Goal: Task Accomplishment & Management: Use online tool/utility

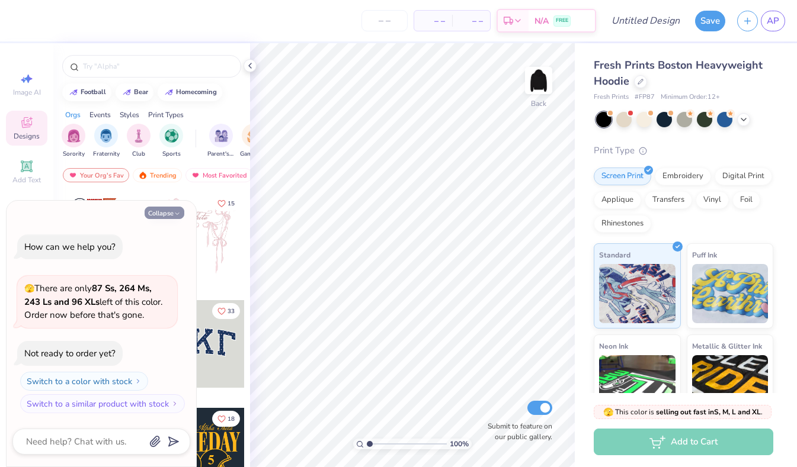
click at [167, 210] on button "Collapse" at bounding box center [165, 213] width 40 height 12
type textarea "x"
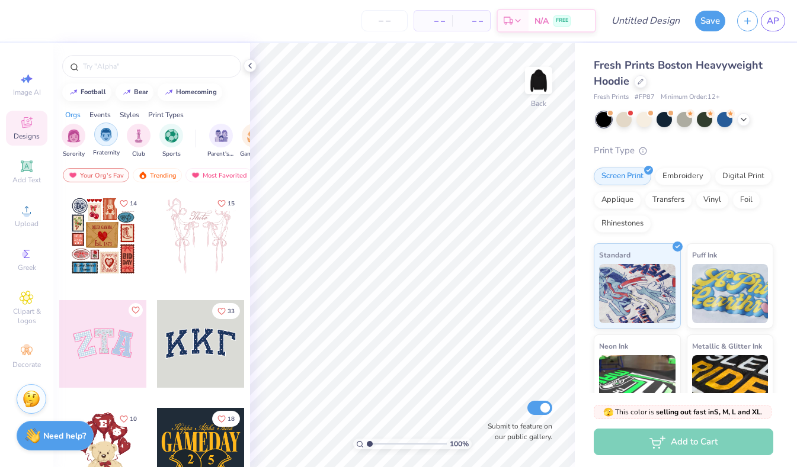
click at [103, 139] on img "filter for Fraternity" at bounding box center [106, 135] width 13 height 14
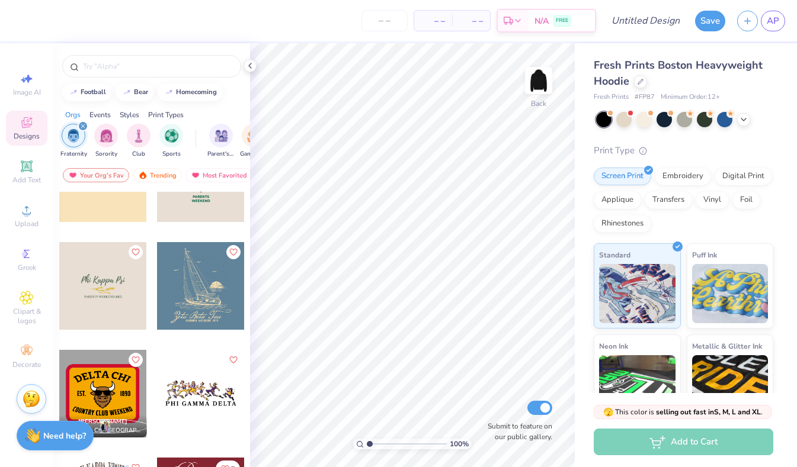
scroll to position [1150, 0]
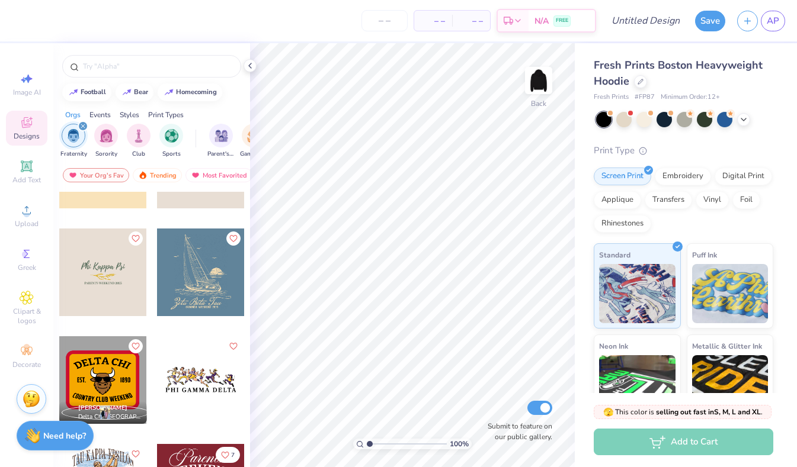
click at [122, 113] on div "Styles" at bounding box center [130, 115] width 20 height 11
click at [151, 140] on img "filter for Typography" at bounding box center [152, 135] width 14 height 14
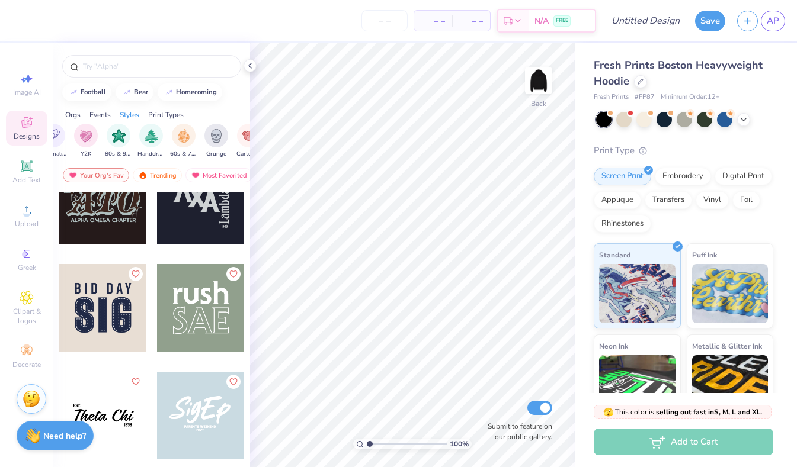
scroll to position [671, 0]
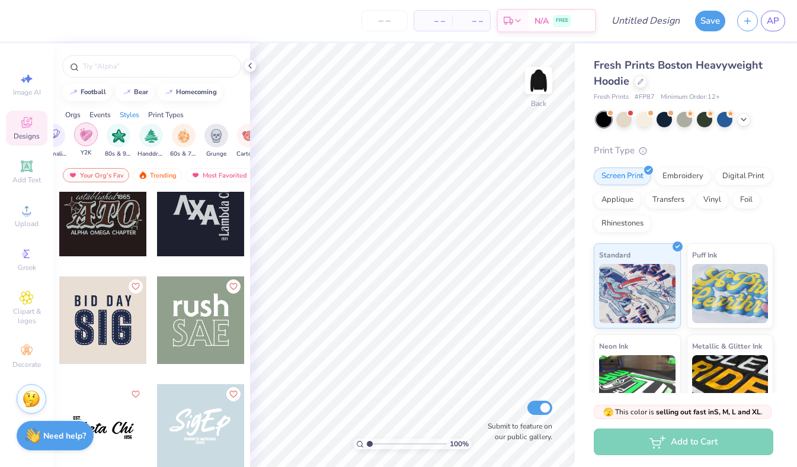
click at [88, 138] on img "filter for Y2K" at bounding box center [85, 135] width 13 height 14
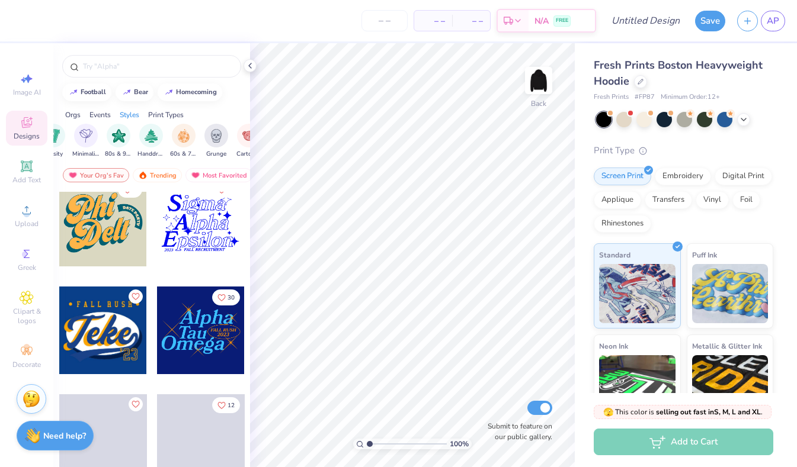
scroll to position [7889, 0]
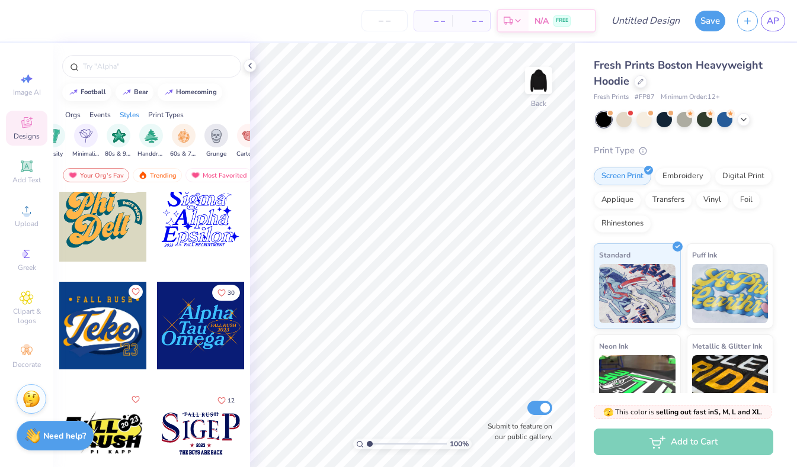
click at [200, 212] on div at bounding box center [201, 218] width 88 height 88
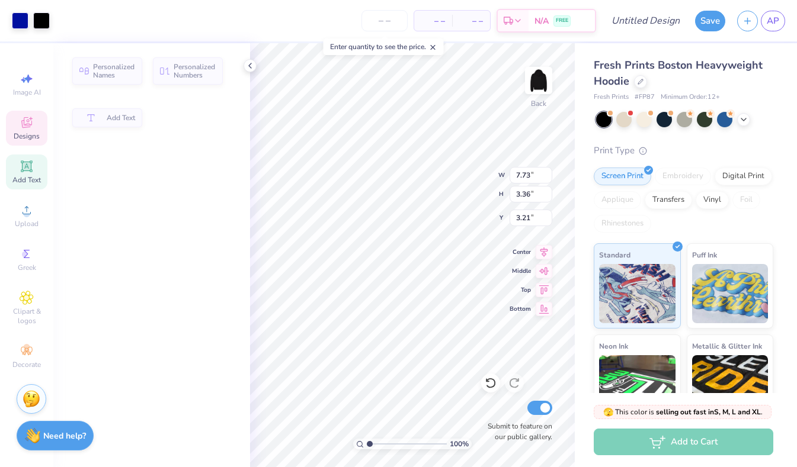
type input "7.73"
type input "3.36"
type input "3.21"
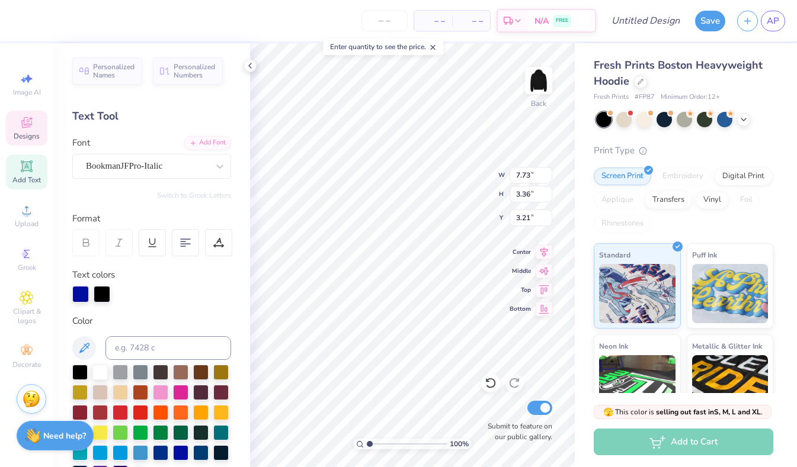
type textarea "ma"
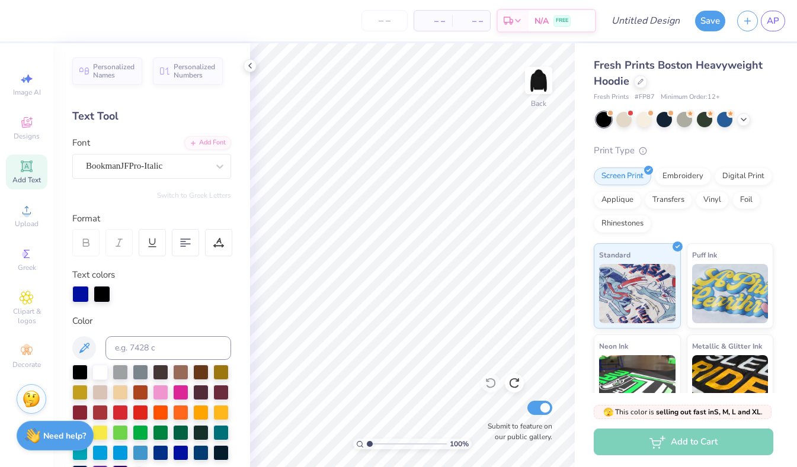
click at [19, 167] on div "Add Text" at bounding box center [26, 172] width 41 height 35
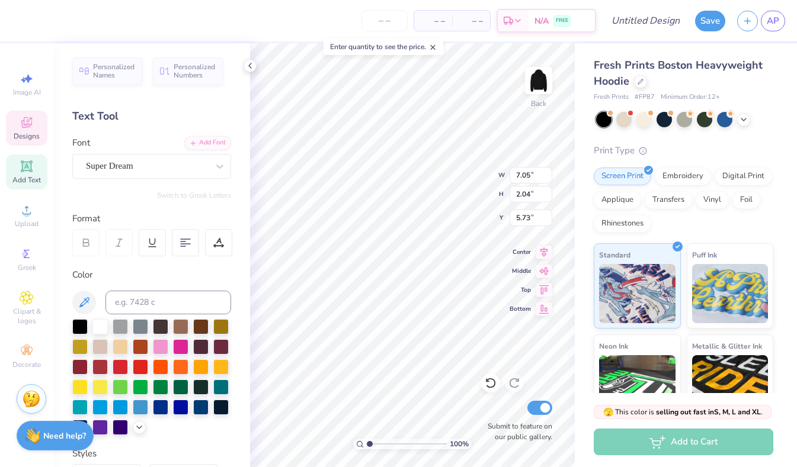
click at [27, 123] on icon at bounding box center [27, 123] width 14 height 14
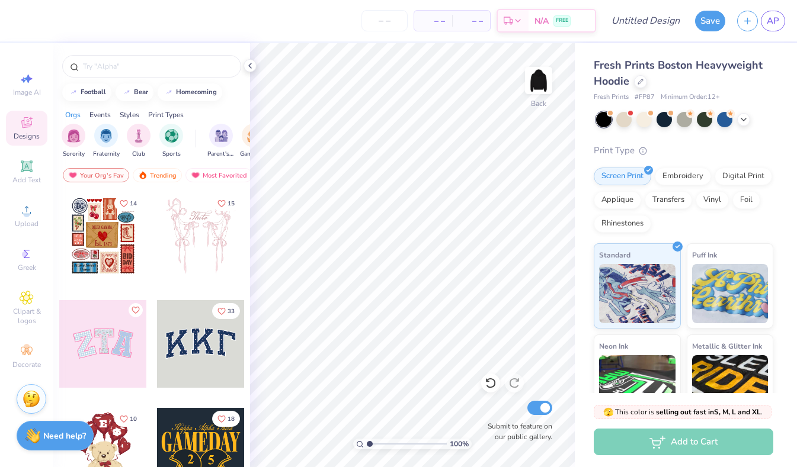
click at [125, 114] on div "Styles" at bounding box center [130, 115] width 20 height 11
click at [179, 140] on div "filter for Y2K" at bounding box center [171, 135] width 24 height 24
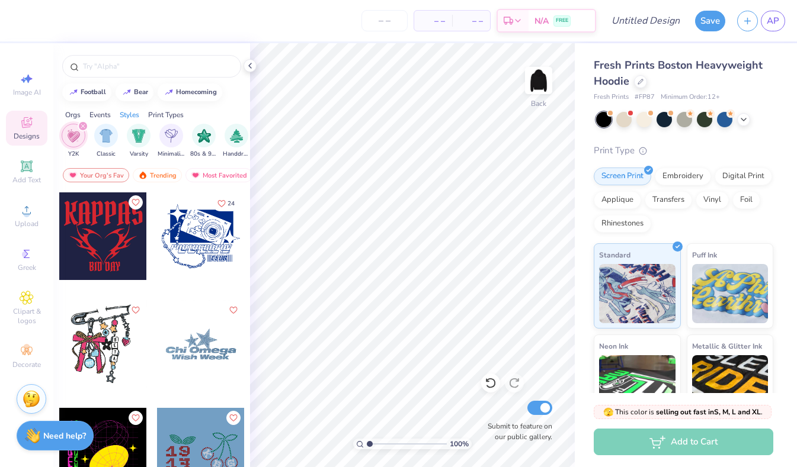
click at [75, 110] on div "Orgs" at bounding box center [72, 115] width 15 height 11
click at [112, 138] on img "filter for Fraternity" at bounding box center [106, 135] width 13 height 14
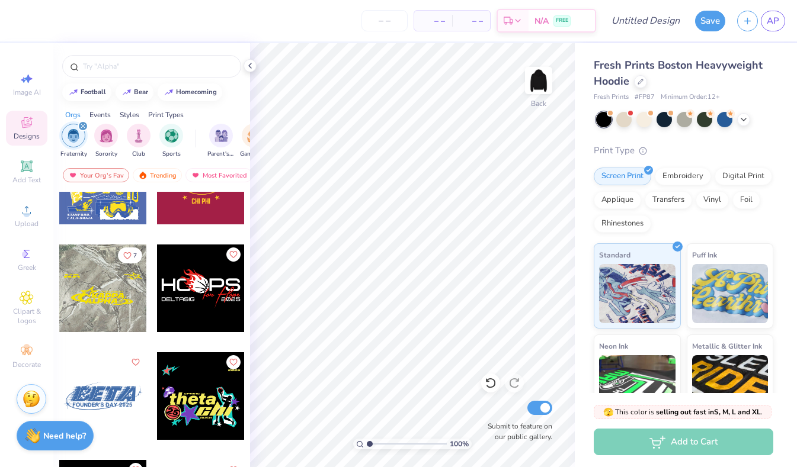
scroll to position [68, 0]
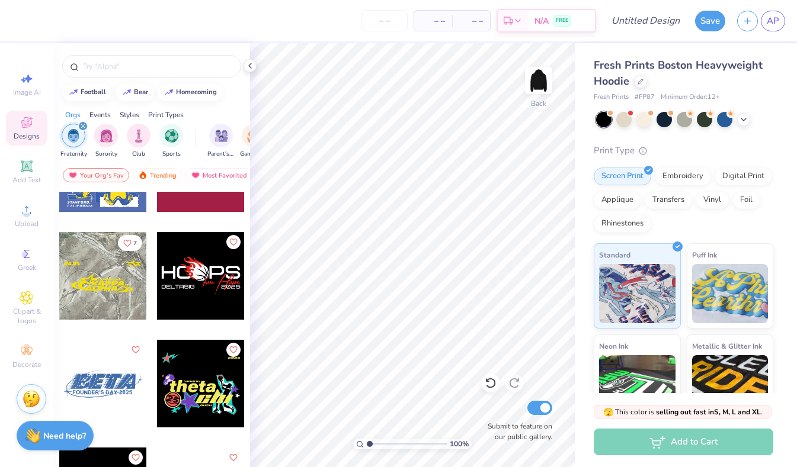
click at [134, 109] on div "Orgs Events Styles Print Types" at bounding box center [151, 112] width 197 height 17
click at [130, 115] on div "Styles" at bounding box center [130, 115] width 20 height 11
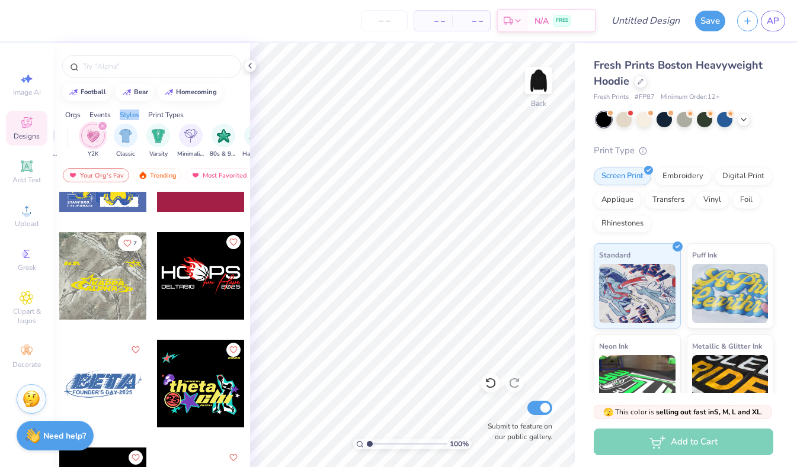
scroll to position [0, 621]
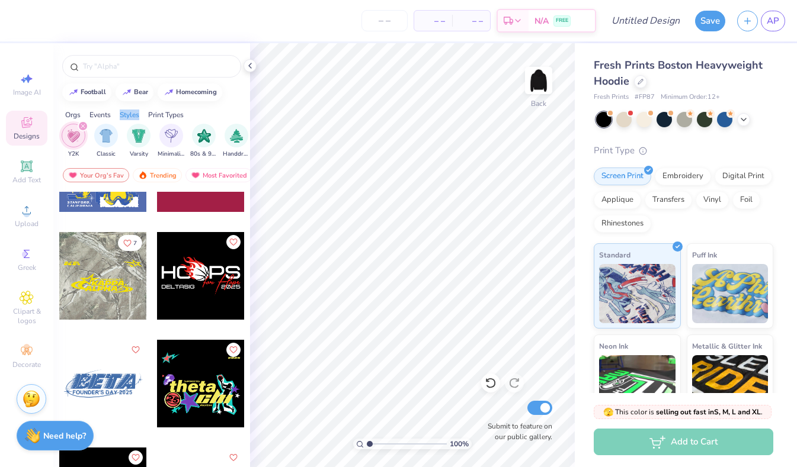
click at [82, 127] on icon "filter for Y2K" at bounding box center [83, 126] width 4 height 4
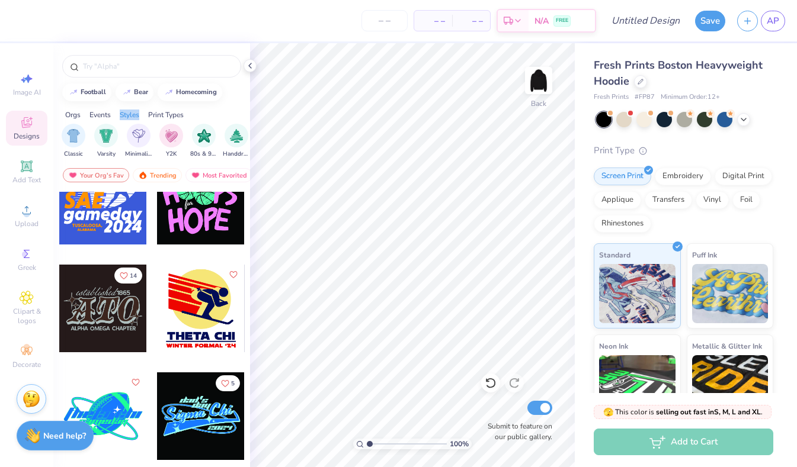
scroll to position [7263, 0]
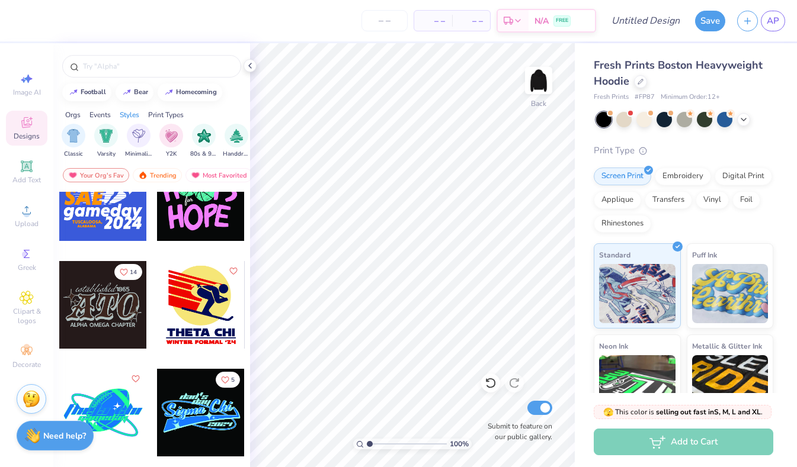
click at [117, 307] on div at bounding box center [15, 305] width 263 height 88
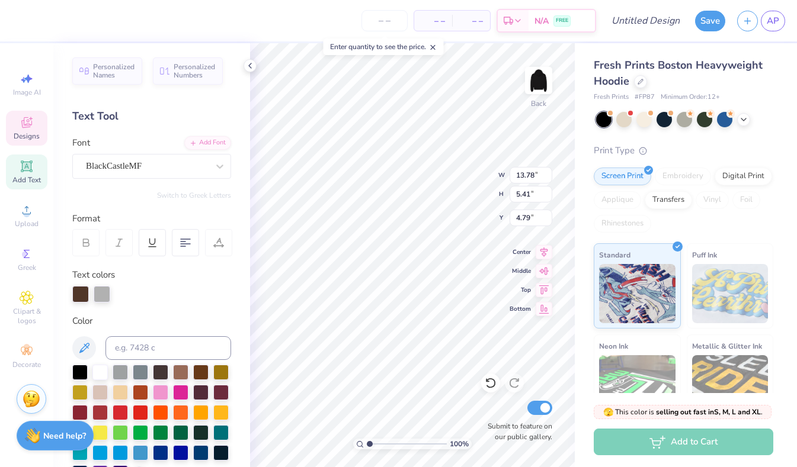
type textarea "ODPhi"
type input "13.35"
click at [123, 412] on div at bounding box center [120, 411] width 15 height 15
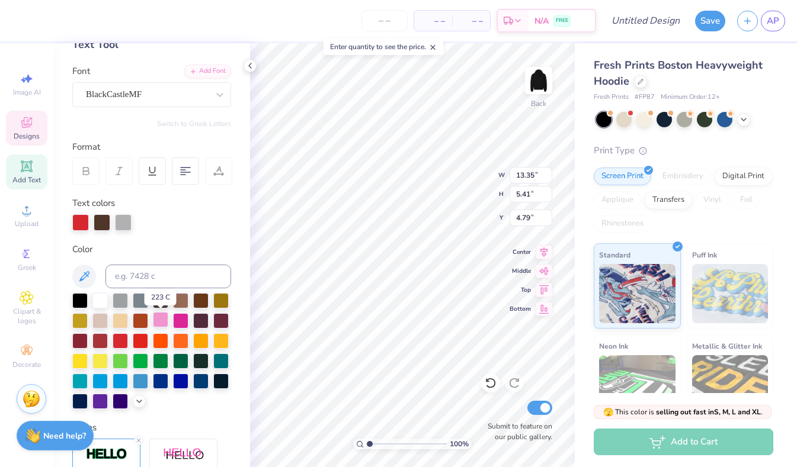
scroll to position [73, 0]
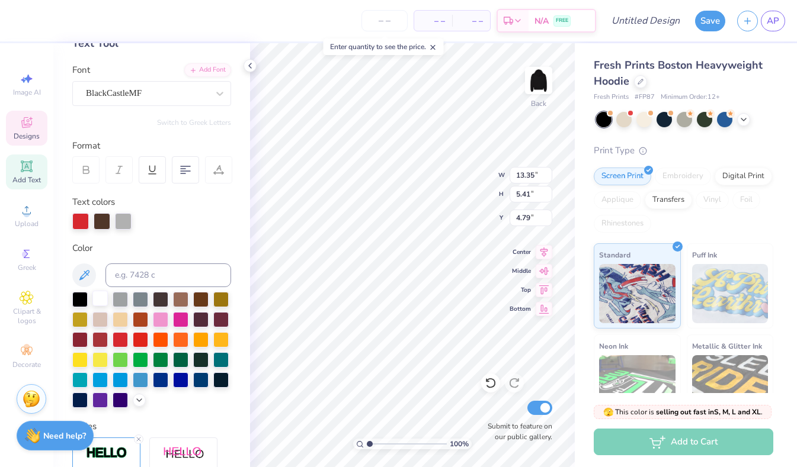
click at [101, 299] on div at bounding box center [99, 298] width 15 height 15
click at [83, 300] on div at bounding box center [79, 298] width 15 height 15
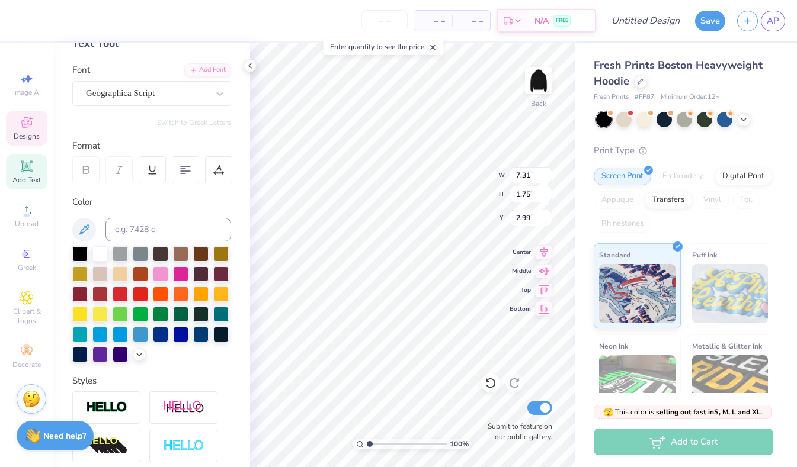
type input "13.35"
type input "5.41"
type input "4.79"
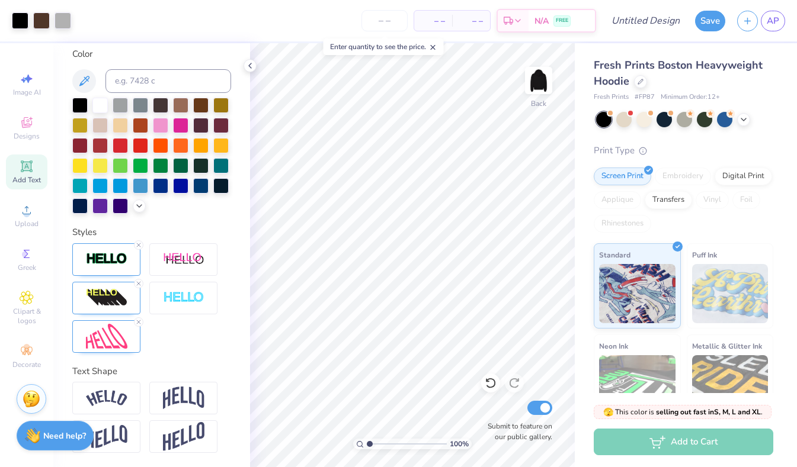
scroll to position [267, 0]
click at [100, 303] on img at bounding box center [106, 298] width 41 height 19
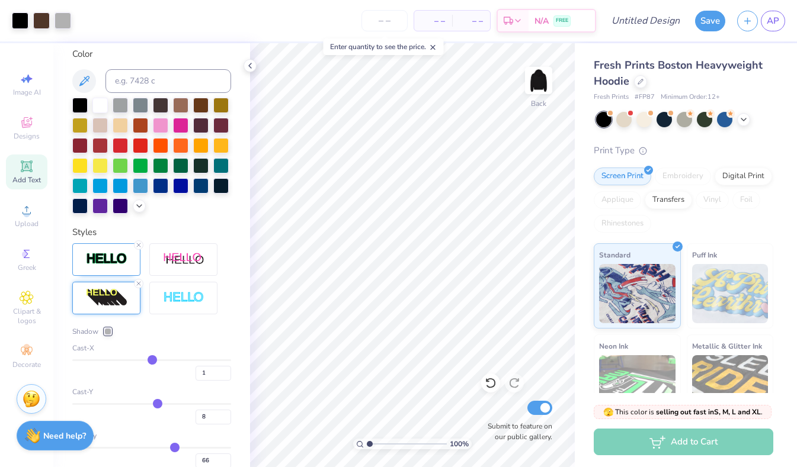
scroll to position [279, 0]
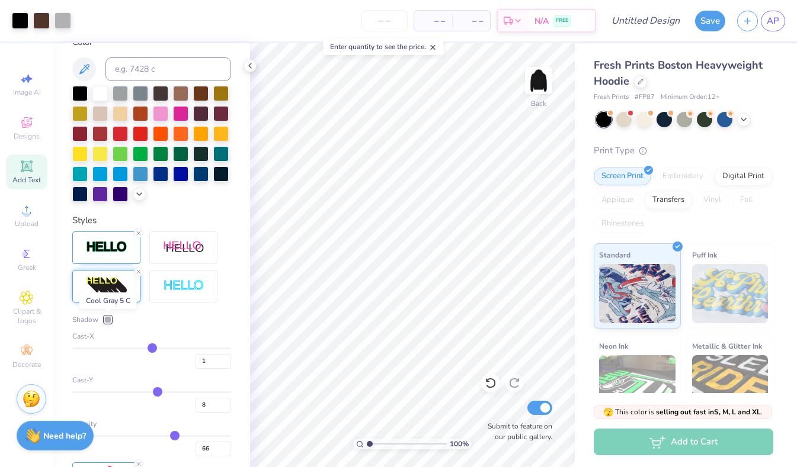
click at [108, 318] on div at bounding box center [107, 319] width 7 height 7
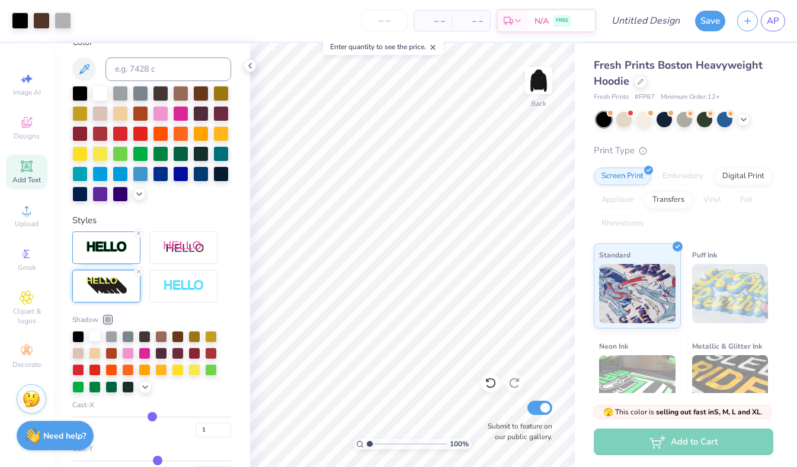
click at [97, 336] on div at bounding box center [95, 336] width 12 height 12
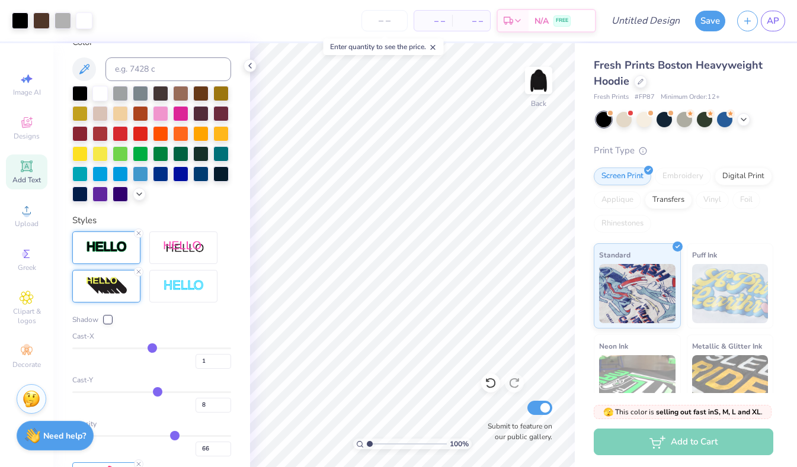
click at [124, 248] on img at bounding box center [106, 248] width 41 height 14
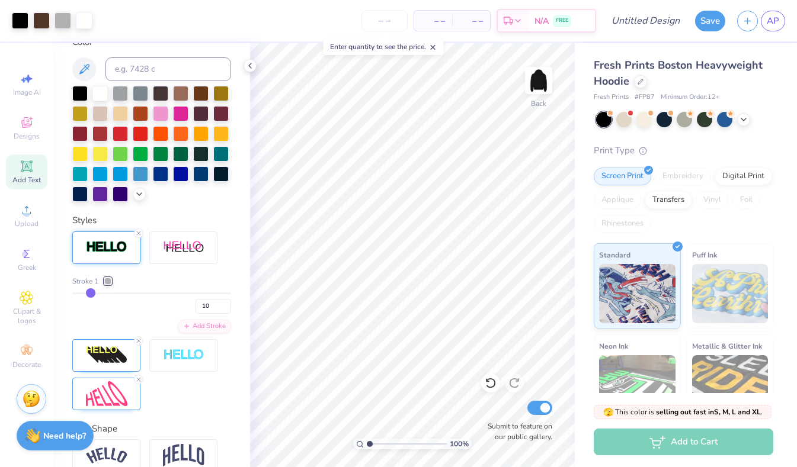
click at [107, 278] on div at bounding box center [107, 281] width 7 height 7
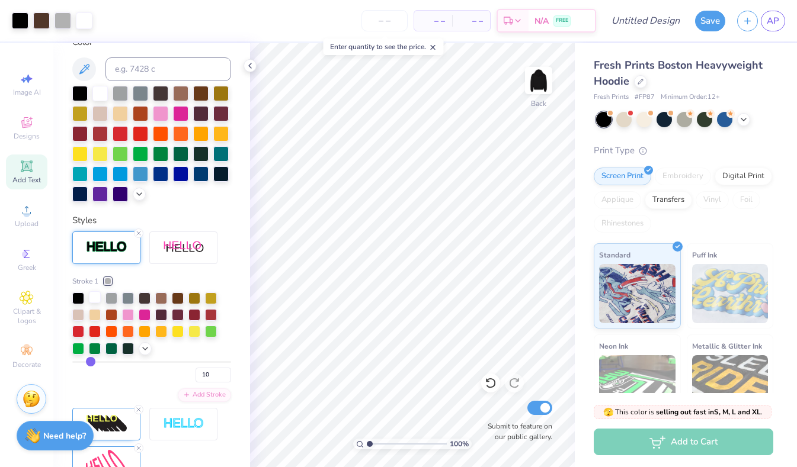
click at [97, 300] on div at bounding box center [95, 297] width 12 height 12
click at [91, 329] on div at bounding box center [95, 331] width 12 height 12
click at [94, 297] on div at bounding box center [95, 297] width 12 height 12
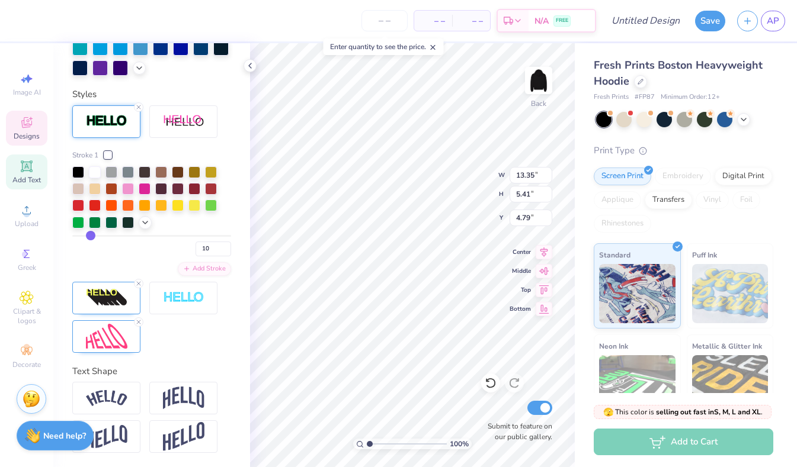
scroll to position [405, 0]
click at [97, 202] on div at bounding box center [95, 204] width 12 height 12
click at [92, 171] on div at bounding box center [95, 171] width 12 height 12
click at [100, 299] on img at bounding box center [106, 298] width 41 height 19
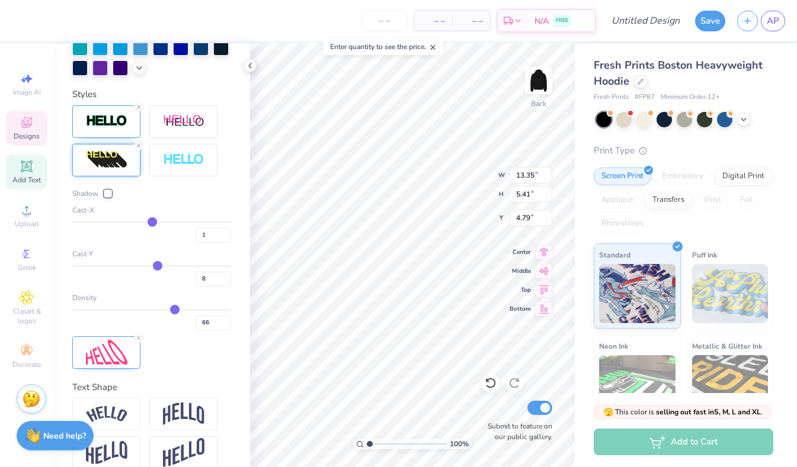
click at [107, 193] on div at bounding box center [107, 193] width 7 height 7
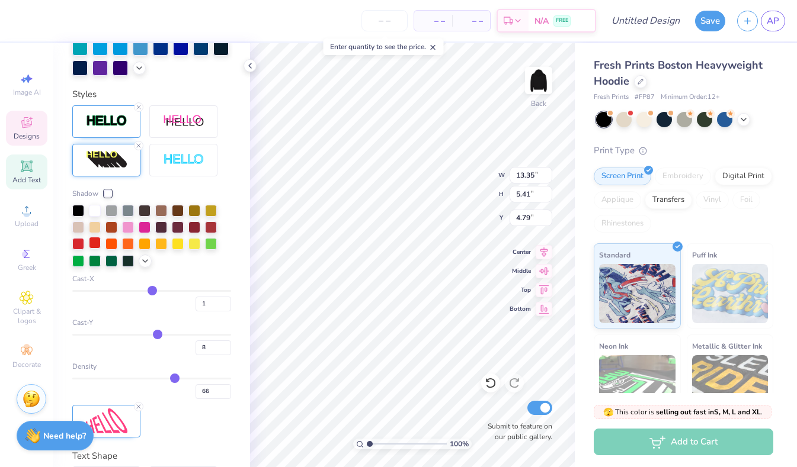
click at [94, 242] on div at bounding box center [95, 243] width 12 height 12
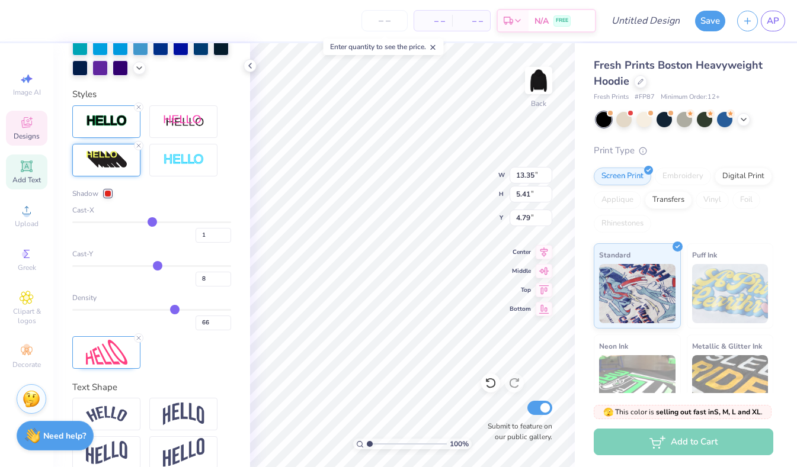
click at [107, 195] on div at bounding box center [107, 193] width 7 height 7
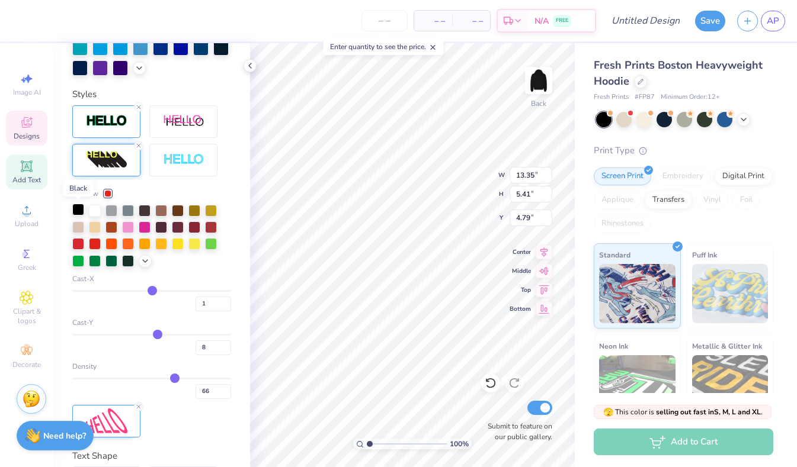
click at [76, 209] on div at bounding box center [78, 210] width 12 height 12
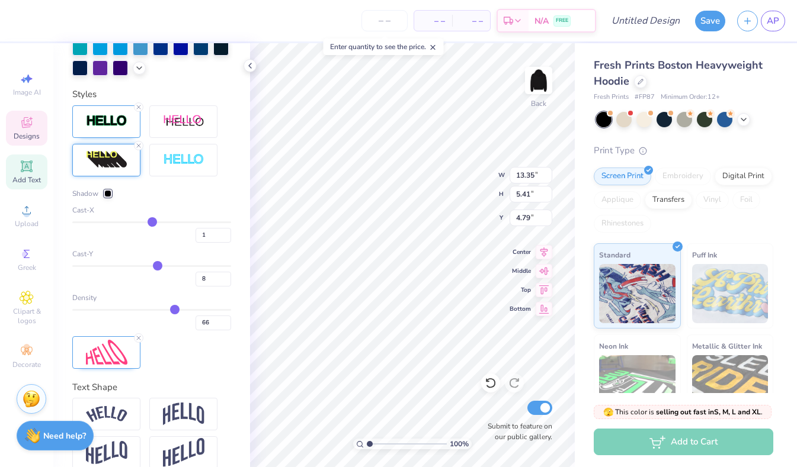
click at [104, 193] on div at bounding box center [107, 193] width 7 height 7
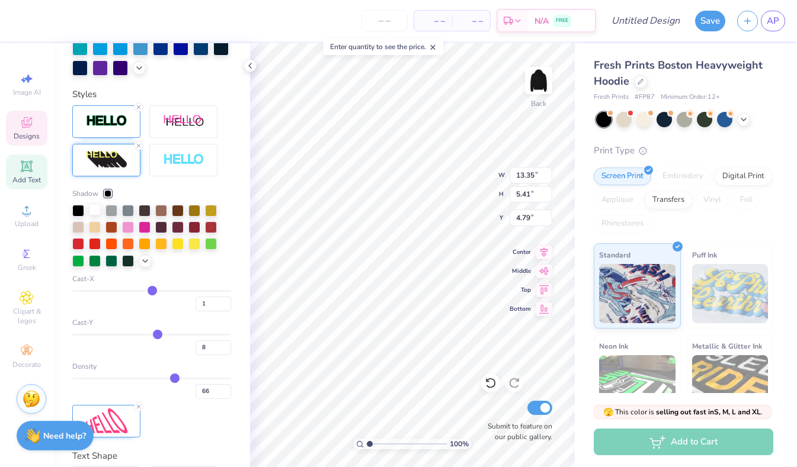
click at [94, 216] on div at bounding box center [95, 210] width 12 height 12
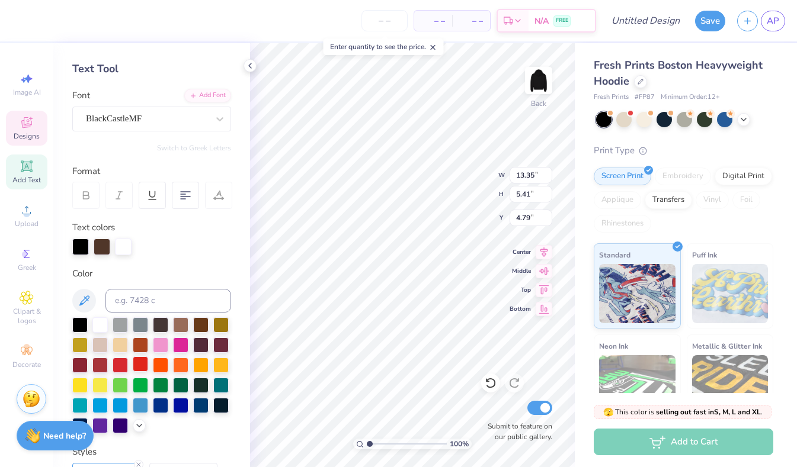
scroll to position [53, 0]
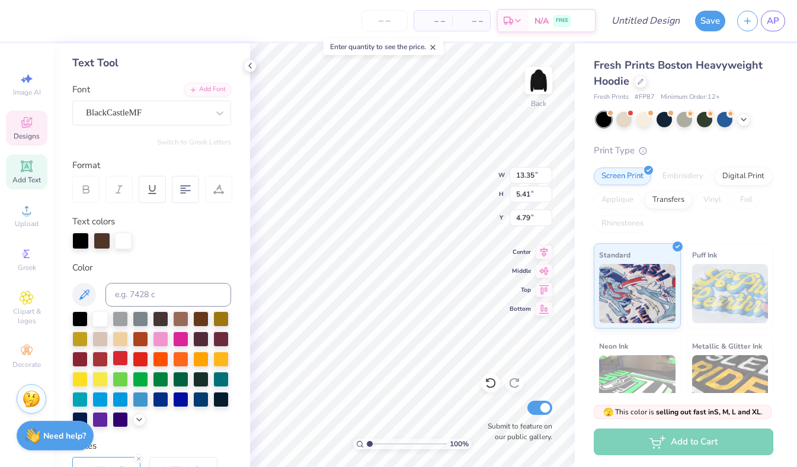
click at [124, 362] on div at bounding box center [120, 358] width 15 height 15
click at [142, 362] on div at bounding box center [140, 358] width 15 height 15
click at [120, 364] on div at bounding box center [120, 358] width 15 height 15
click at [140, 361] on div at bounding box center [140, 358] width 15 height 15
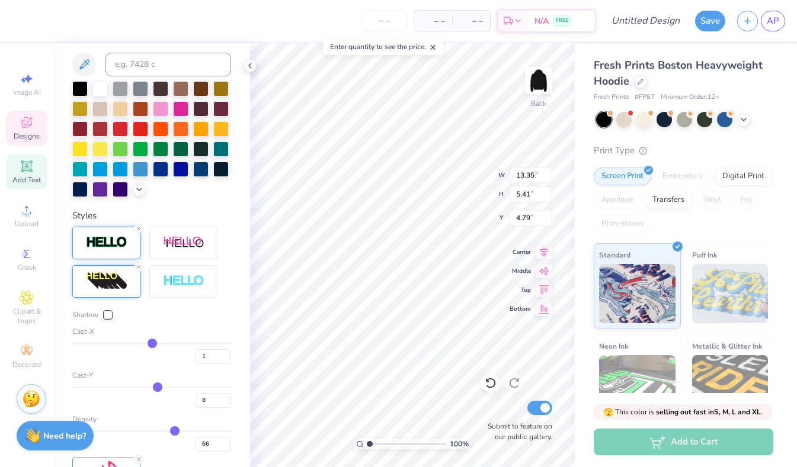
scroll to position [287, 0]
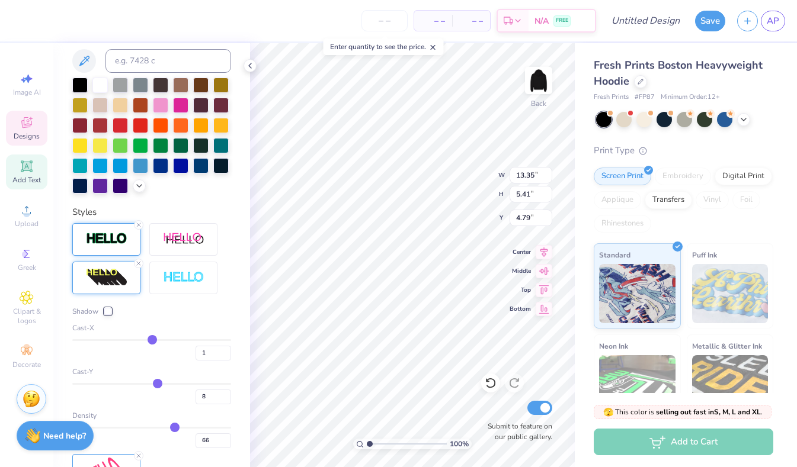
click at [110, 237] on img at bounding box center [106, 239] width 41 height 14
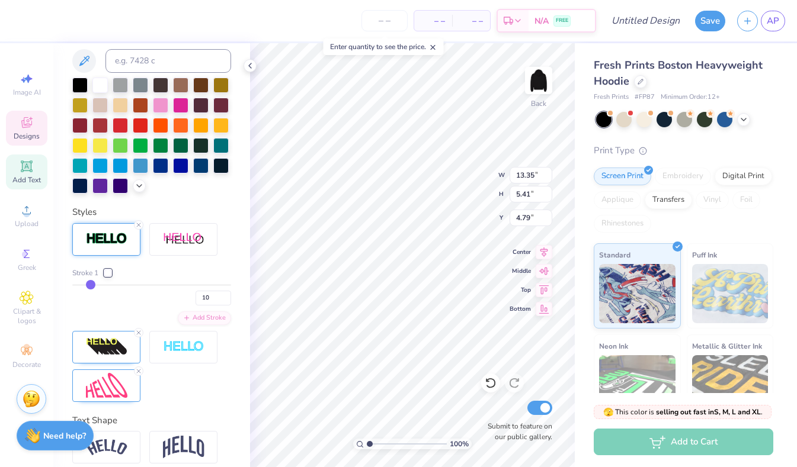
click at [111, 274] on div at bounding box center [107, 273] width 7 height 7
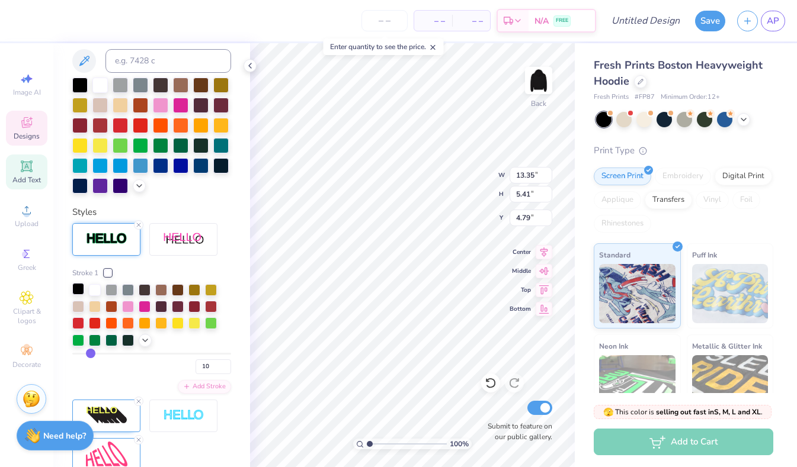
click at [78, 286] on div at bounding box center [78, 289] width 12 height 12
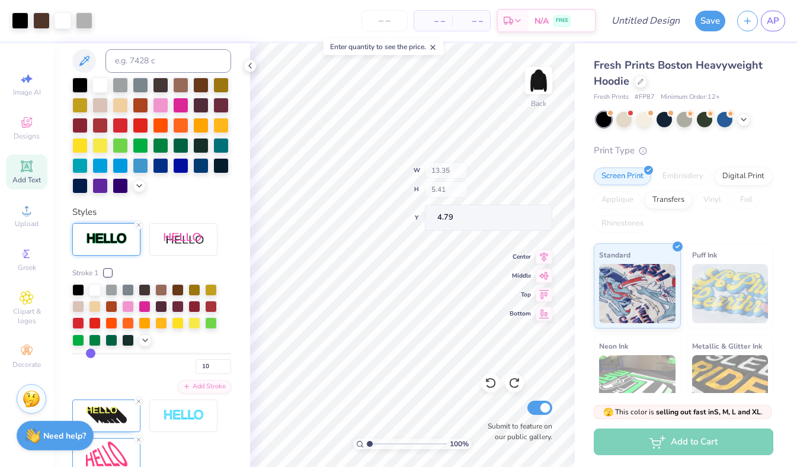
scroll to position [0, 0]
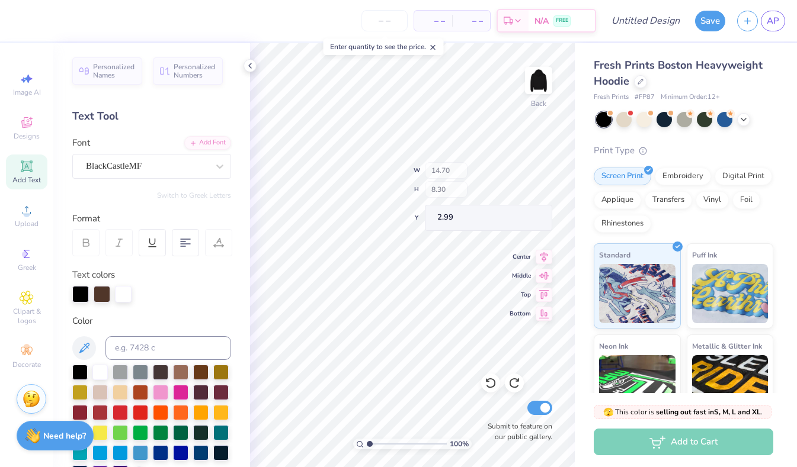
type input "7.05"
type input "2.04"
type input "5.73"
type input "7.09"
type input "2.08"
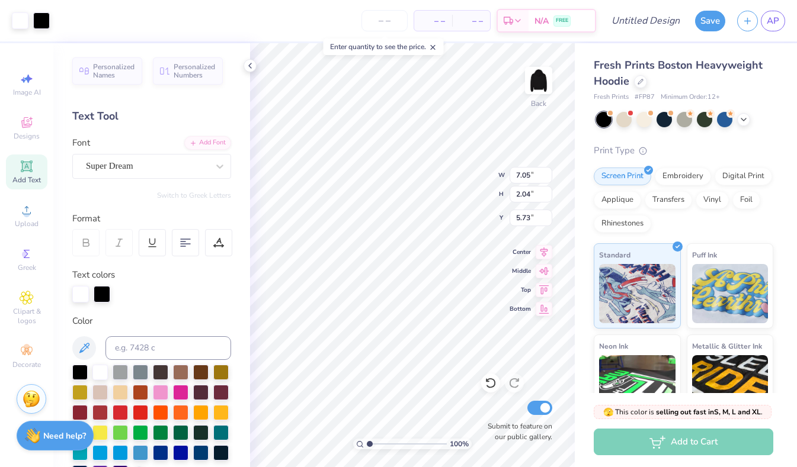
type input "5.71"
type input "7.05"
type input "2.04"
type input "5.73"
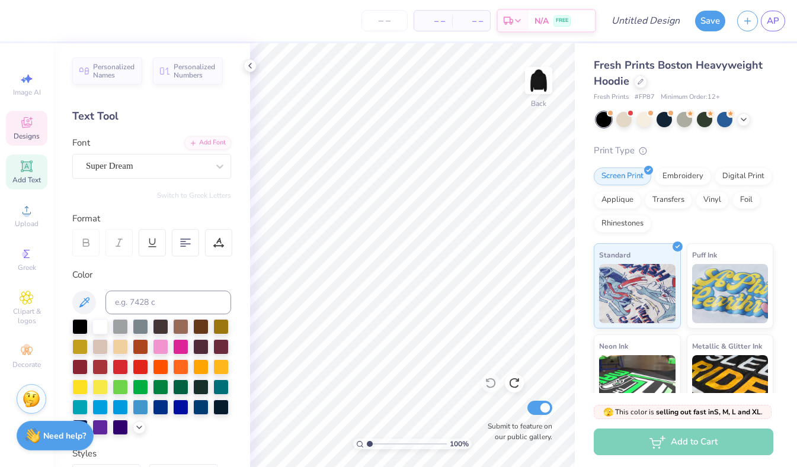
click at [28, 143] on div "Designs" at bounding box center [26, 128] width 41 height 35
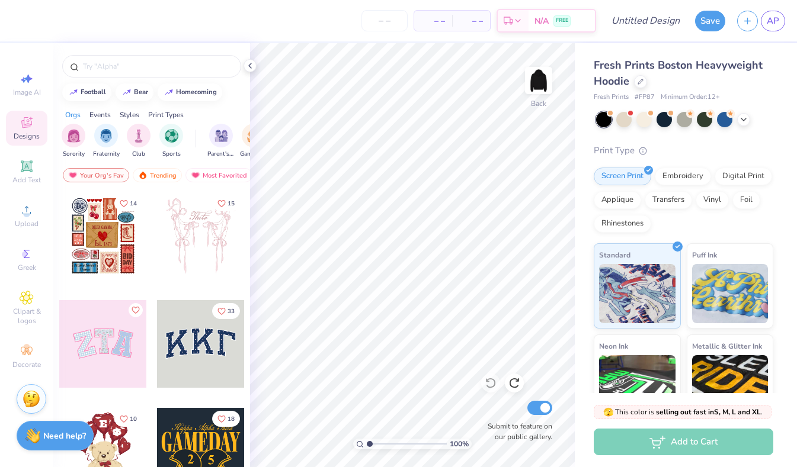
scroll to position [34, 0]
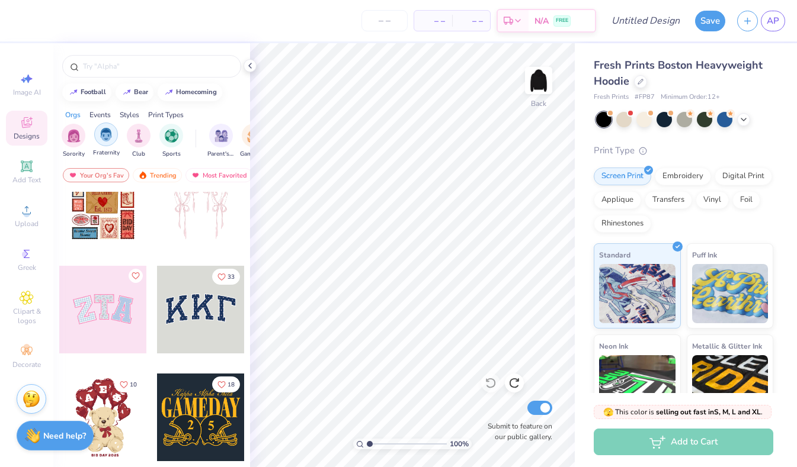
click at [110, 142] on div "filter for Fraternity" at bounding box center [106, 135] width 24 height 24
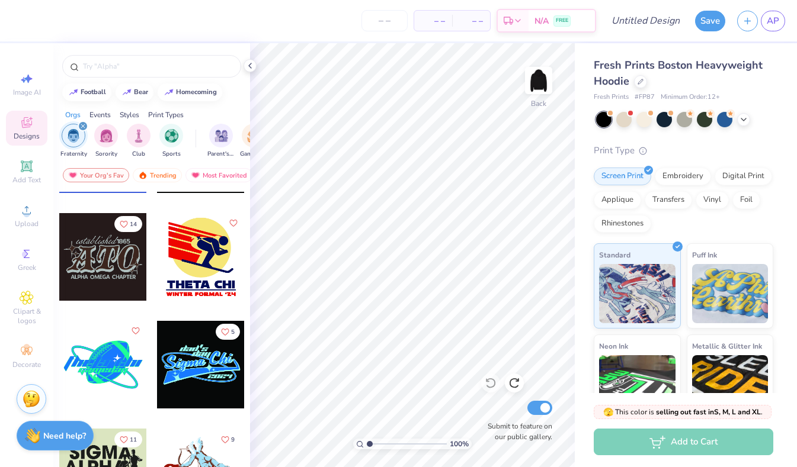
scroll to position [7312, 0]
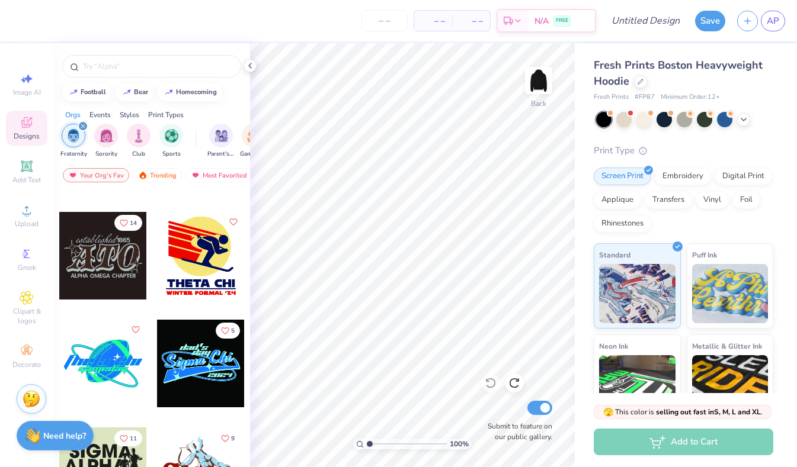
click at [106, 273] on div at bounding box center [103, 256] width 88 height 88
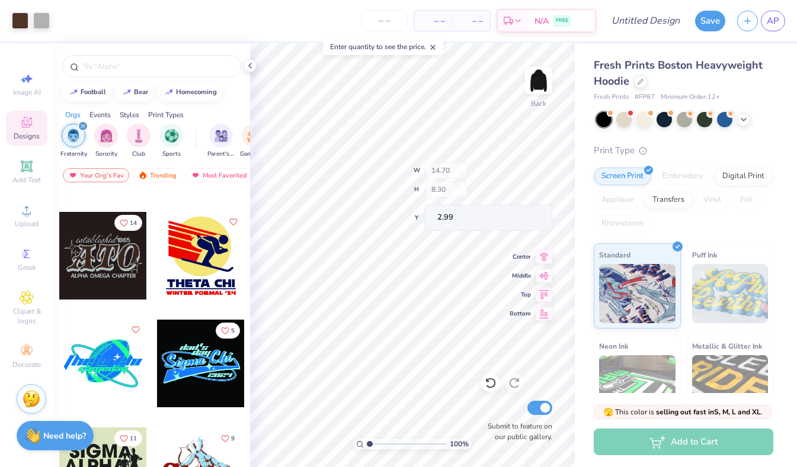
type input "13.78"
type input "5.41"
type input "4.79"
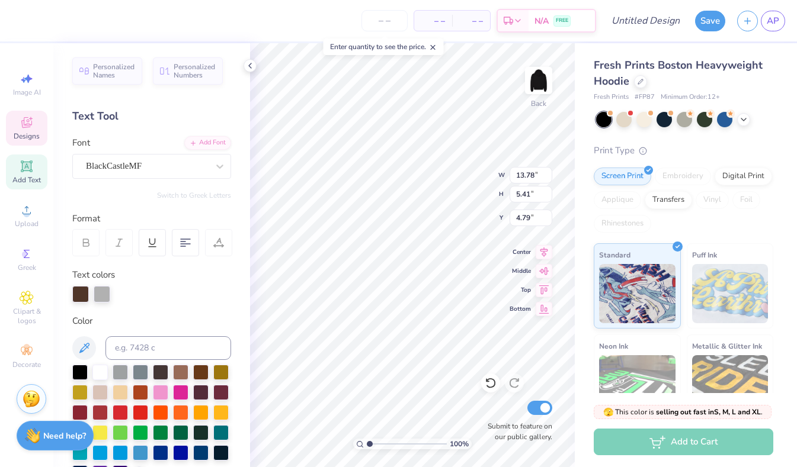
scroll to position [29, 0]
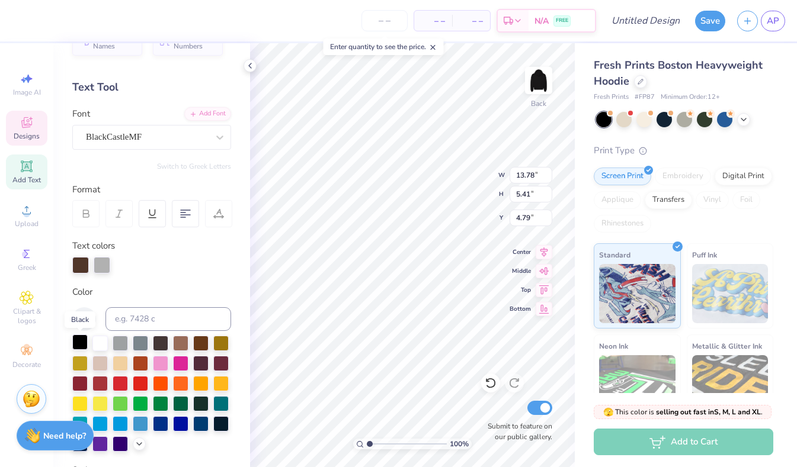
click at [82, 347] on div at bounding box center [79, 342] width 15 height 15
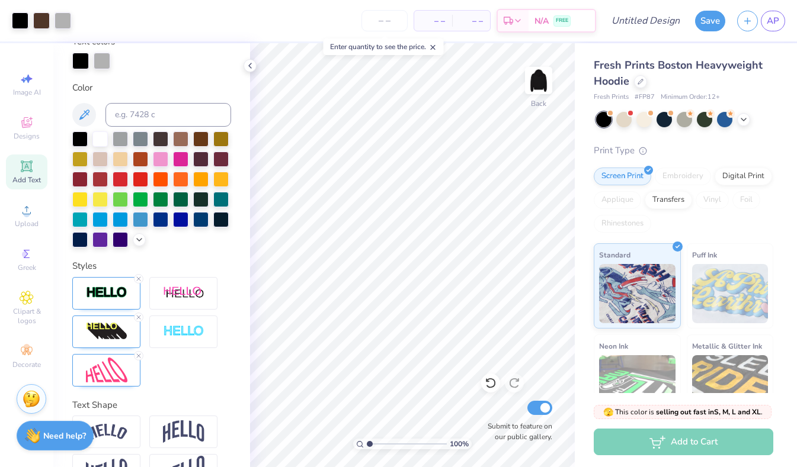
scroll to position [254, 0]
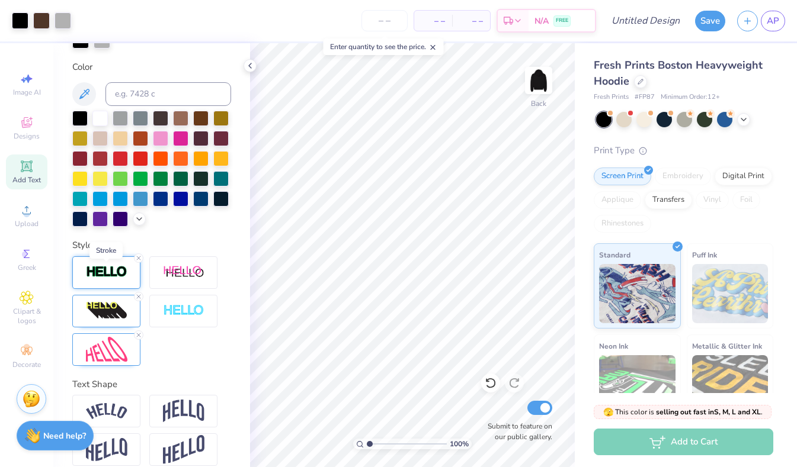
click at [108, 273] on img at bounding box center [106, 272] width 41 height 14
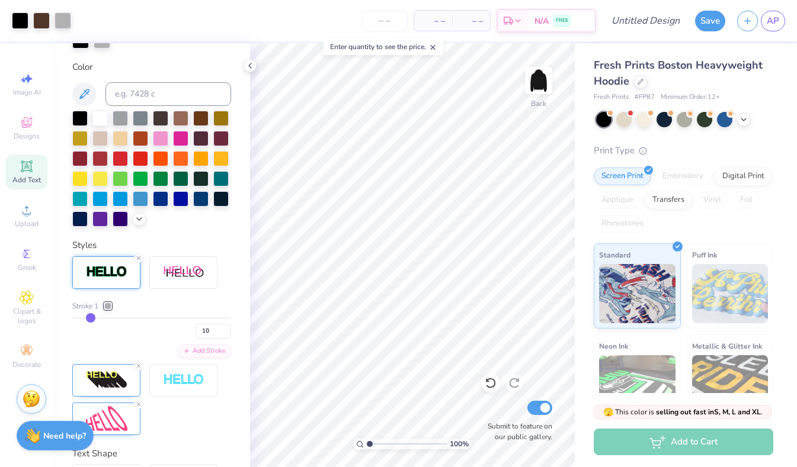
click at [108, 306] on div at bounding box center [107, 306] width 7 height 7
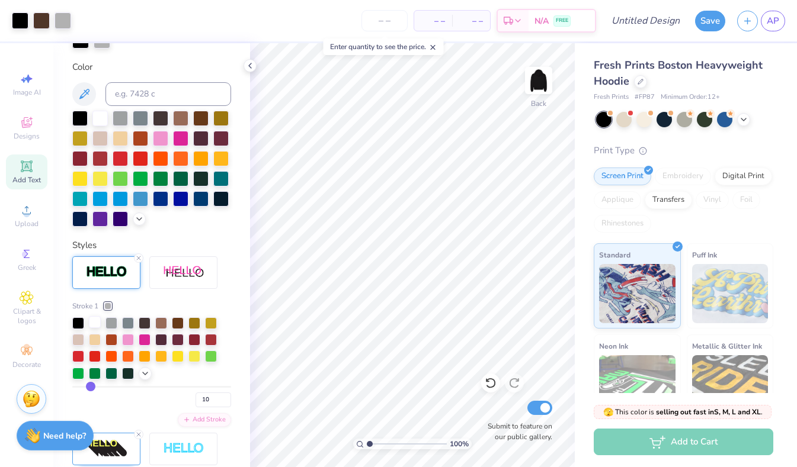
click at [94, 320] on div at bounding box center [95, 322] width 12 height 12
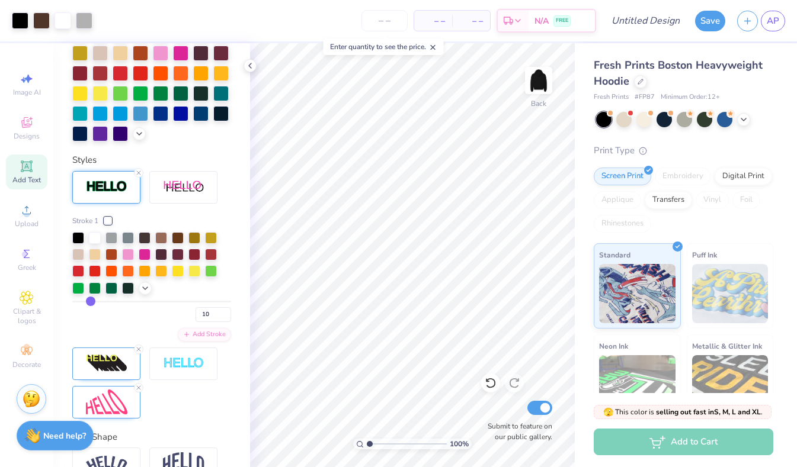
scroll to position [364, 0]
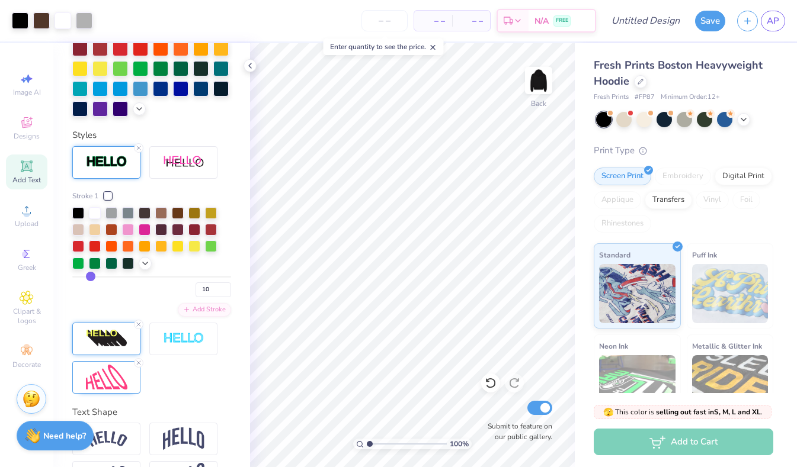
click at [105, 343] on img at bounding box center [106, 338] width 41 height 19
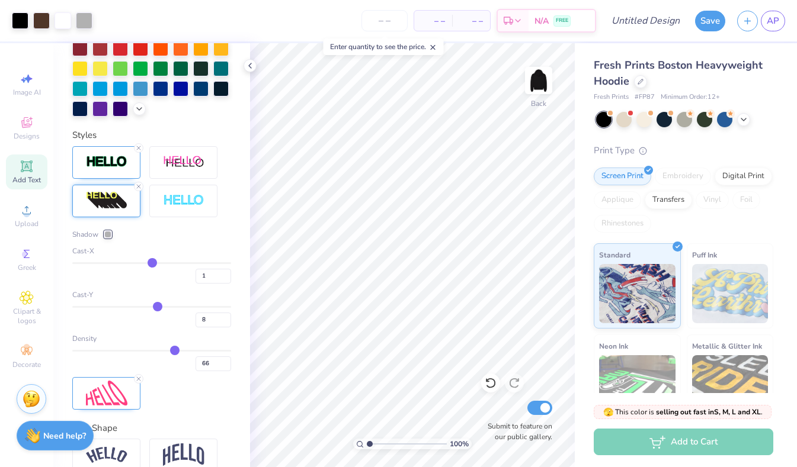
click at [107, 232] on div at bounding box center [107, 234] width 7 height 7
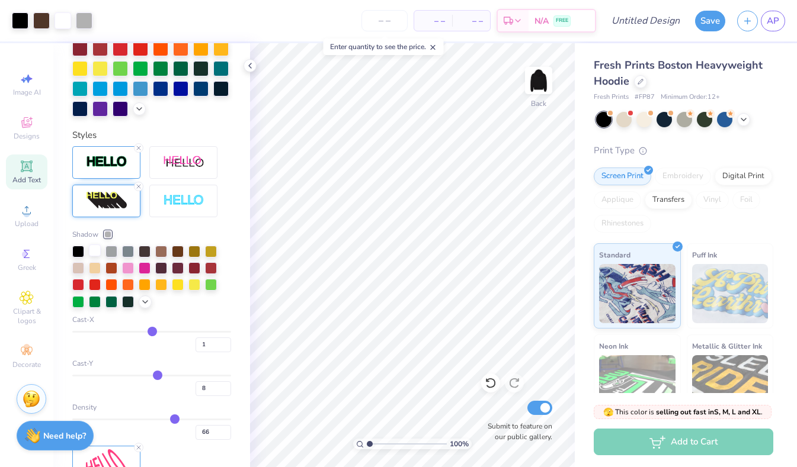
click at [92, 255] on div at bounding box center [95, 251] width 12 height 12
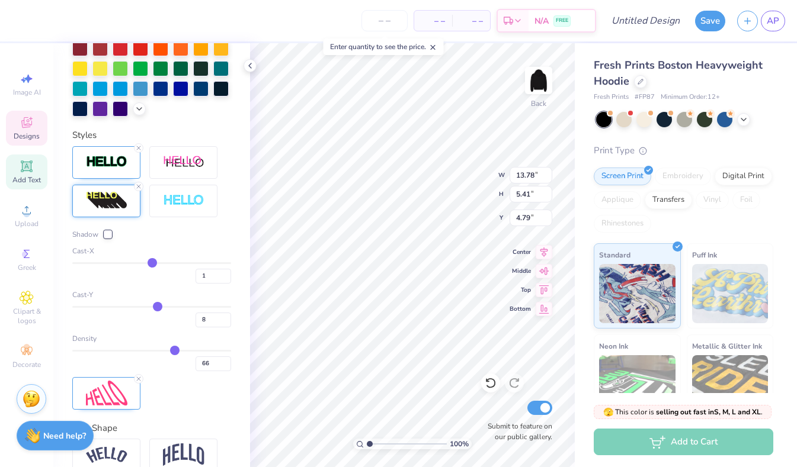
type textarea "ODPHI"
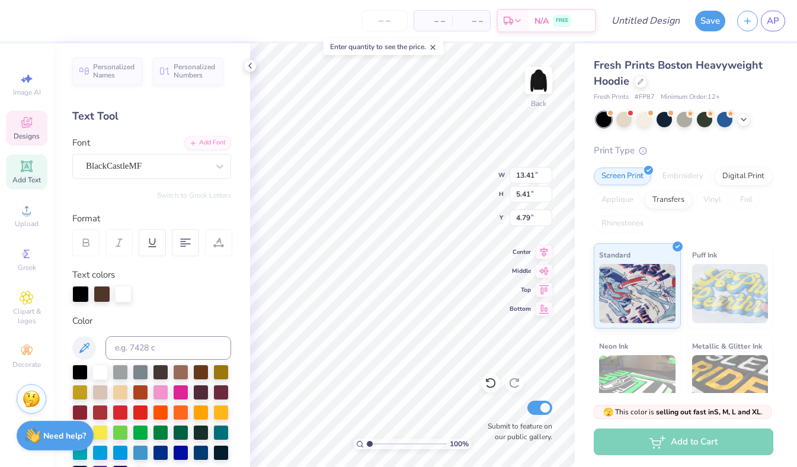
scroll to position [0, 0]
click at [244, 204] on div "Personalized Names Personalized Numbers Text Tool Add Font Font BlackCastleMF S…" at bounding box center [151, 255] width 197 height 424
click at [217, 158] on div at bounding box center [219, 166] width 21 height 21
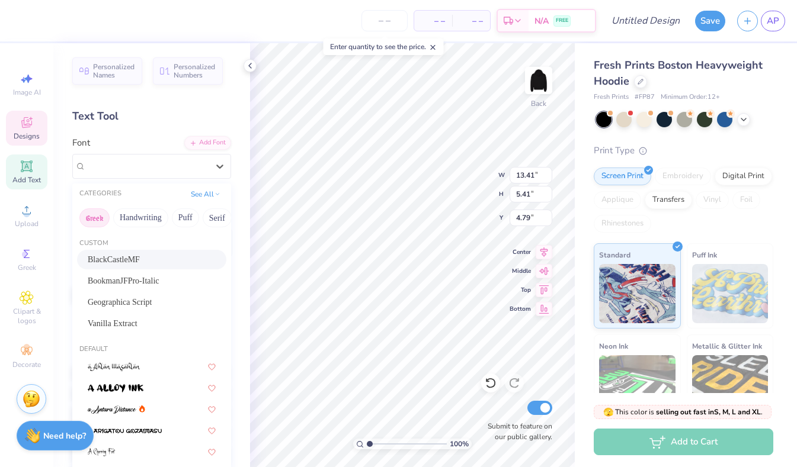
click at [97, 216] on button "Greek" at bounding box center [94, 218] width 30 height 19
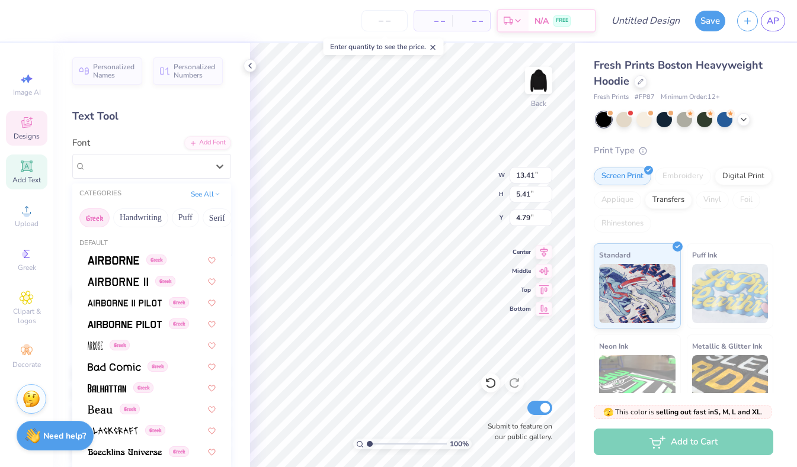
click at [97, 216] on button "Greek" at bounding box center [94, 218] width 30 height 19
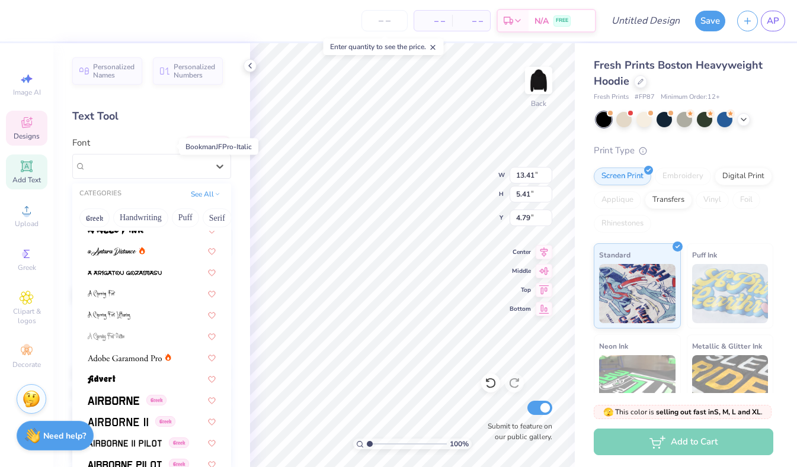
scroll to position [159, 0]
click at [92, 214] on button "Greek" at bounding box center [94, 218] width 30 height 19
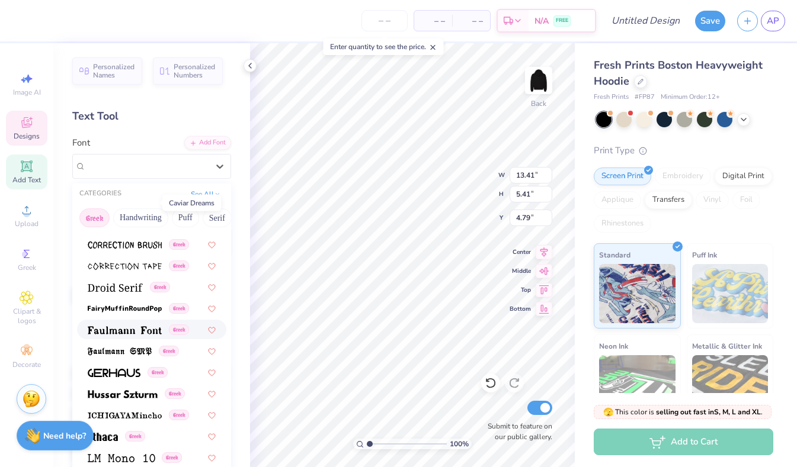
scroll to position [361, 0]
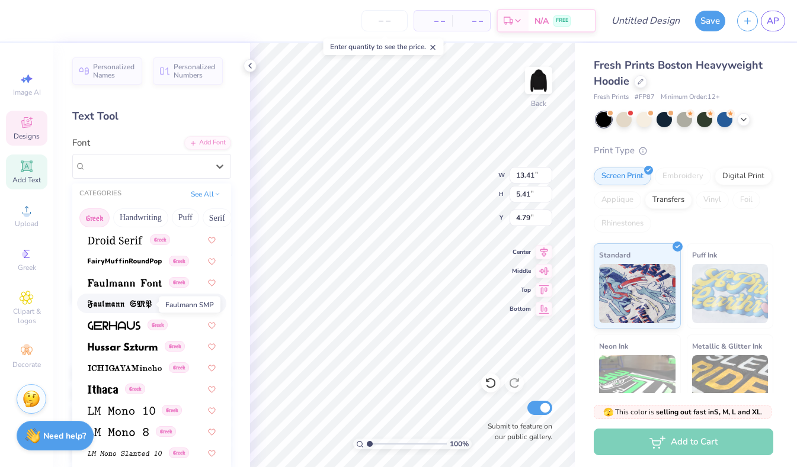
click at [133, 307] on img at bounding box center [120, 304] width 64 height 8
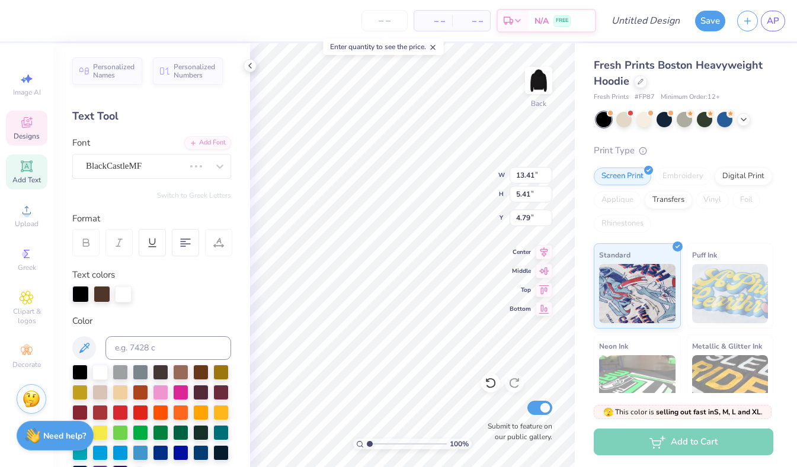
scroll to position [0, 1]
click at [223, 165] on icon at bounding box center [220, 167] width 12 height 12
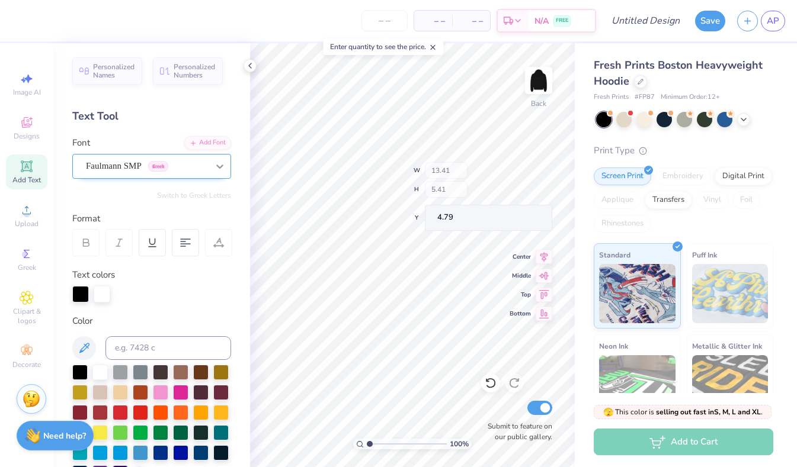
click at [209, 108] on div "Text Tool" at bounding box center [151, 116] width 159 height 16
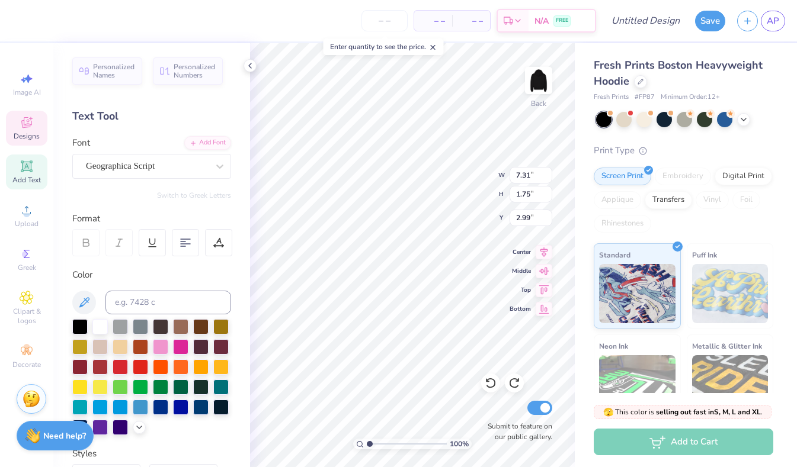
scroll to position [0, 1]
click at [95, 326] on div at bounding box center [99, 325] width 15 height 15
click at [138, 365] on div at bounding box center [140, 365] width 15 height 15
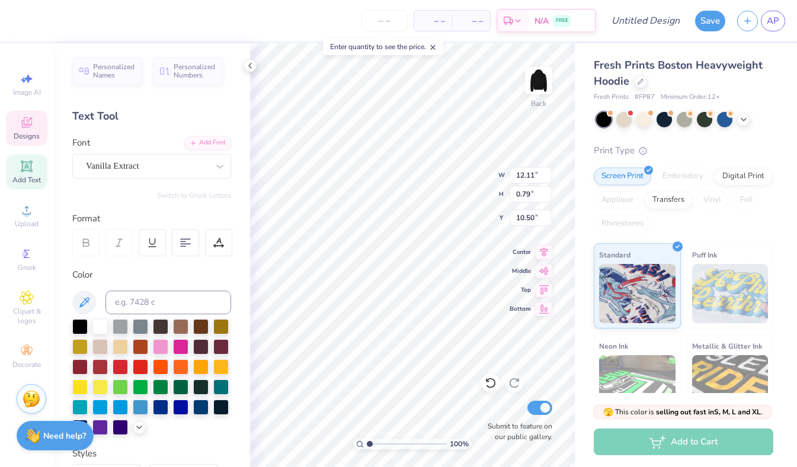
type textarea "ALPHA PHI CHAPTER"
click at [136, 367] on div at bounding box center [140, 365] width 15 height 15
click at [138, 366] on div at bounding box center [140, 365] width 15 height 15
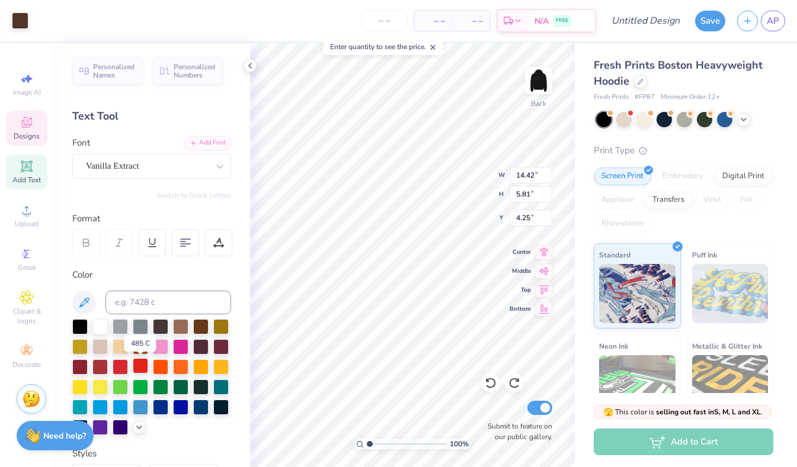
click at [136, 370] on div at bounding box center [140, 365] width 15 height 15
type input "4.25"
click at [21, 349] on icon at bounding box center [27, 351] width 14 height 14
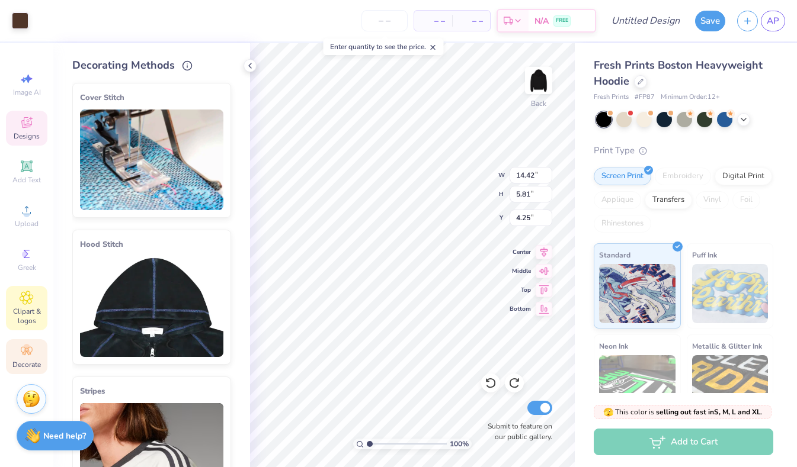
click at [36, 304] on div "Clipart & logos" at bounding box center [26, 308] width 41 height 44
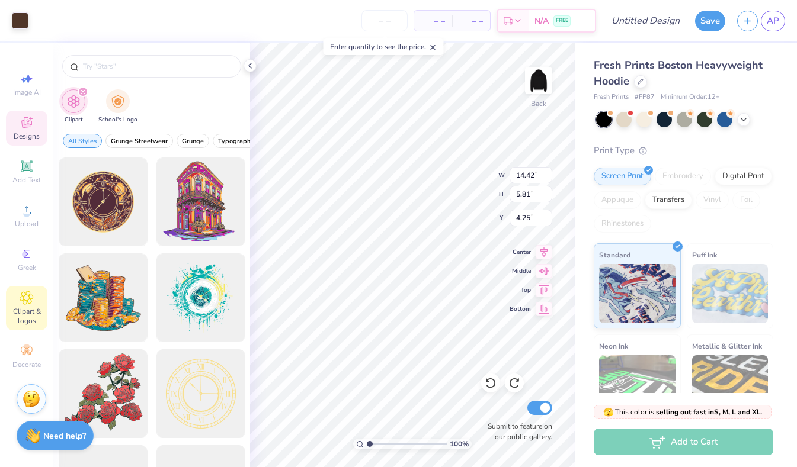
click at [26, 130] on div "Designs" at bounding box center [26, 128] width 41 height 35
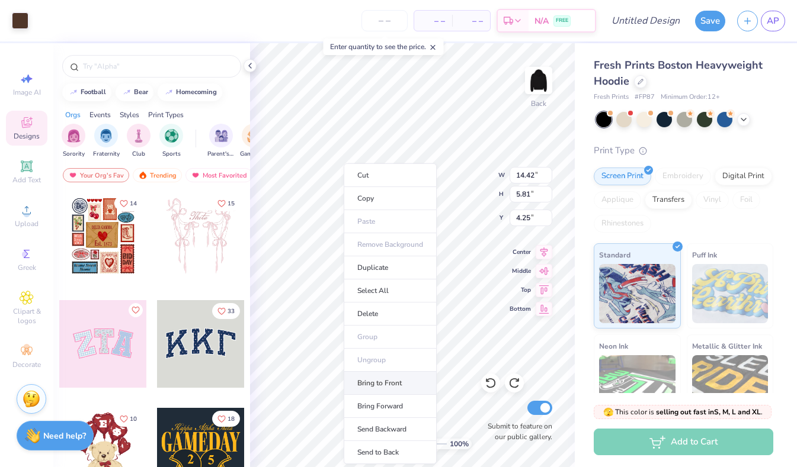
click at [392, 377] on li "Bring to Front" at bounding box center [390, 383] width 93 height 23
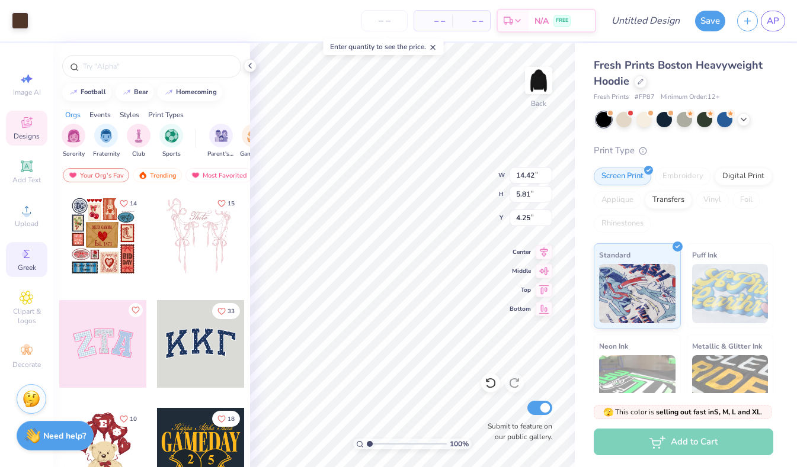
click at [29, 261] on div "Greek" at bounding box center [26, 259] width 41 height 35
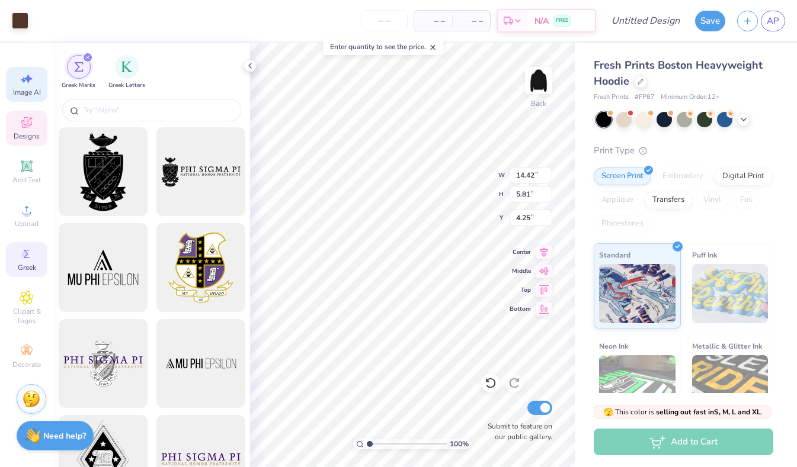
click at [32, 90] on span "Image AI" at bounding box center [27, 92] width 28 height 9
select select "4"
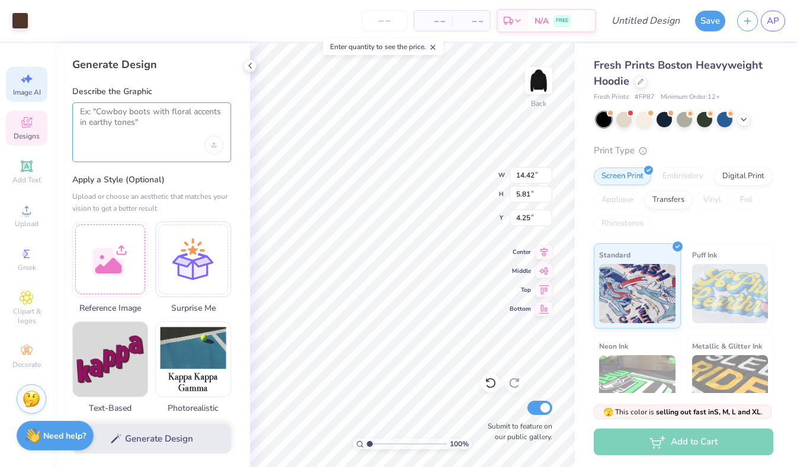
click at [141, 120] on textarea at bounding box center [151, 122] width 143 height 30
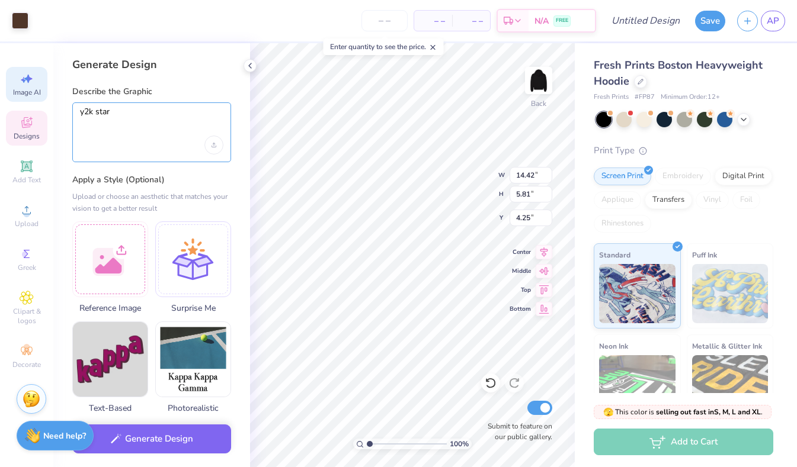
type textarea "y2k star"
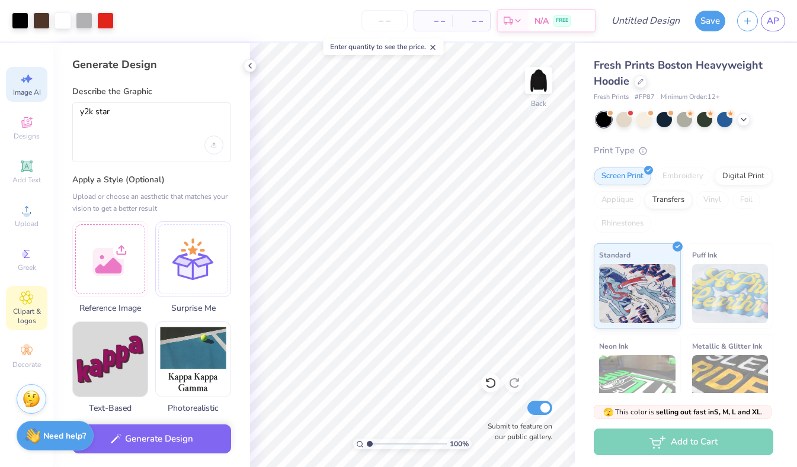
click at [28, 309] on span "Clipart & logos" at bounding box center [26, 316] width 41 height 19
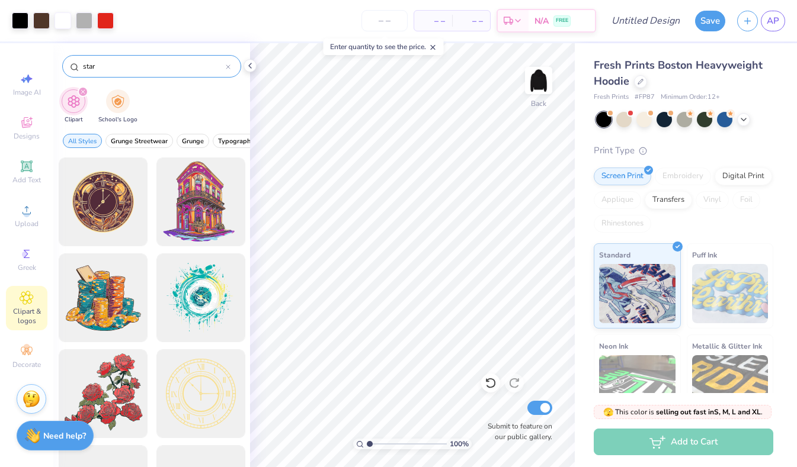
type input "star"
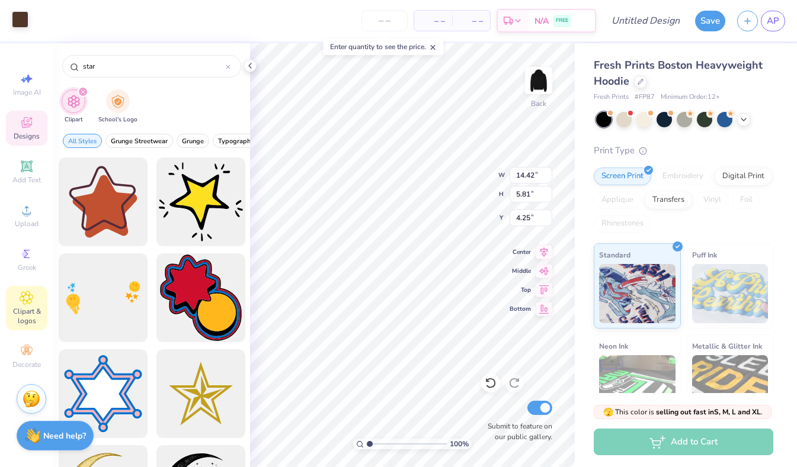
click at [18, 20] on div at bounding box center [20, 19] width 17 height 17
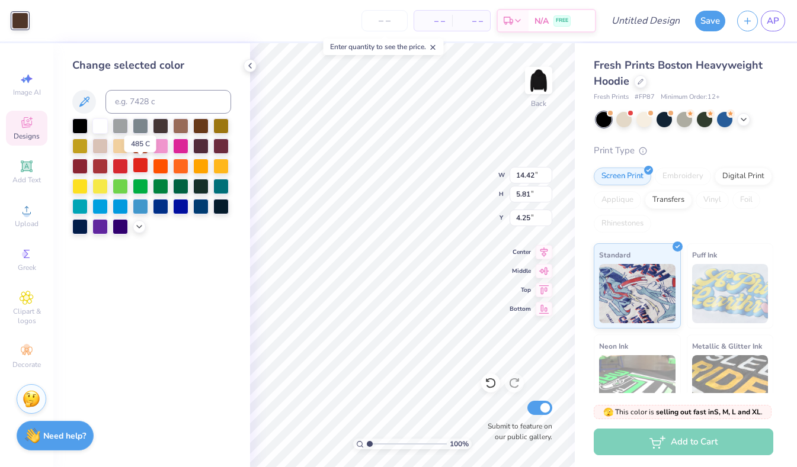
click at [137, 166] on div at bounding box center [140, 165] width 15 height 15
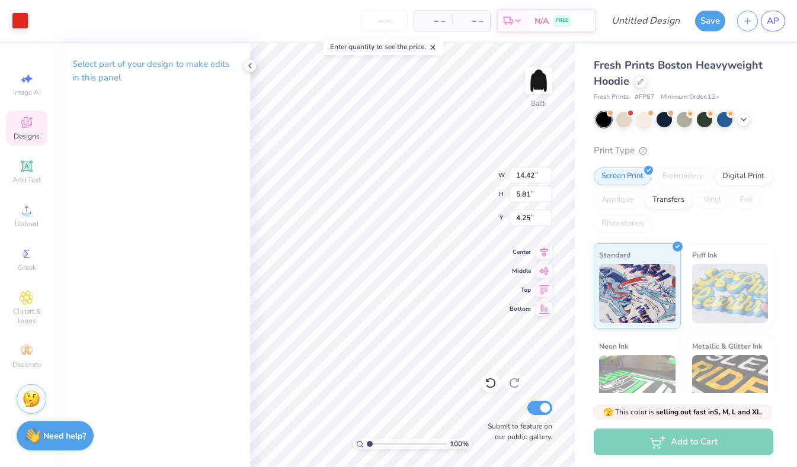
type input "5.08"
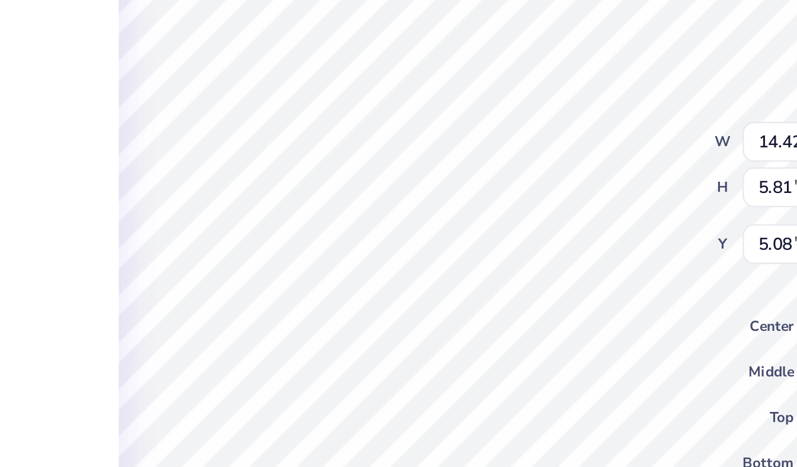
type input "14.70"
type input "6.27"
type input "4.14"
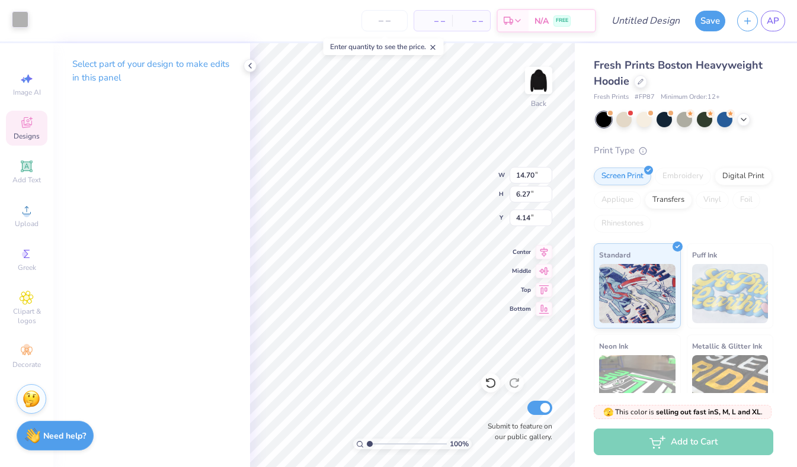
click at [27, 25] on div at bounding box center [20, 19] width 17 height 17
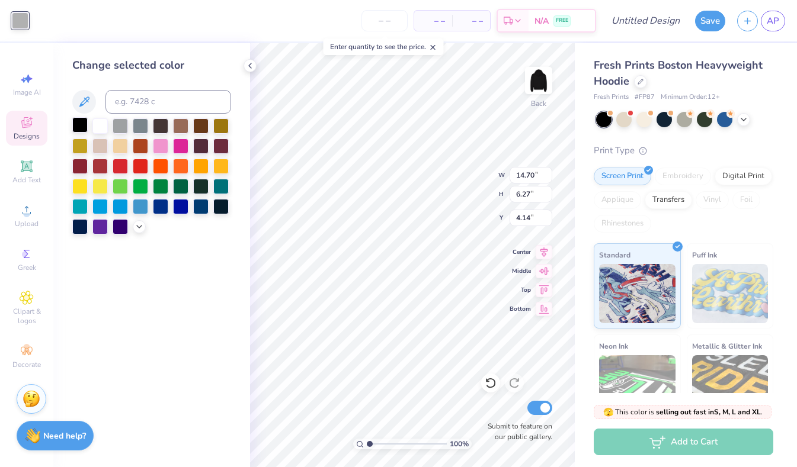
click at [76, 122] on div at bounding box center [79, 124] width 15 height 15
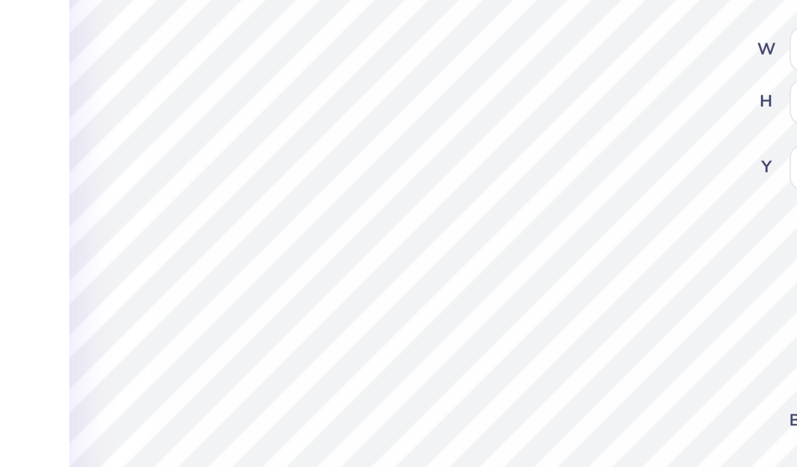
type input "4.35"
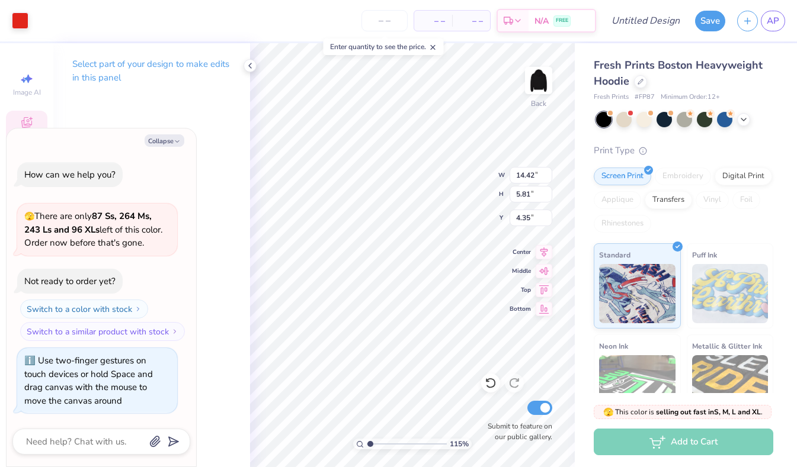
type input "1.37"
type textarea "x"
type input "2.27"
type textarea "x"
type input "3.68"
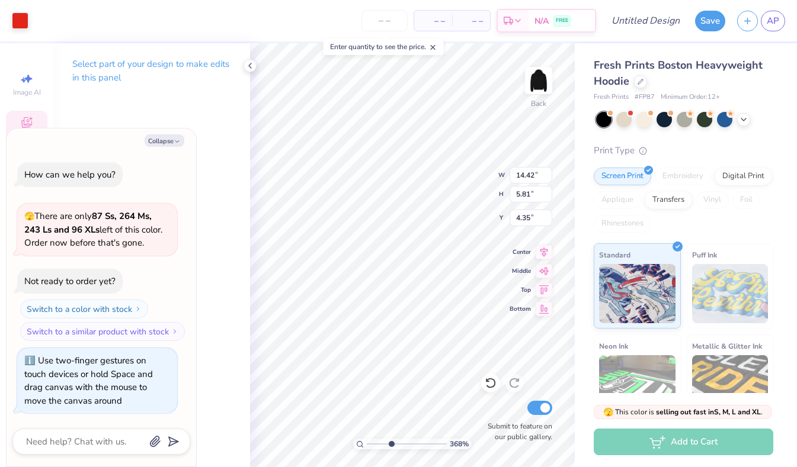
drag, startPoint x: 368, startPoint y: 444, endPoint x: 391, endPoint y: 443, distance: 23.2
click at [391, 443] on input "range" at bounding box center [407, 444] width 80 height 11
type textarea "x"
type input "1"
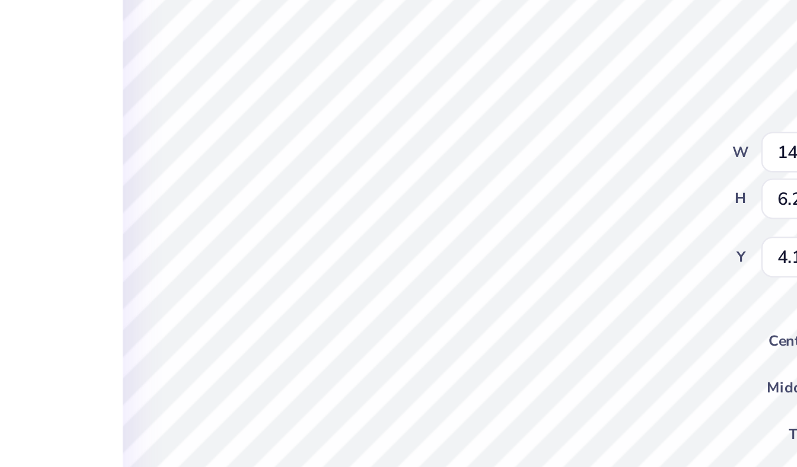
type textarea "x"
type input "14.42"
type input "5.81"
type input "4.35"
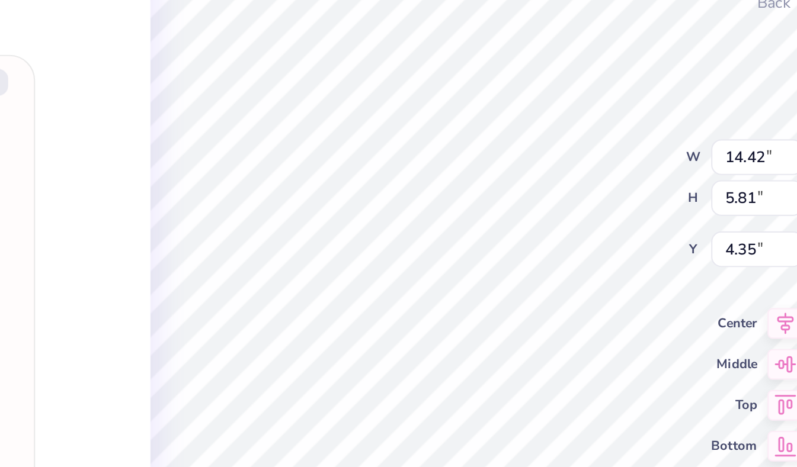
type textarea "x"
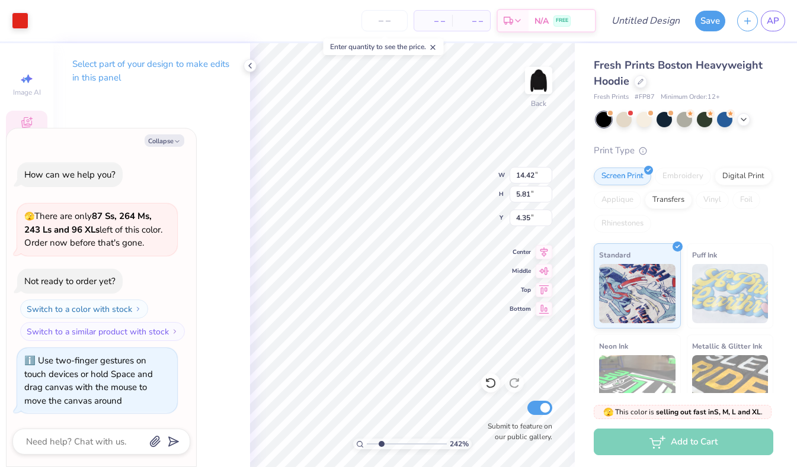
type input "1.97"
drag, startPoint x: 368, startPoint y: 444, endPoint x: 377, endPoint y: 443, distance: 8.9
click at [377, 443] on input "range" at bounding box center [407, 444] width 80 height 11
click at [249, 63] on icon at bounding box center [249, 65] width 9 height 9
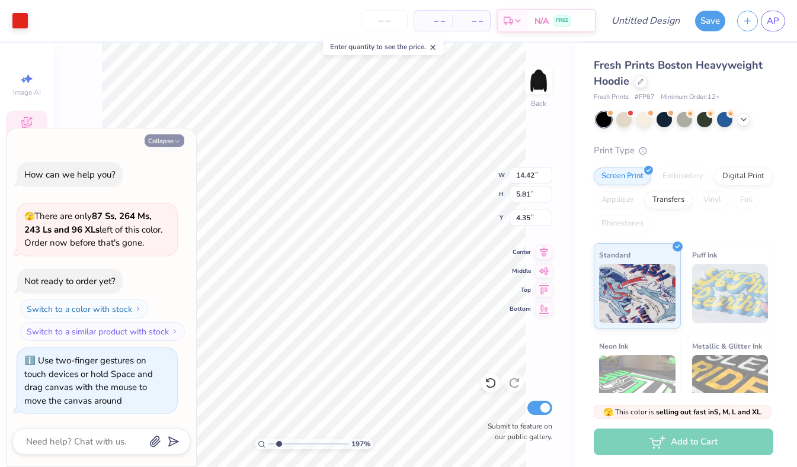
click at [167, 146] on button "Collapse" at bounding box center [165, 140] width 40 height 12
type textarea "x"
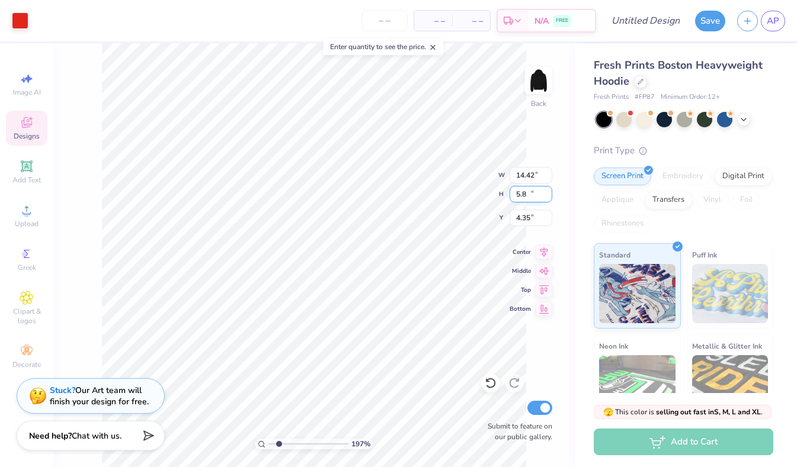
click at [547, 197] on input "5.8" at bounding box center [530, 194] width 43 height 17
click at [547, 197] on input "5.79" at bounding box center [530, 194] width 43 height 17
click at [547, 197] on input "5.78" at bounding box center [530, 194] width 43 height 17
click at [548, 190] on input "5.79" at bounding box center [530, 194] width 43 height 17
click at [548, 190] on input "5.8" at bounding box center [530, 194] width 43 height 17
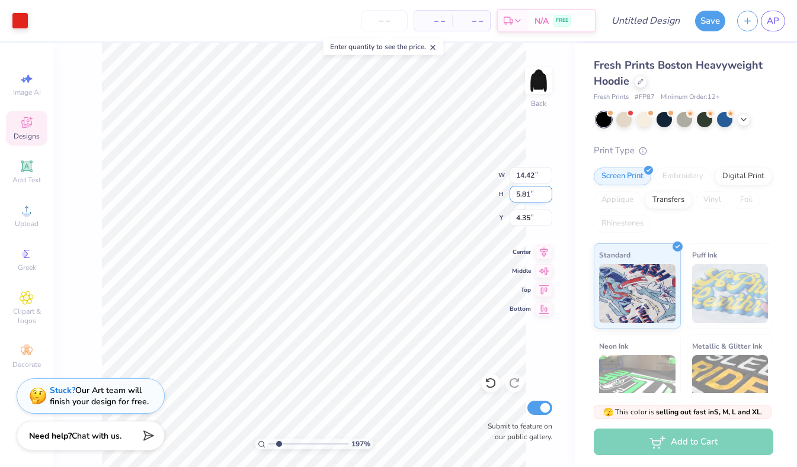
click at [548, 190] on input "5.81" at bounding box center [530, 194] width 43 height 17
click at [548, 190] on input "5.82" at bounding box center [530, 194] width 43 height 17
click at [548, 190] on input "5.83" at bounding box center [530, 194] width 43 height 17
click at [548, 190] on input "5.84" at bounding box center [530, 194] width 43 height 17
click at [548, 190] on input "5.85" at bounding box center [530, 194] width 43 height 17
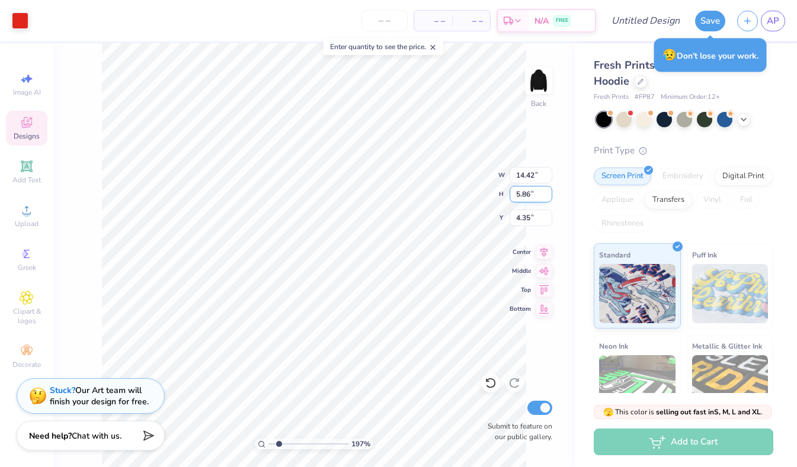
click at [548, 190] on input "5.86" at bounding box center [530, 194] width 43 height 17
click at [548, 190] on input "5.87" at bounding box center [530, 194] width 43 height 17
click at [548, 190] on input "5.88" at bounding box center [530, 194] width 43 height 17
click at [548, 190] on input "5.89" at bounding box center [530, 194] width 43 height 17
click at [548, 190] on input "5.9" at bounding box center [530, 194] width 43 height 17
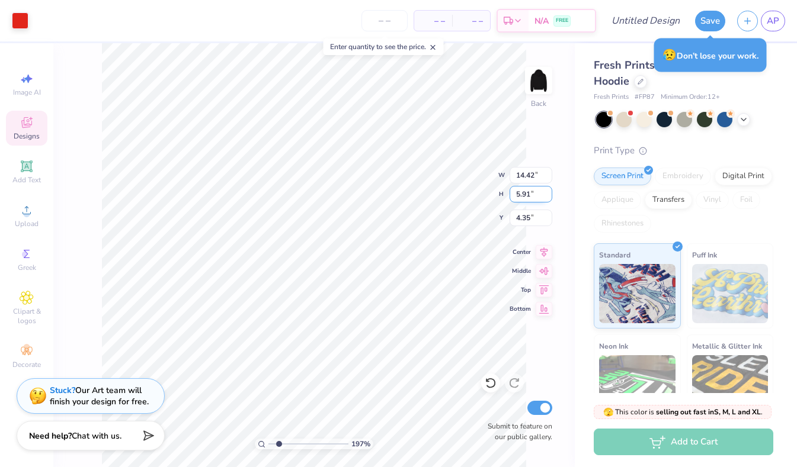
click at [548, 190] on input "5.91" at bounding box center [530, 194] width 43 height 17
click at [548, 190] on input "5.92" at bounding box center [530, 194] width 43 height 17
click at [548, 190] on input "5.93" at bounding box center [530, 194] width 43 height 17
click at [548, 190] on input "5.94" at bounding box center [530, 194] width 43 height 17
click at [548, 190] on input "5.95" at bounding box center [530, 194] width 43 height 17
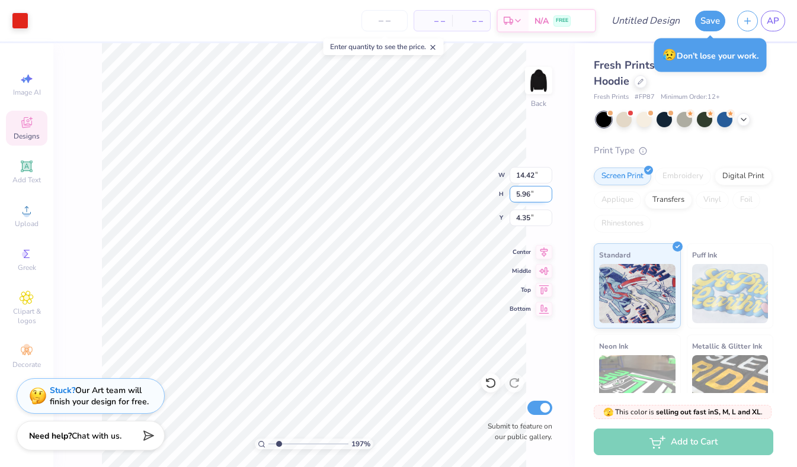
click at [548, 190] on input "5.96" at bounding box center [530, 194] width 43 height 17
click at [548, 190] on input "5.97" at bounding box center [530, 194] width 43 height 17
click at [548, 190] on input "5.98" at bounding box center [530, 194] width 43 height 17
click at [548, 190] on input "5.99" at bounding box center [530, 194] width 43 height 17
click at [548, 190] on input "6" at bounding box center [530, 194] width 43 height 17
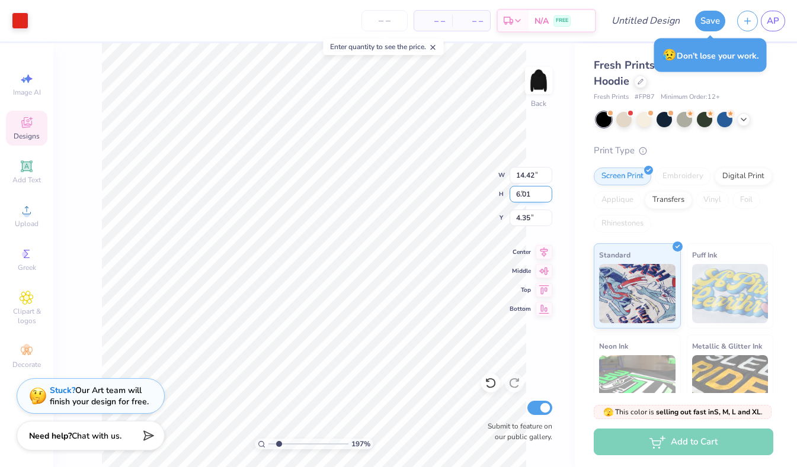
click at [548, 190] on input "6.01" at bounding box center [530, 194] width 43 height 17
click at [548, 190] on input "6.02" at bounding box center [530, 194] width 43 height 17
type input "6.03"
click at [548, 190] on input "6.03" at bounding box center [530, 194] width 43 height 17
type input "4.36"
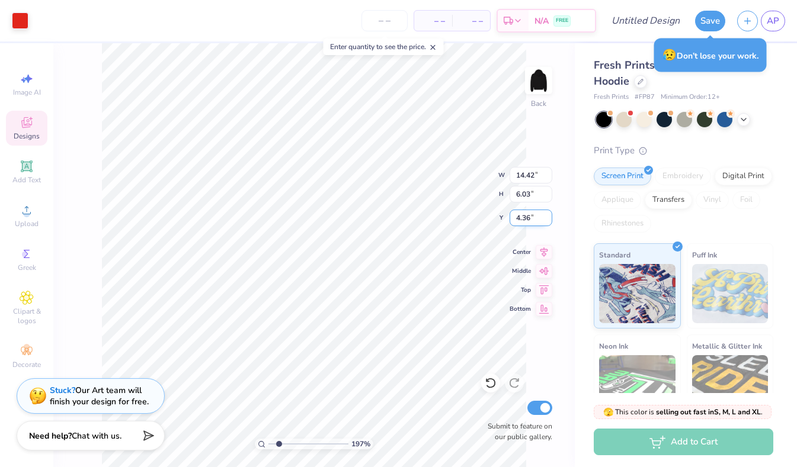
click at [548, 214] on input "4.36" at bounding box center [530, 218] width 43 height 17
type input "14.96"
click at [547, 220] on input "4.35" at bounding box center [530, 218] width 43 height 17
click at [546, 219] on input "4.34" at bounding box center [530, 218] width 43 height 17
type input "4.33"
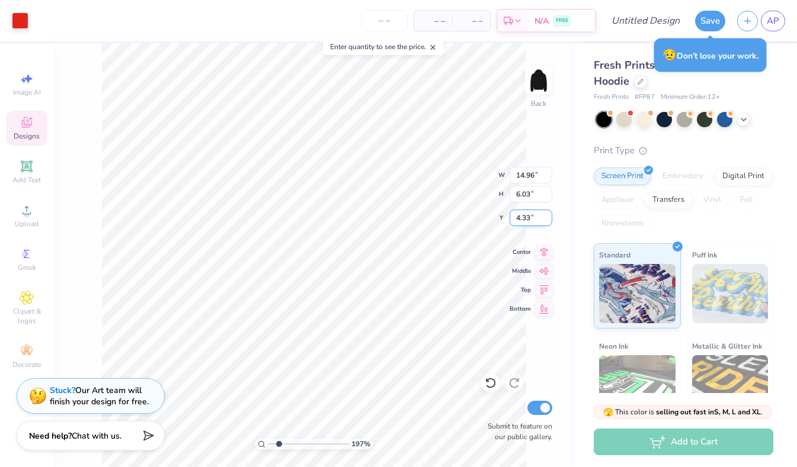
click at [546, 219] on input "4.33" at bounding box center [530, 218] width 43 height 17
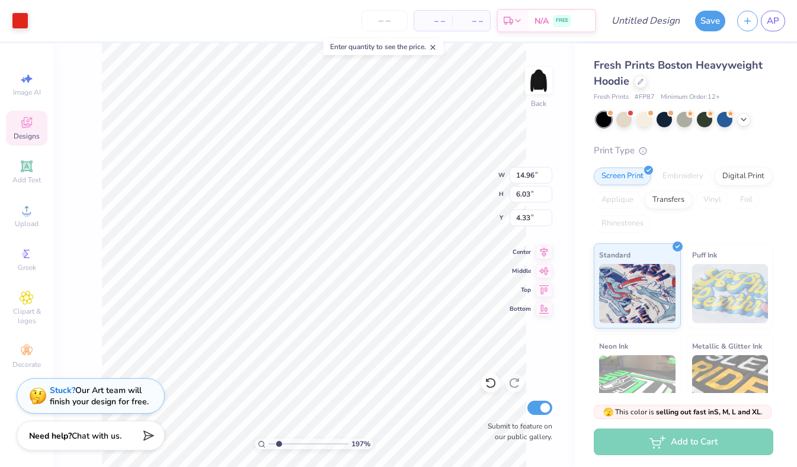
click at [569, 228] on div "197 % Back W 14.96 14.96 " H 6.03 6.03 " Y 4.33 4.33 " Center Middle Top Bottom…" at bounding box center [313, 255] width 521 height 424
click at [548, 215] on input "4.26" at bounding box center [530, 218] width 43 height 17
click at [548, 215] on input "4.27" at bounding box center [530, 218] width 43 height 17
click at [547, 219] on input "4.26" at bounding box center [530, 218] width 43 height 17
click at [547, 219] on input "4.25" at bounding box center [530, 218] width 43 height 17
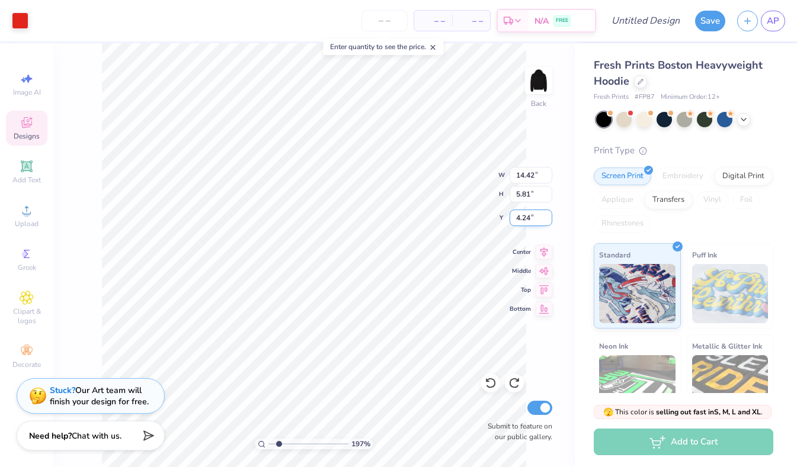
click at [547, 220] on input "4.24" at bounding box center [530, 218] width 43 height 17
type input "4.23"
click at [547, 220] on input "4.23" at bounding box center [530, 218] width 43 height 17
click at [547, 219] on input "4.24" at bounding box center [530, 218] width 43 height 17
click at [547, 219] on input "4.23" at bounding box center [530, 218] width 43 height 17
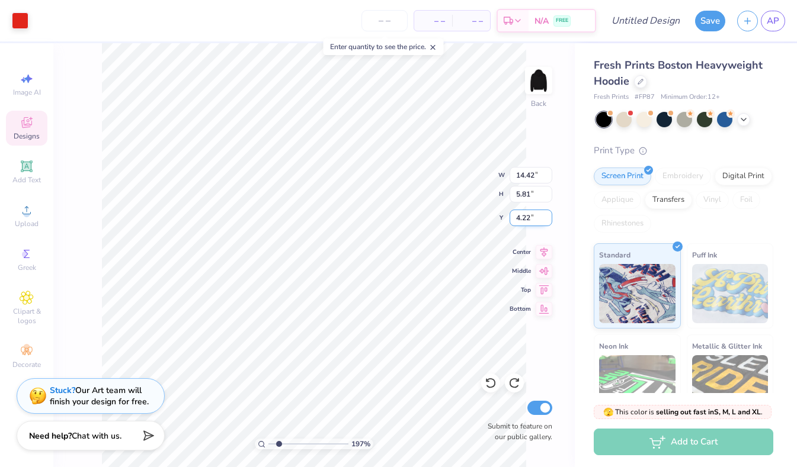
click at [547, 219] on input "4.22" at bounding box center [530, 218] width 43 height 17
click at [547, 219] on input "4.21" at bounding box center [530, 218] width 43 height 17
click at [547, 219] on input "4.2" at bounding box center [530, 218] width 43 height 17
click at [547, 219] on input "4.19" at bounding box center [530, 218] width 43 height 17
click at [547, 219] on input "4.18" at bounding box center [530, 218] width 43 height 17
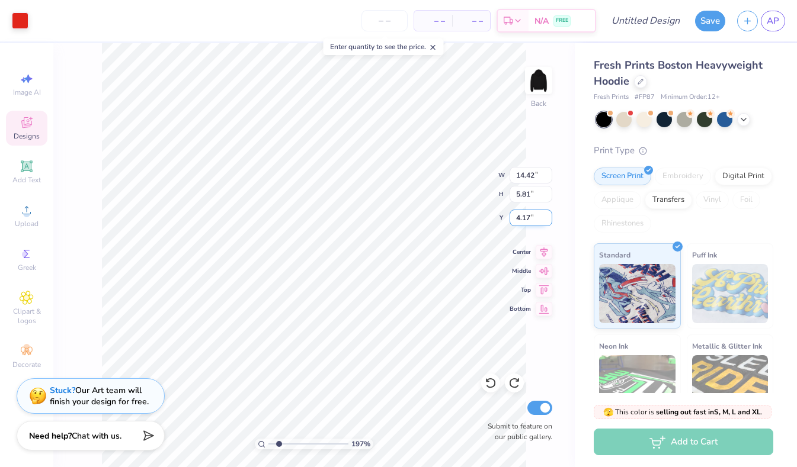
click at [547, 219] on input "4.17" at bounding box center [530, 218] width 43 height 17
click at [547, 219] on input "4.16" at bounding box center [530, 218] width 43 height 17
click at [547, 219] on input "4.15" at bounding box center [530, 218] width 43 height 17
click at [547, 219] on input "4.14" at bounding box center [530, 218] width 43 height 17
click at [547, 219] on input "4.13" at bounding box center [530, 218] width 43 height 17
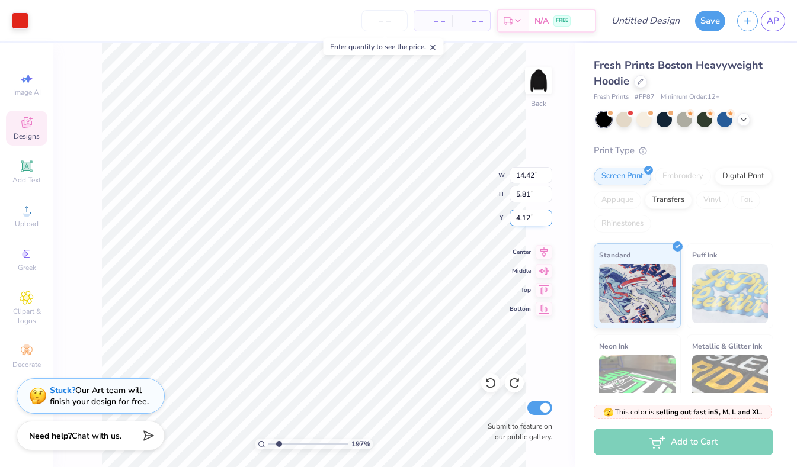
click at [547, 219] on input "4.12" at bounding box center [530, 218] width 43 height 17
click at [547, 219] on input "4.11" at bounding box center [530, 218] width 43 height 17
click at [547, 219] on input "4.1" at bounding box center [530, 218] width 43 height 17
click at [547, 219] on input "4.09" at bounding box center [530, 218] width 43 height 17
click at [547, 219] on input "4.08" at bounding box center [530, 218] width 43 height 17
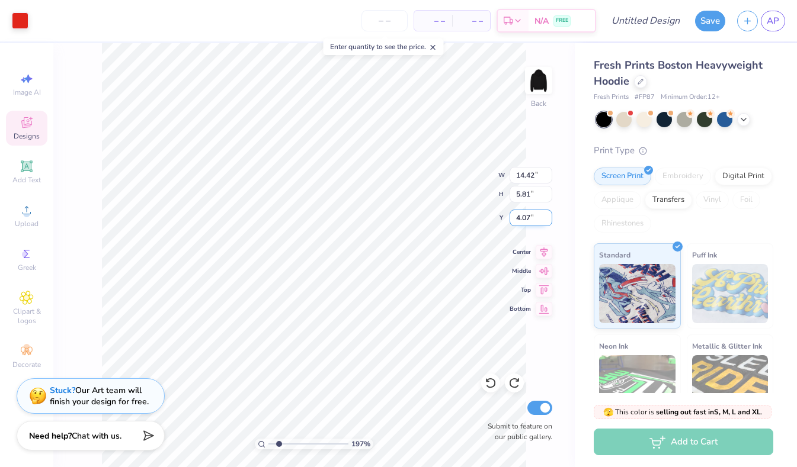
click at [547, 219] on input "4.07" at bounding box center [530, 218] width 43 height 17
click at [547, 219] on input "4.06" at bounding box center [530, 218] width 43 height 17
click at [547, 219] on input "4.05" at bounding box center [530, 218] width 43 height 17
click at [547, 219] on input "4.04" at bounding box center [530, 218] width 43 height 17
click at [547, 219] on input "4.03" at bounding box center [530, 218] width 43 height 17
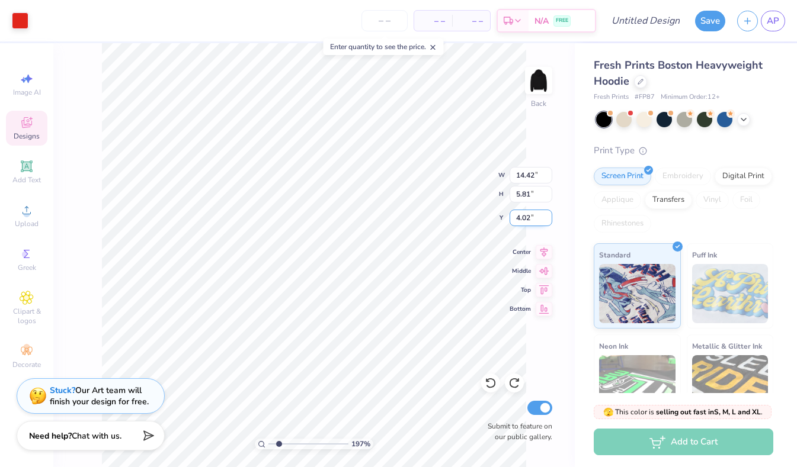
click at [547, 219] on input "4.02" at bounding box center [530, 218] width 43 height 17
click at [547, 219] on input "4.01" at bounding box center [530, 218] width 43 height 17
type input "4"
click at [547, 219] on input "4" at bounding box center [530, 218] width 43 height 17
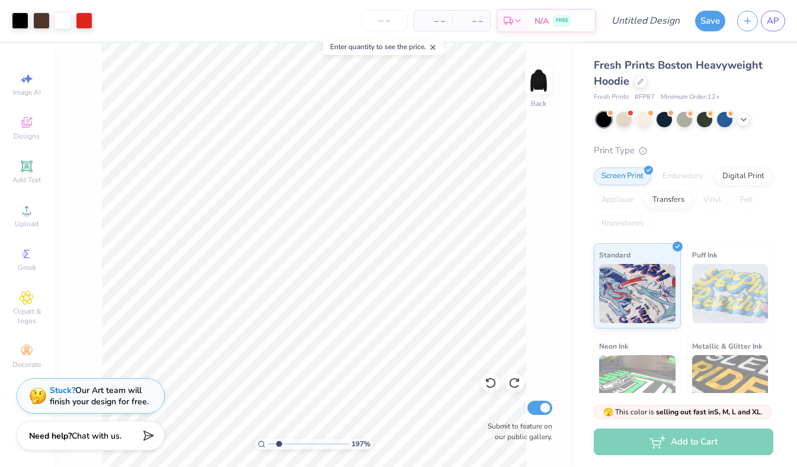
click at [280, 443] on input "range" at bounding box center [308, 444] width 80 height 11
drag, startPoint x: 277, startPoint y: 445, endPoint x: 265, endPoint y: 445, distance: 11.8
click at [265, 445] on div "100 %" at bounding box center [314, 444] width 118 height 11
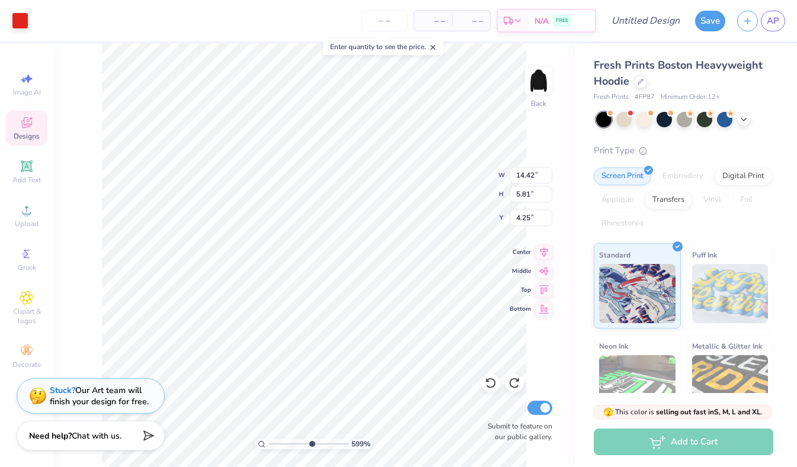
drag, startPoint x: 271, startPoint y: 441, endPoint x: 311, endPoint y: 441, distance: 39.7
click at [311, 441] on input "range" at bounding box center [308, 444] width 80 height 11
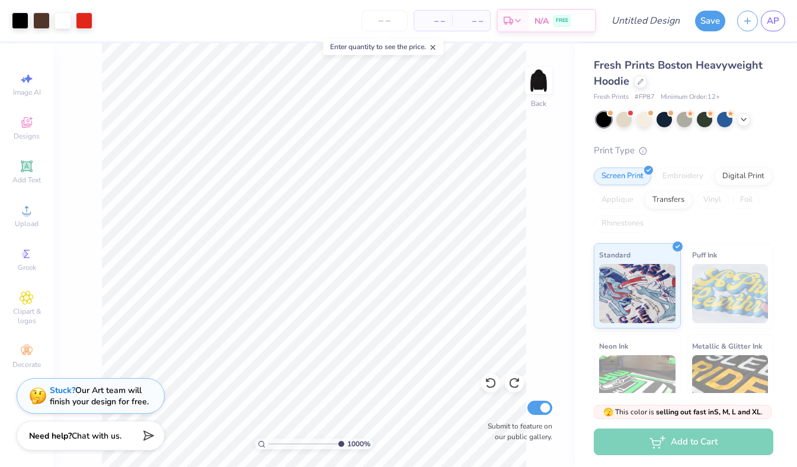
drag, startPoint x: 312, startPoint y: 444, endPoint x: 385, endPoint y: 430, distance: 74.8
type input "10"
click at [385, 430] on div "1000 %" at bounding box center [314, 255] width 424 height 424
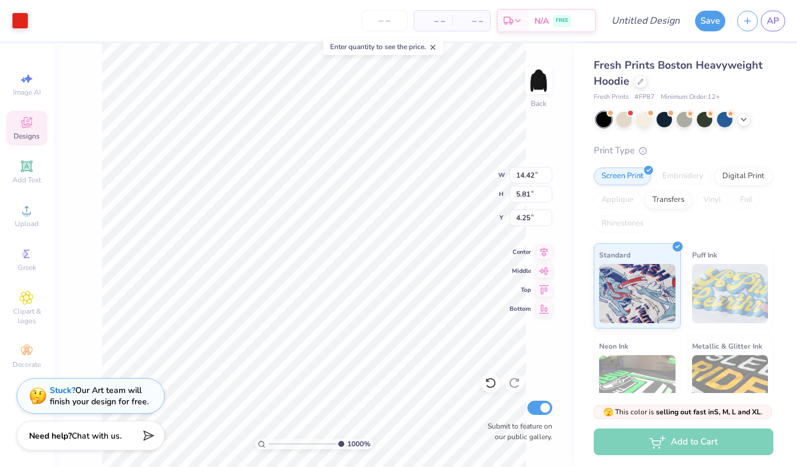
type input "4.24"
type input "2.12"
drag, startPoint x: 338, startPoint y: 444, endPoint x: 280, endPoint y: 440, distance: 58.2
click at [280, 440] on input "range" at bounding box center [308, 444] width 80 height 11
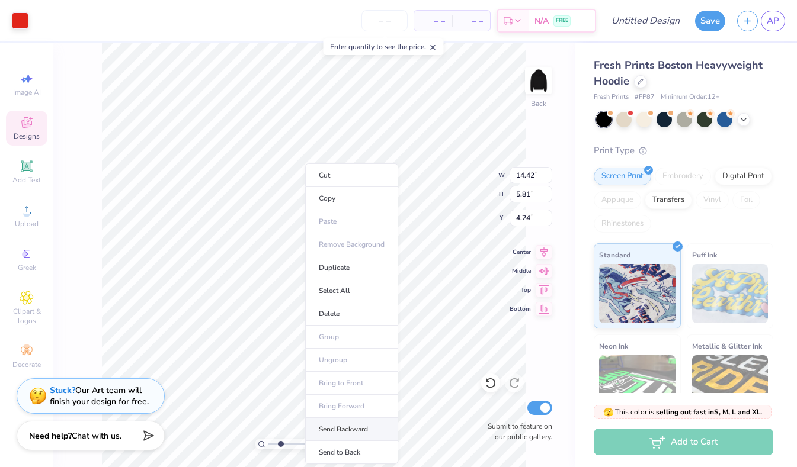
click at [344, 425] on li "Send Backward" at bounding box center [351, 429] width 93 height 23
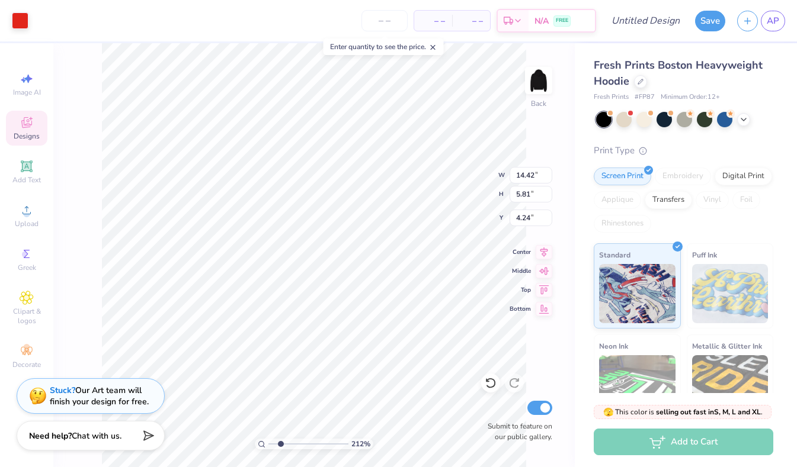
type input "14.39"
type input "5.80"
type input "14.65"
type input "6.25"
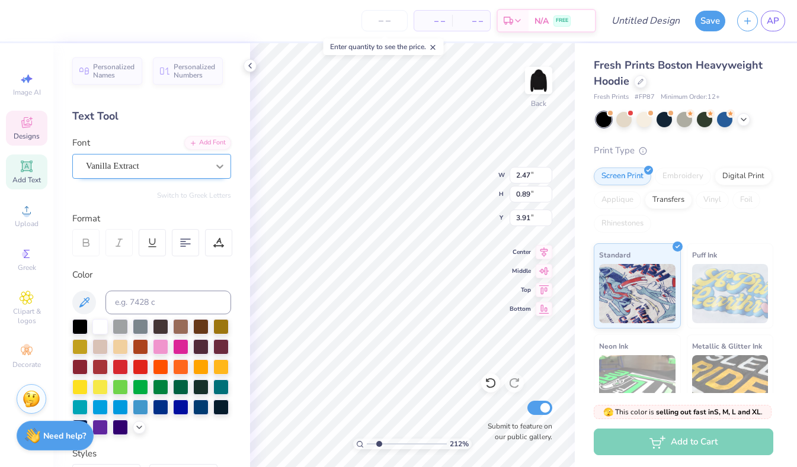
click at [220, 165] on icon at bounding box center [220, 167] width 12 height 12
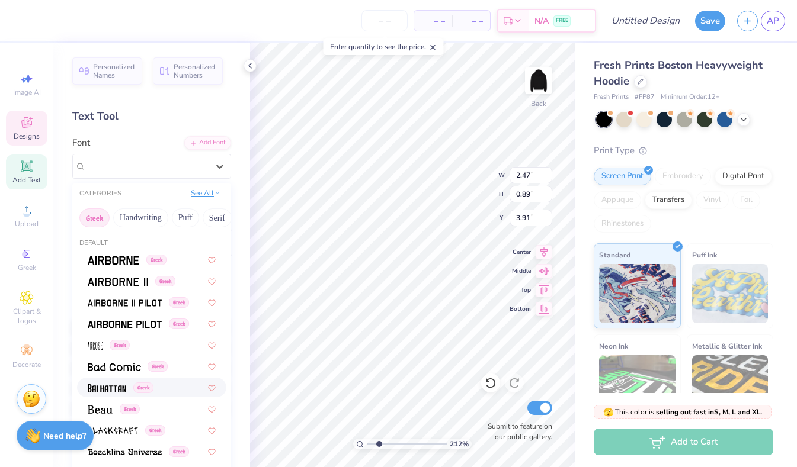
click at [204, 195] on button "See All" at bounding box center [205, 193] width 37 height 12
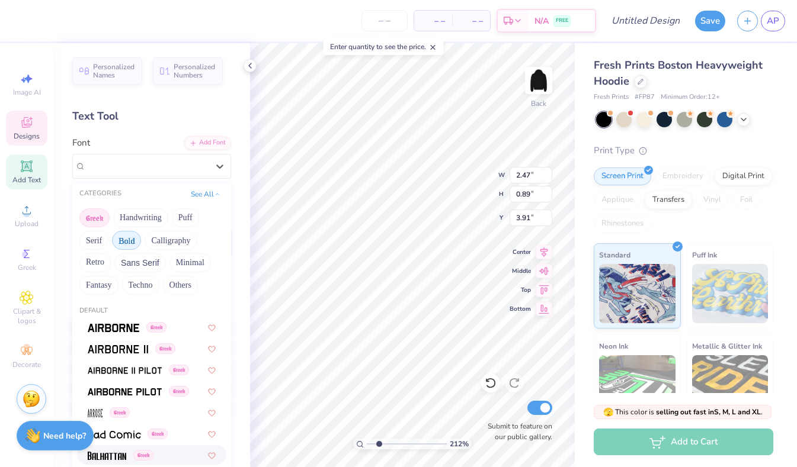
click at [126, 243] on button "Bold" at bounding box center [126, 240] width 29 height 19
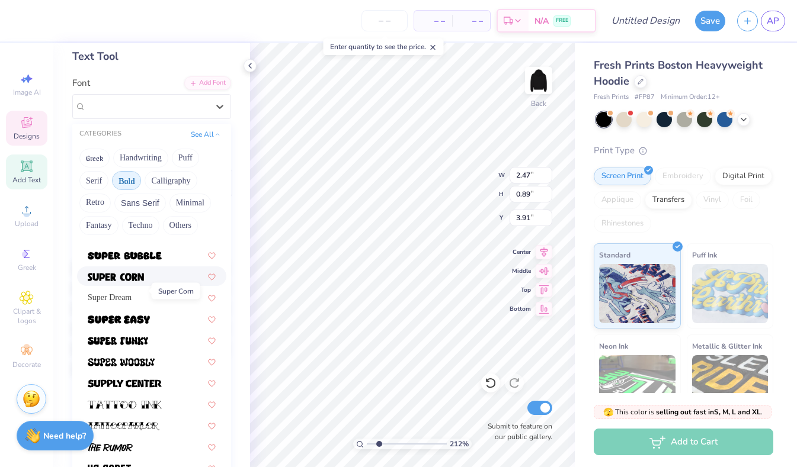
scroll to position [66, 0]
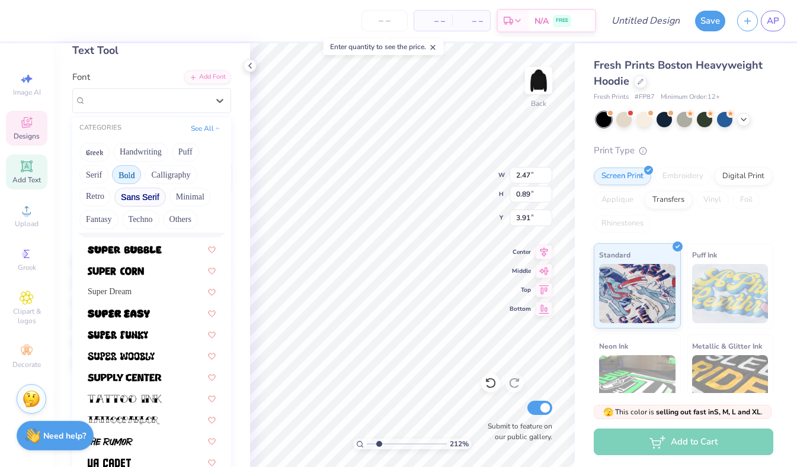
click at [134, 202] on button "Sans Serif" at bounding box center [140, 197] width 52 height 19
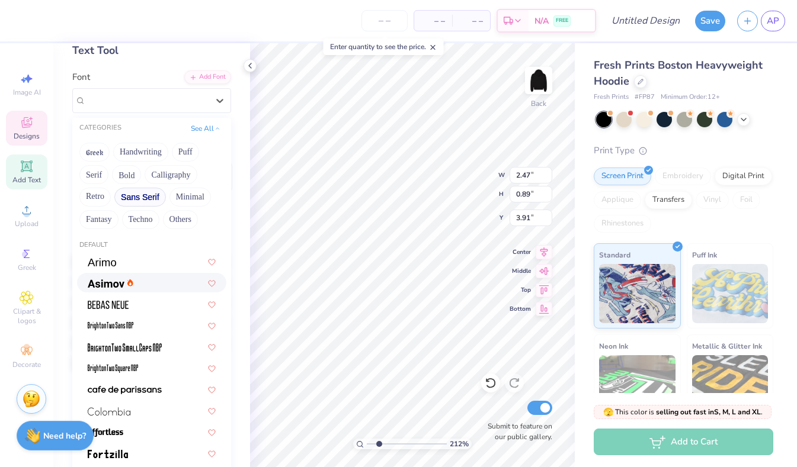
scroll to position [0, 0]
click at [107, 288] on img at bounding box center [106, 284] width 37 height 8
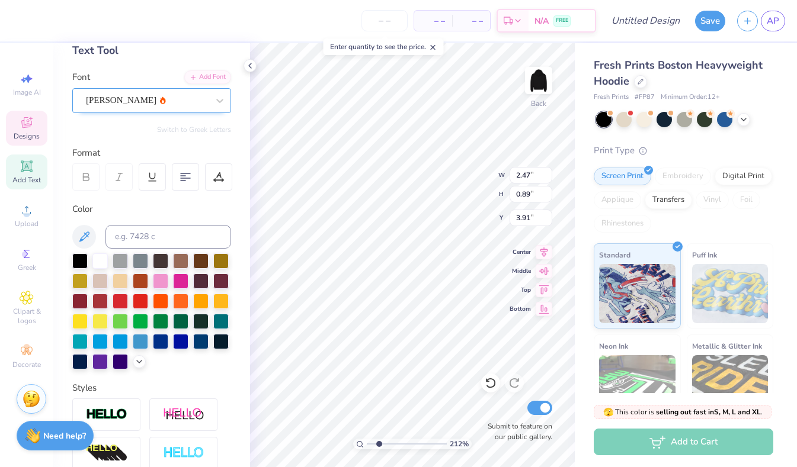
click at [168, 102] on div "[PERSON_NAME]" at bounding box center [147, 100] width 124 height 18
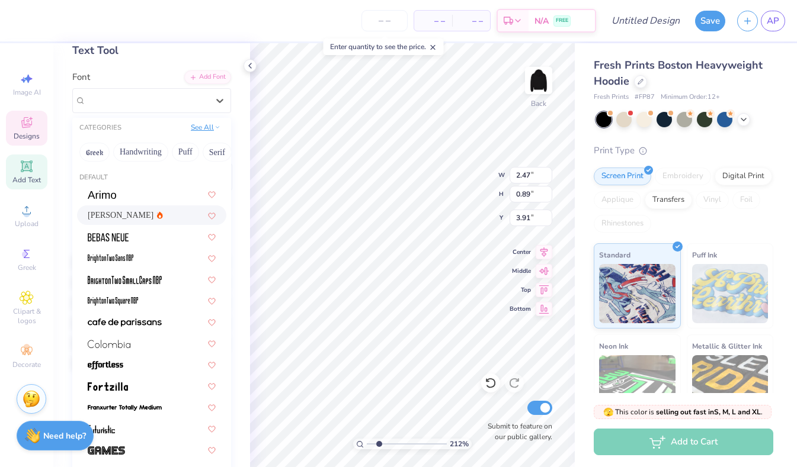
click at [212, 130] on button "See All" at bounding box center [205, 127] width 37 height 12
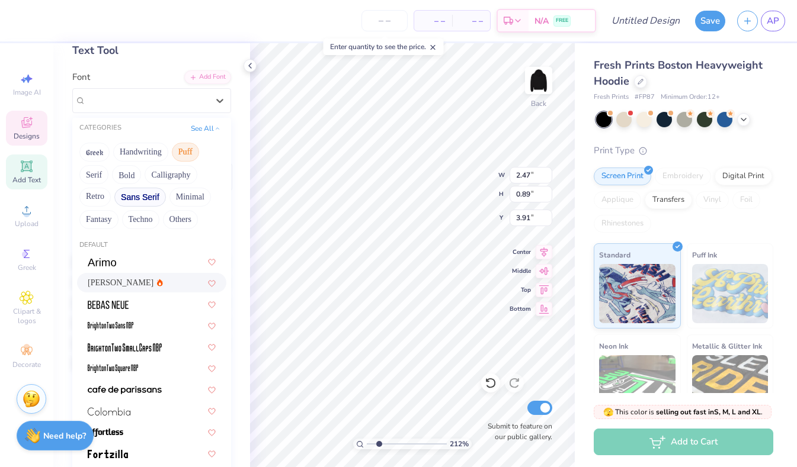
click at [187, 152] on button "Puff" at bounding box center [185, 152] width 27 height 19
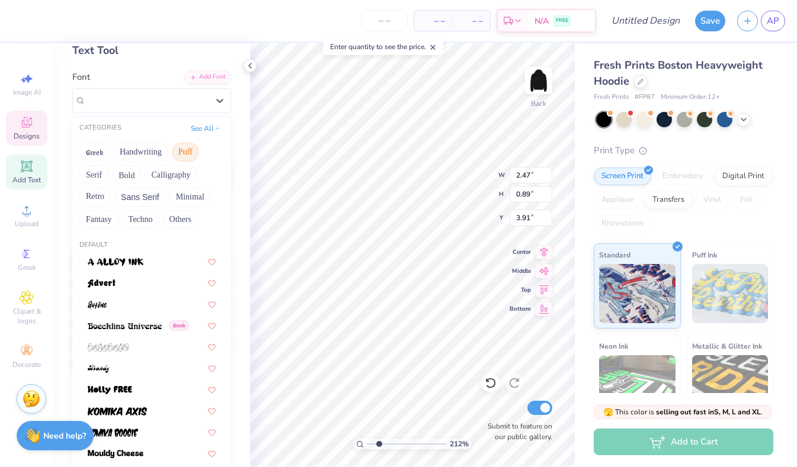
click at [187, 152] on button "Puff" at bounding box center [185, 152] width 27 height 19
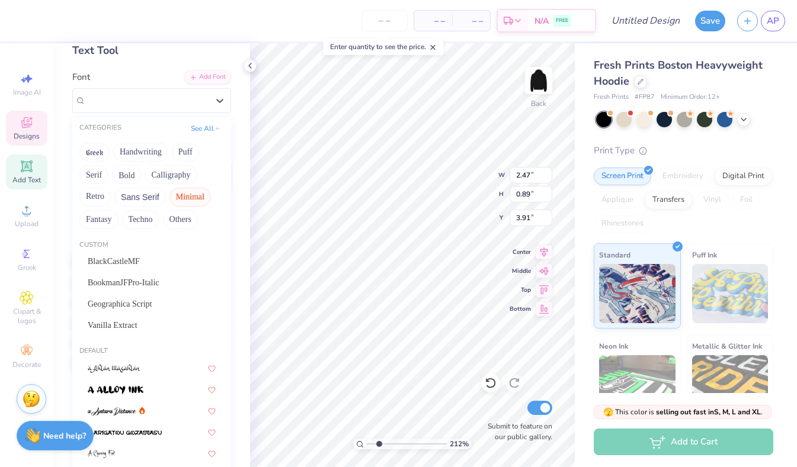
click at [187, 196] on button "Minimal" at bounding box center [189, 197] width 41 height 19
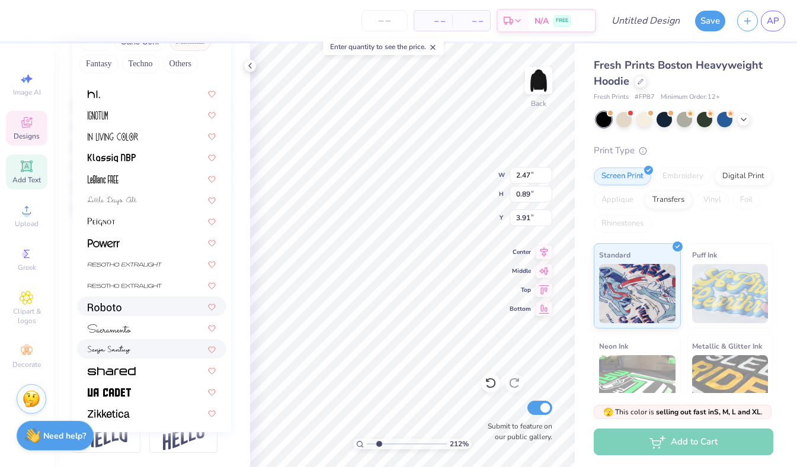
scroll to position [222, 0]
click at [123, 389] on span at bounding box center [109, 392] width 43 height 12
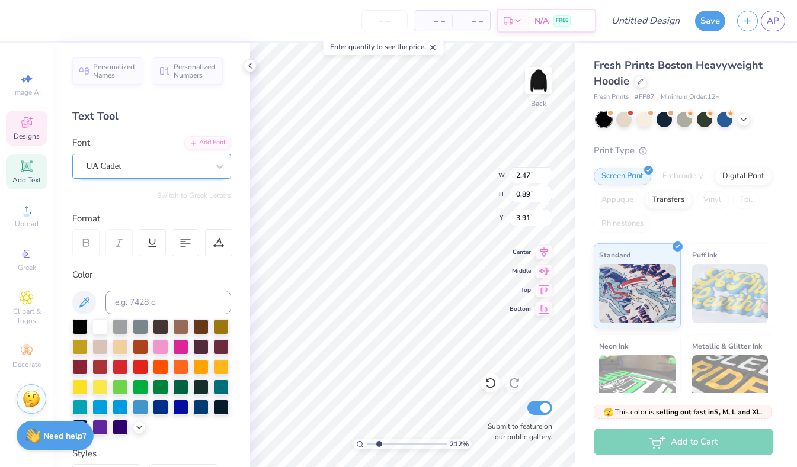
scroll to position [-1, 0]
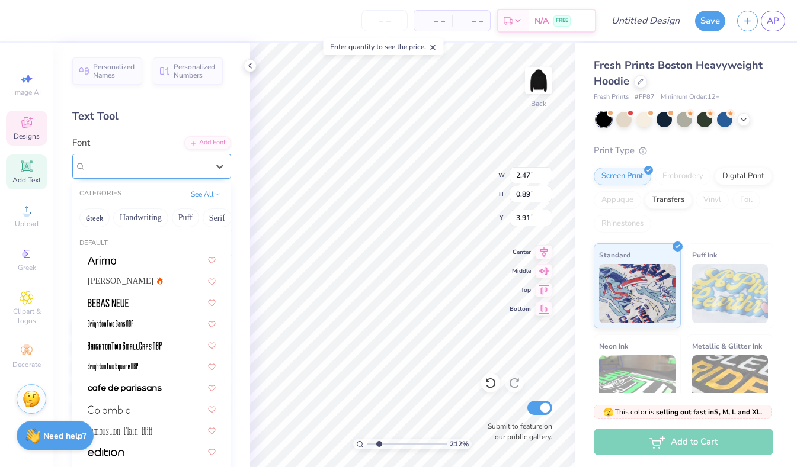
click at [151, 165] on div "UA Cadet" at bounding box center [147, 166] width 124 height 18
click at [212, 190] on button "See All" at bounding box center [205, 193] width 37 height 12
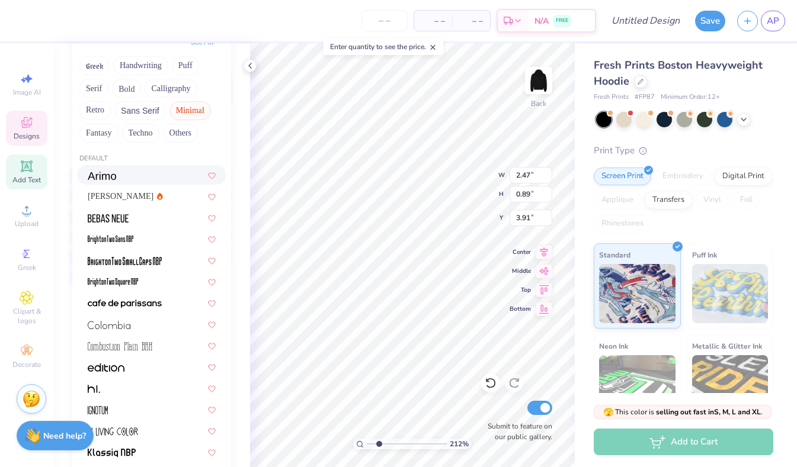
scroll to position [133, 0]
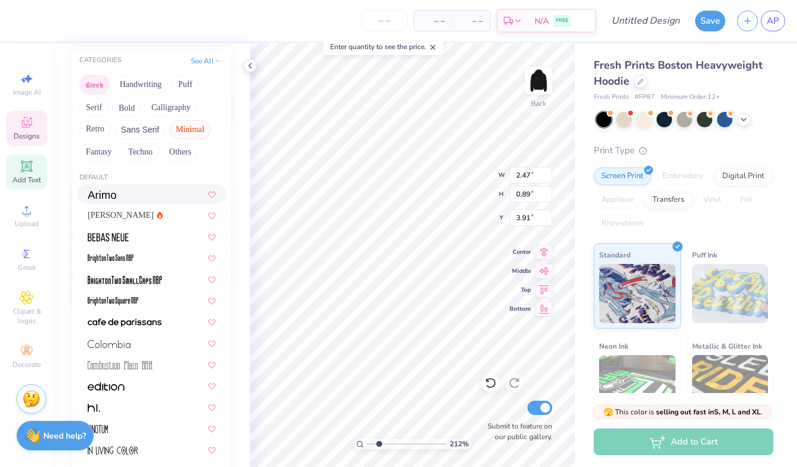
click at [95, 87] on button "Greek" at bounding box center [94, 84] width 30 height 19
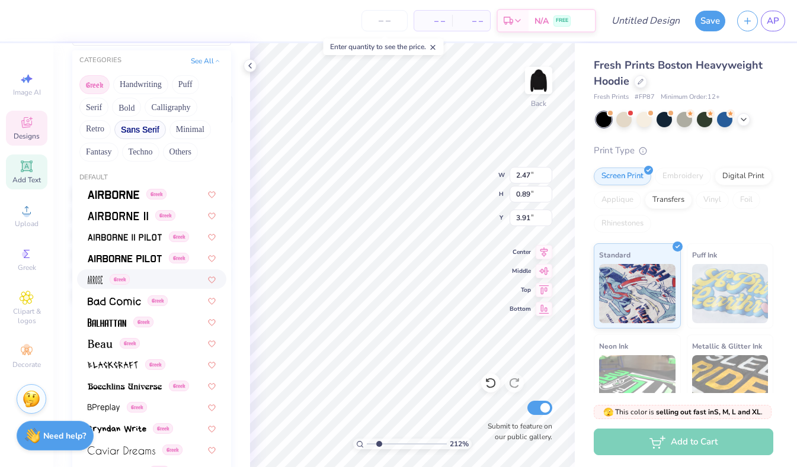
scroll to position [0, 0]
click at [142, 156] on button "Techno" at bounding box center [140, 152] width 37 height 19
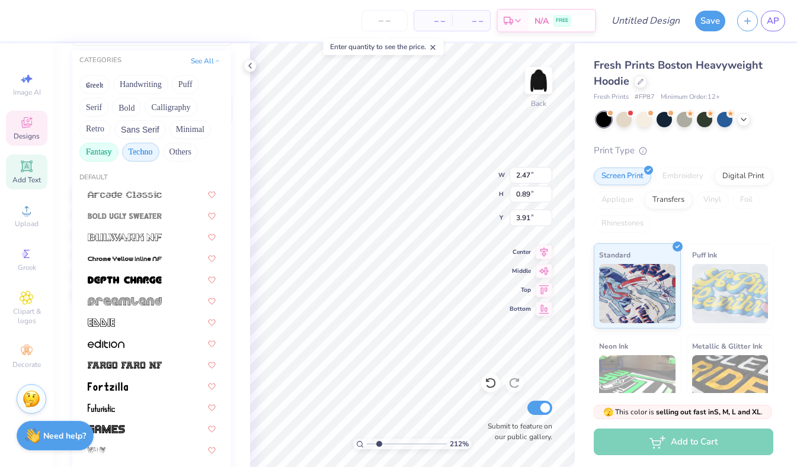
click at [102, 159] on button "Fantasy" at bounding box center [98, 152] width 39 height 19
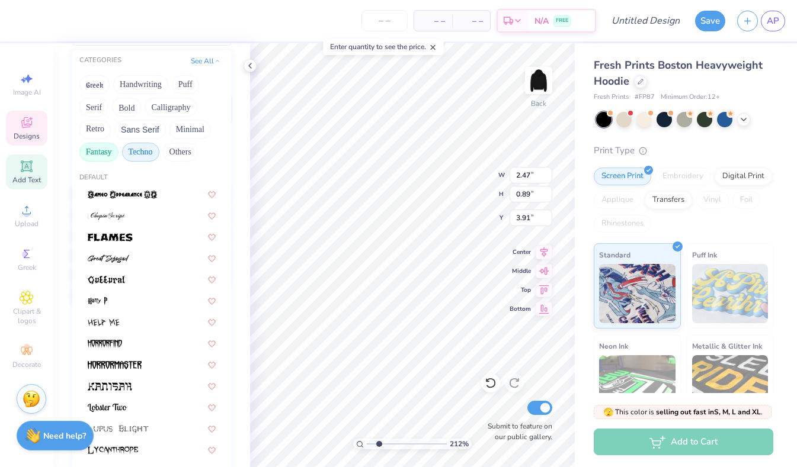
click at [130, 155] on button "Techno" at bounding box center [140, 152] width 37 height 19
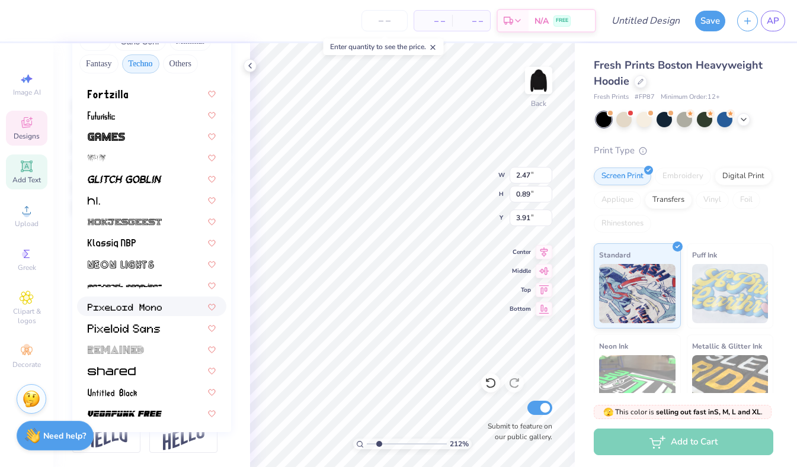
scroll to position [222, 0]
click at [143, 409] on span at bounding box center [125, 413] width 74 height 12
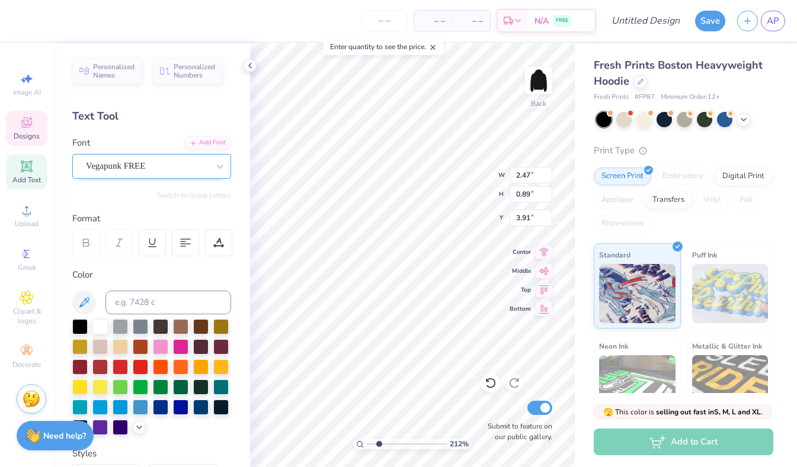
scroll to position [0, 0]
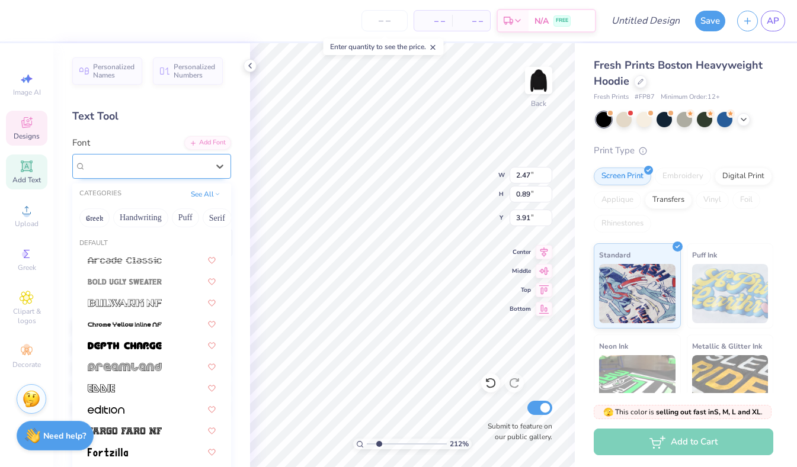
click at [127, 161] on span "Vegapunk FREE" at bounding box center [115, 166] width 59 height 14
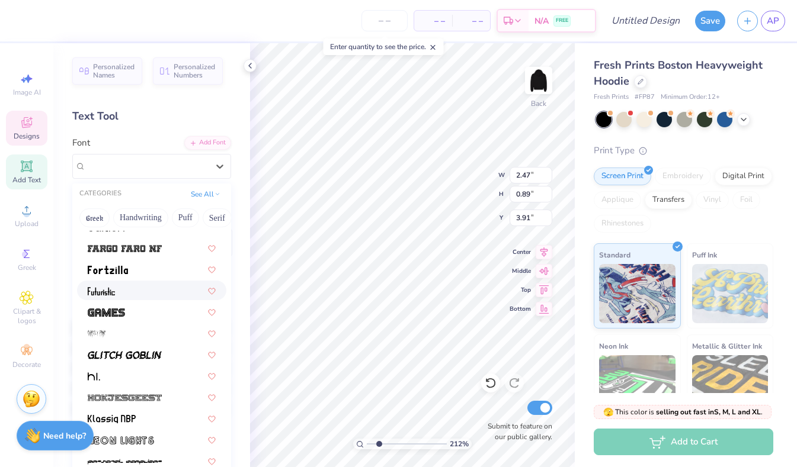
scroll to position [183, 0]
click at [148, 220] on button "Handwriting" at bounding box center [140, 218] width 55 height 19
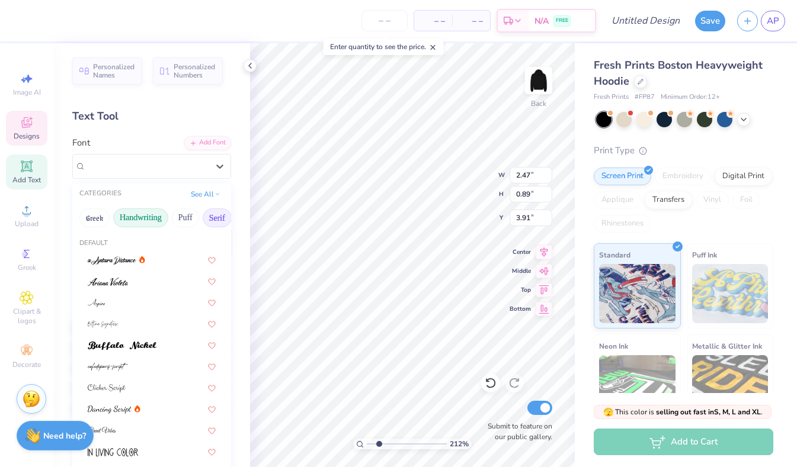
click at [215, 220] on button "Serif" at bounding box center [217, 218] width 29 height 19
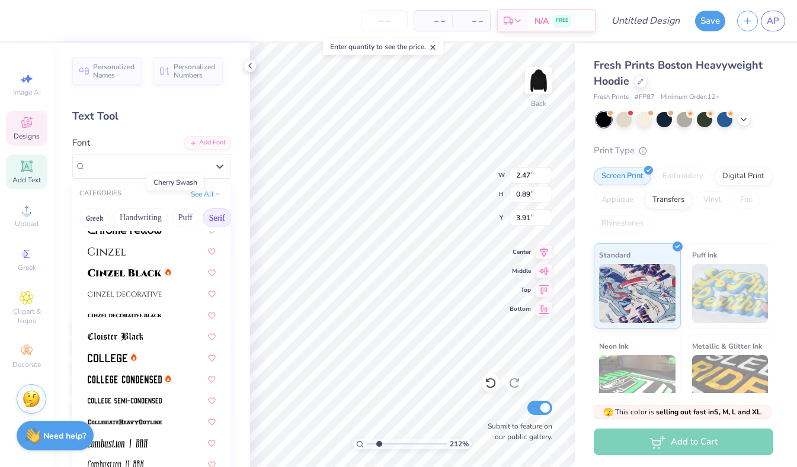
scroll to position [229, 0]
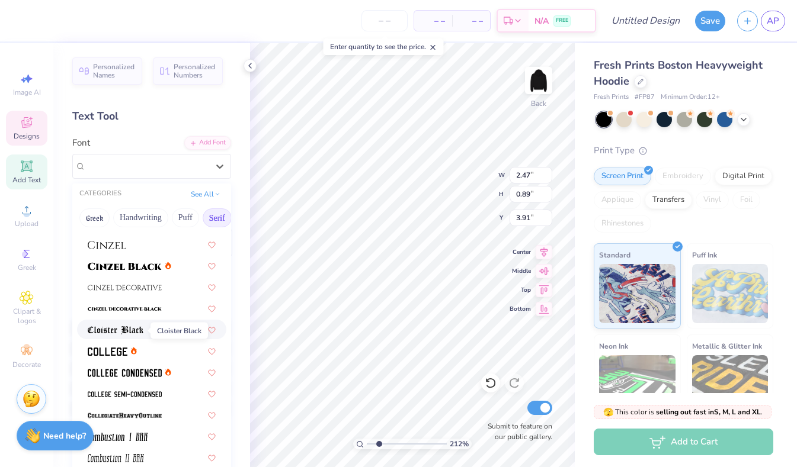
click at [129, 332] on img at bounding box center [116, 330] width 56 height 8
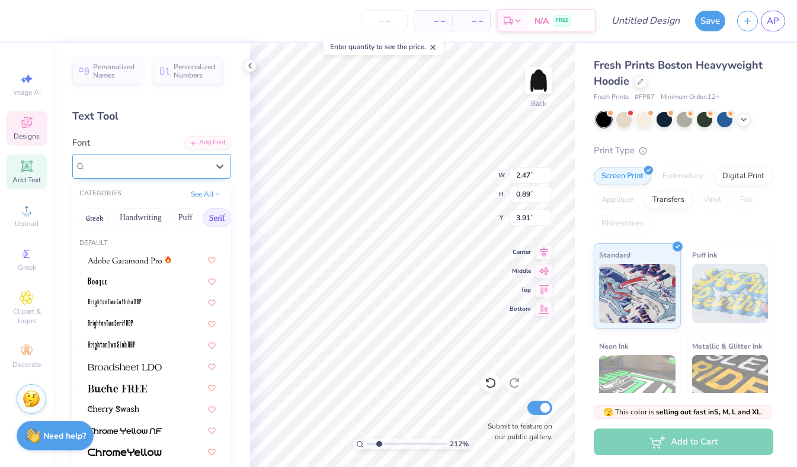
click at [172, 174] on div "Cloister Black" at bounding box center [147, 166] width 124 height 18
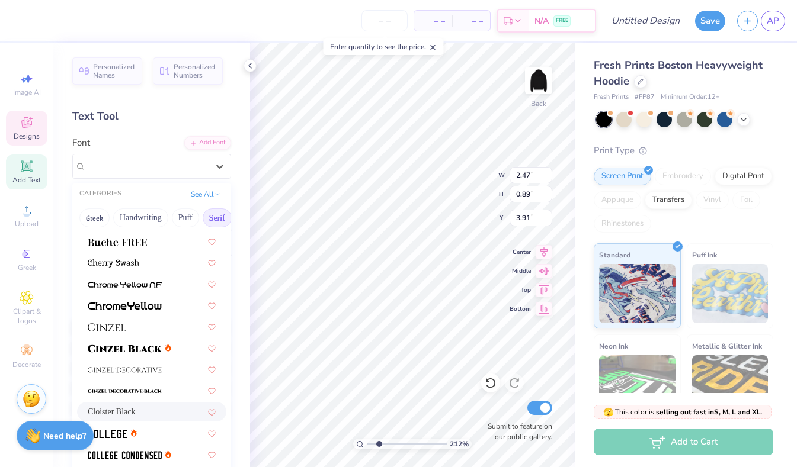
scroll to position [185, 0]
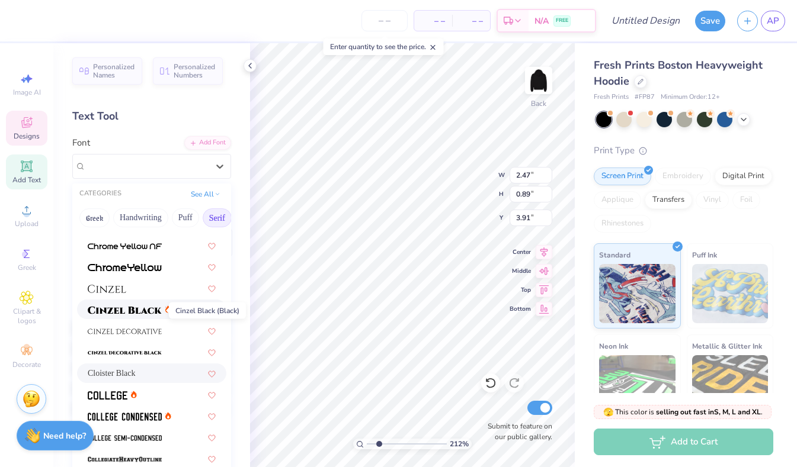
click at [135, 315] on img at bounding box center [125, 310] width 74 height 8
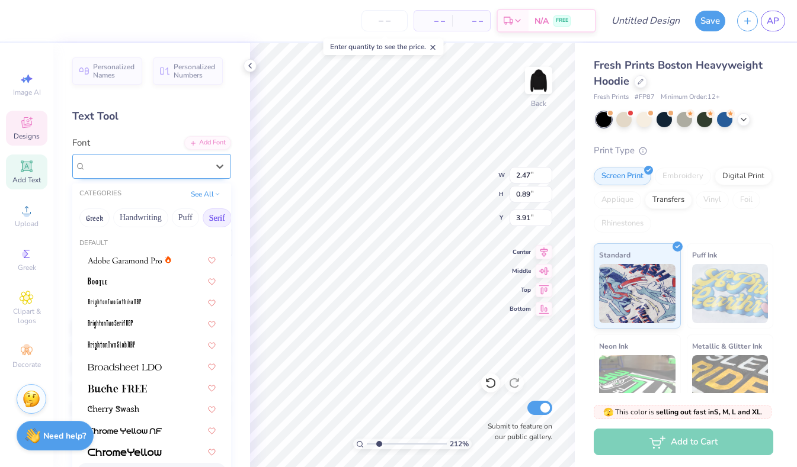
click at [136, 158] on div at bounding box center [147, 166] width 122 height 16
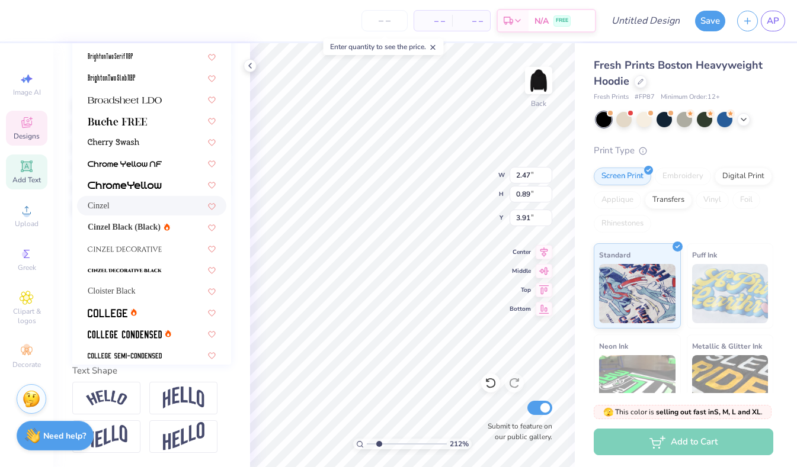
scroll to position [41, 0]
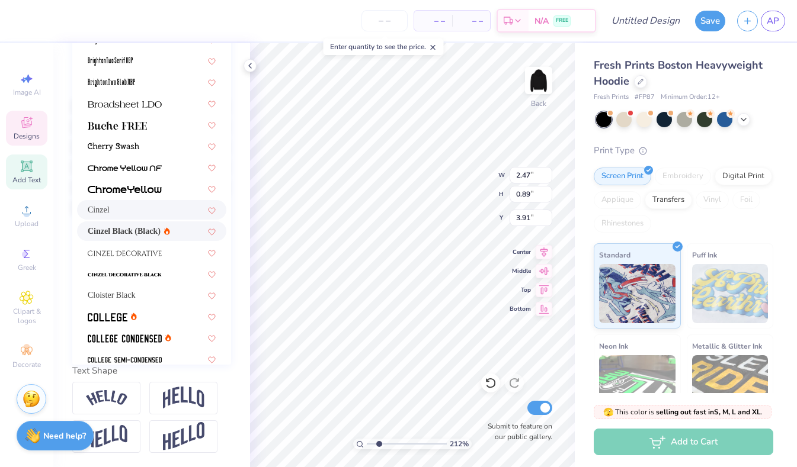
click at [130, 234] on span "Cinzel Black (Black)" at bounding box center [124, 231] width 73 height 12
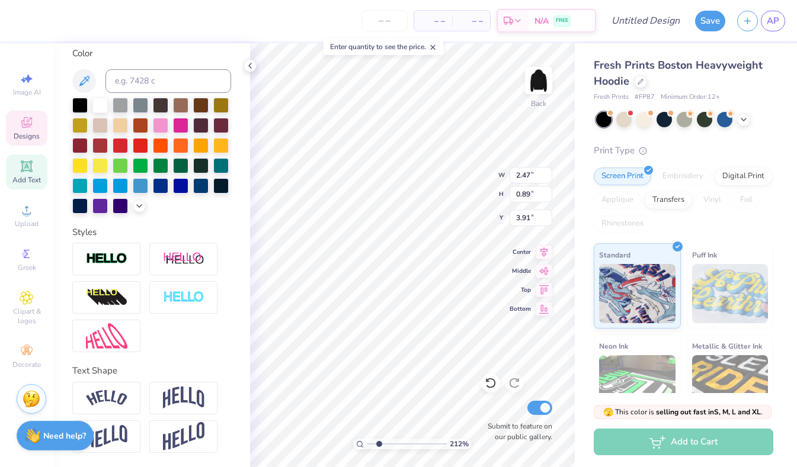
type input "9.85"
type input "0.79"
type input "10.50"
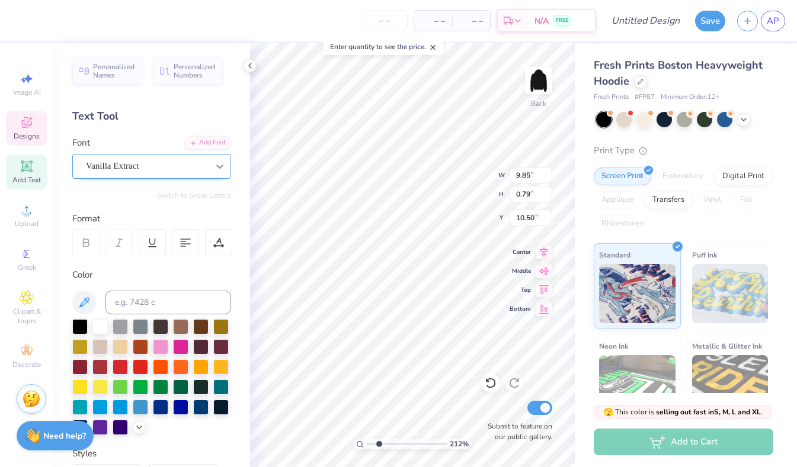
scroll to position [0, 0]
click at [217, 161] on icon at bounding box center [220, 167] width 12 height 12
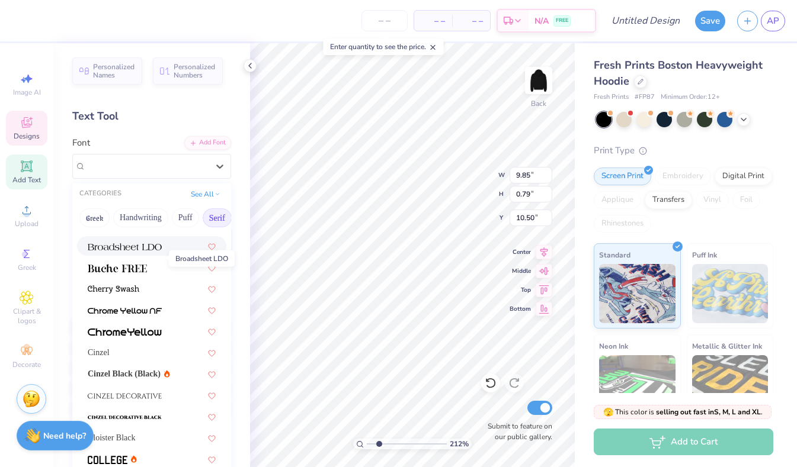
scroll to position [150, 0]
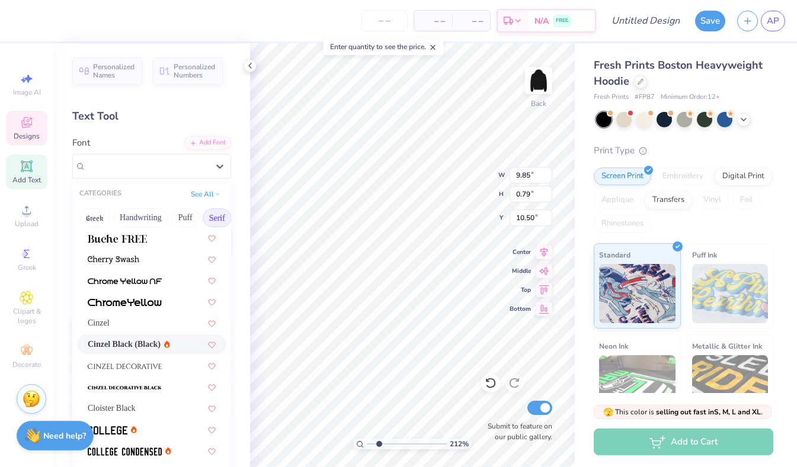
click at [136, 351] on span "Cinzel Black (Black)" at bounding box center [124, 344] width 73 height 12
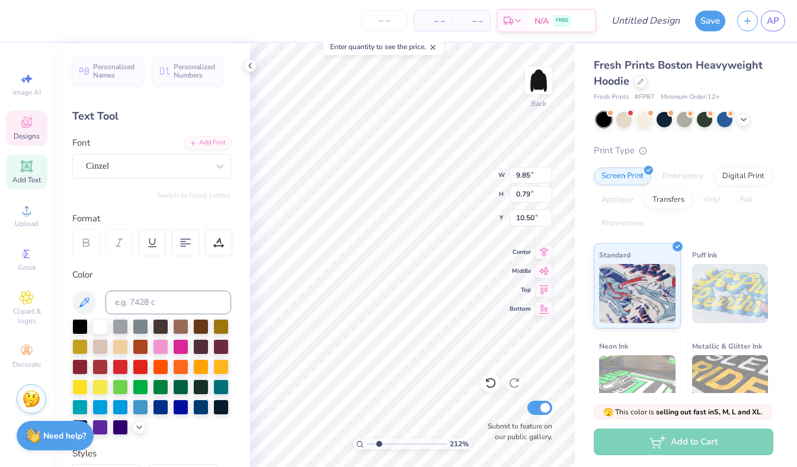
scroll to position [0, 5]
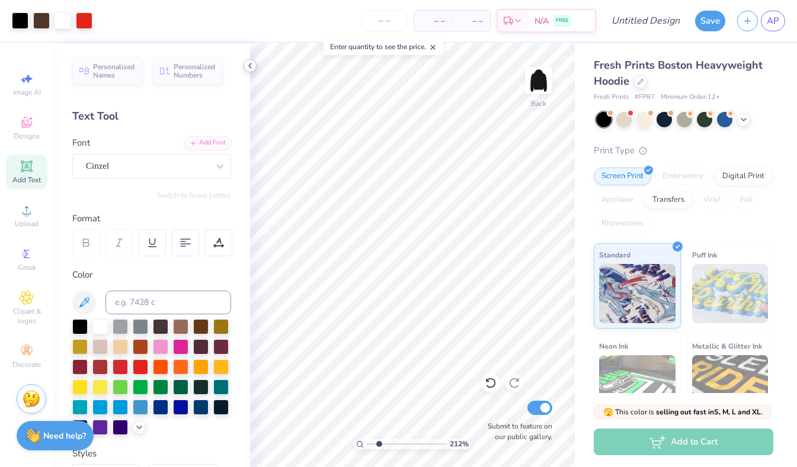
click at [251, 68] on polyline at bounding box center [250, 65] width 2 height 5
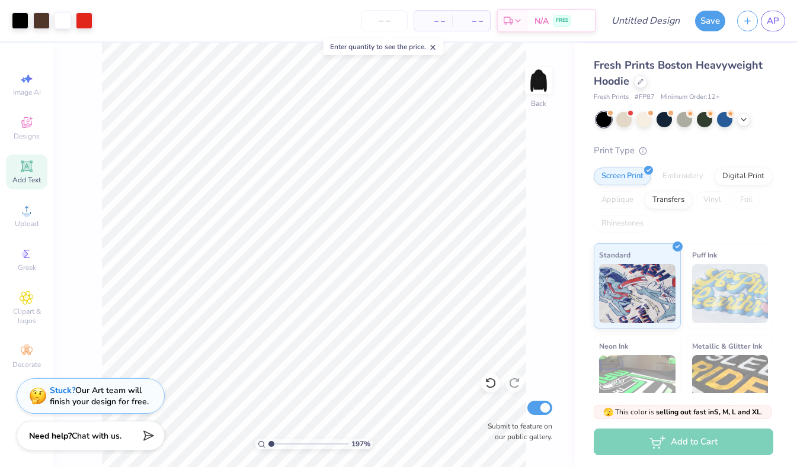
drag, startPoint x: 281, startPoint y: 443, endPoint x: 261, endPoint y: 443, distance: 20.1
type input "1"
click at [261, 443] on div "197 %" at bounding box center [314, 444] width 118 height 11
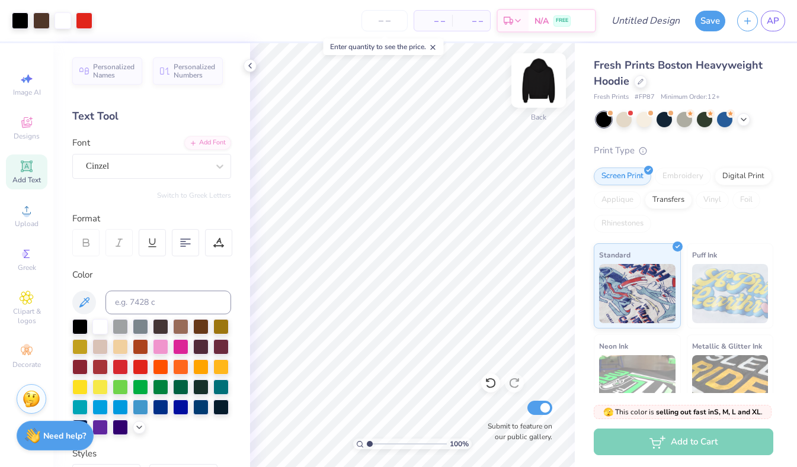
click at [543, 80] on img at bounding box center [538, 80] width 47 height 47
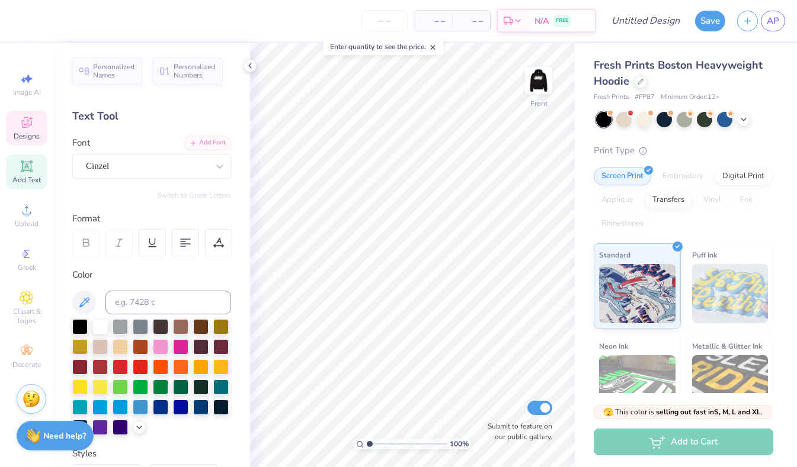
click at [25, 130] on div "Designs" at bounding box center [26, 128] width 41 height 35
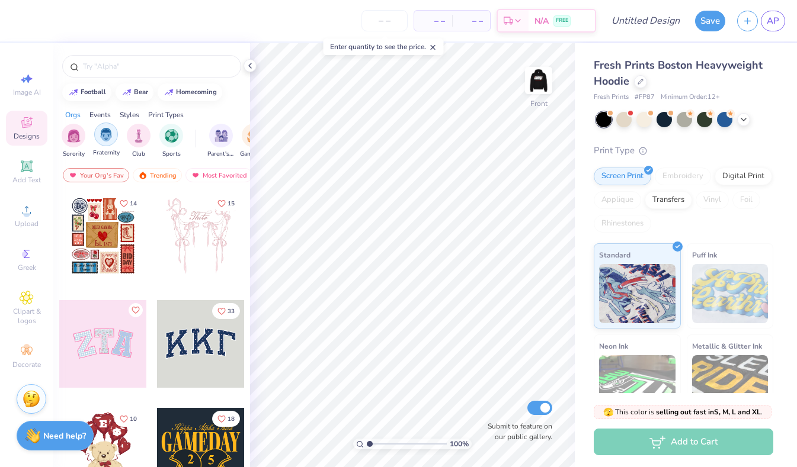
scroll to position [0, 0]
click at [102, 140] on img "filter for Fraternity" at bounding box center [106, 135] width 13 height 14
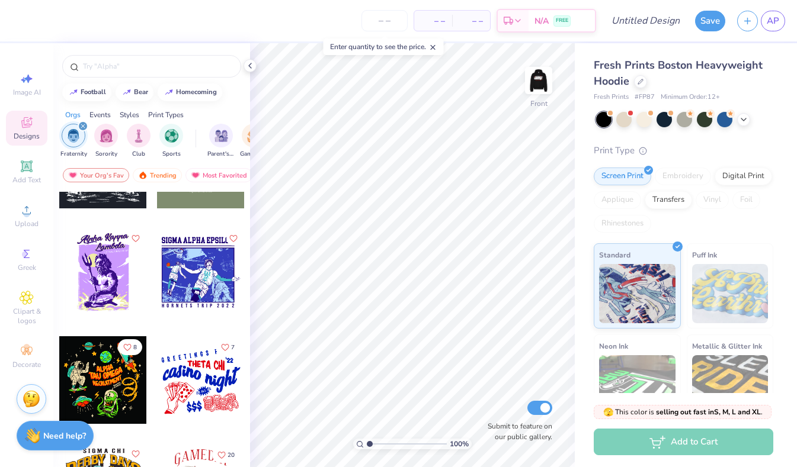
scroll to position [9067, 0]
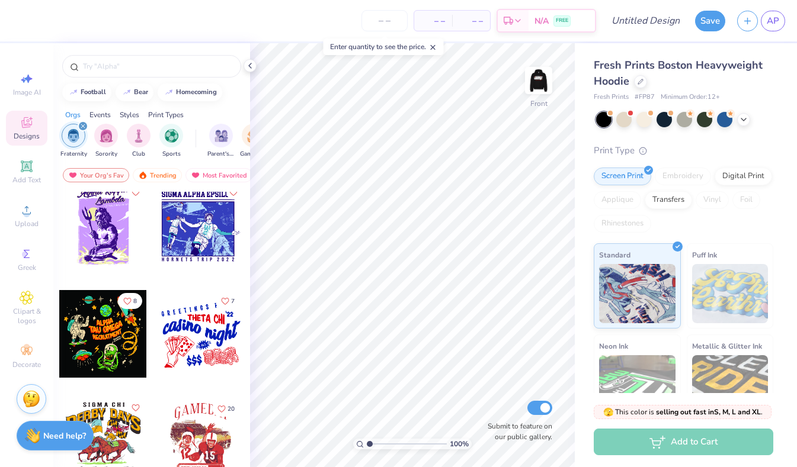
click at [130, 112] on div "Styles" at bounding box center [130, 115] width 20 height 11
click at [166, 132] on img "filter for Grunge" at bounding box center [168, 135] width 13 height 14
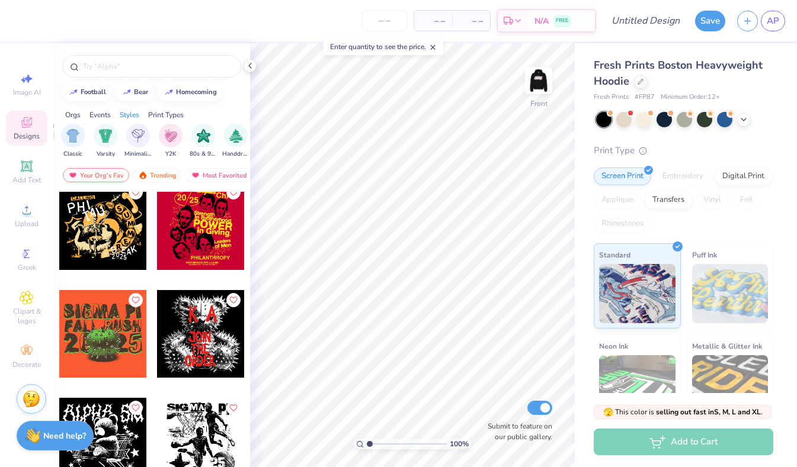
scroll to position [0, 645]
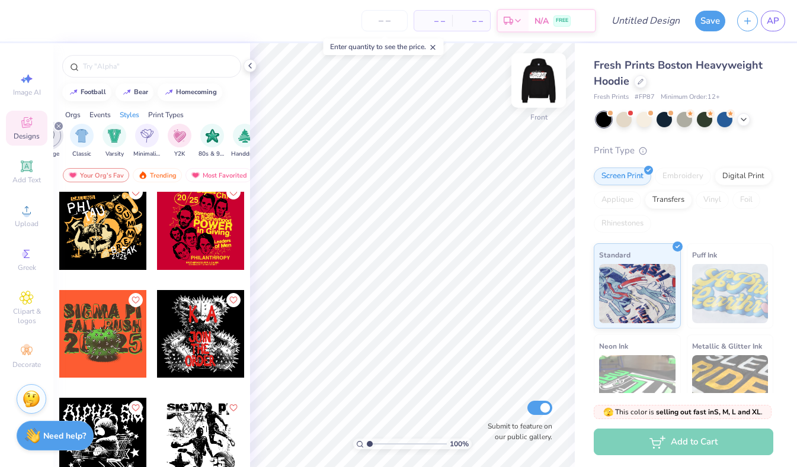
click at [548, 77] on img at bounding box center [538, 80] width 47 height 47
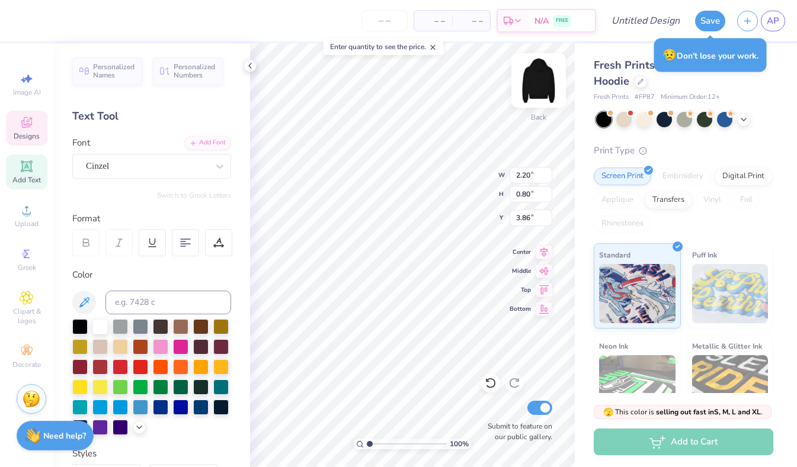
type textarea "1987"
type input "2.21"
type input "0.74"
type input "3.88"
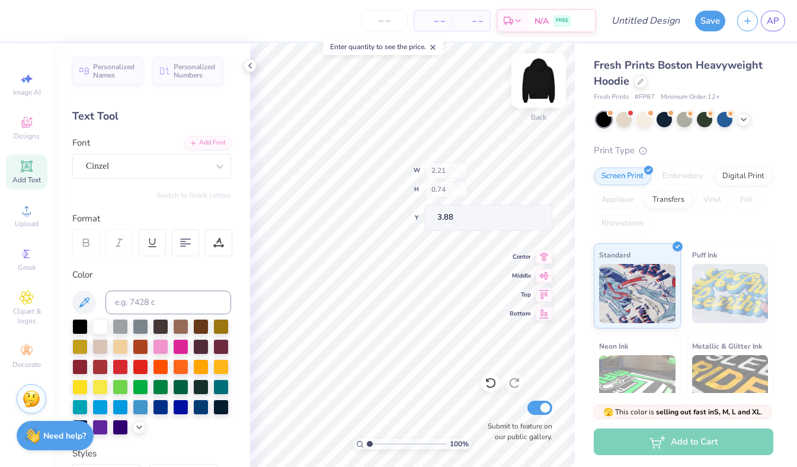
click at [538, 81] on img at bounding box center [538, 80] width 47 height 47
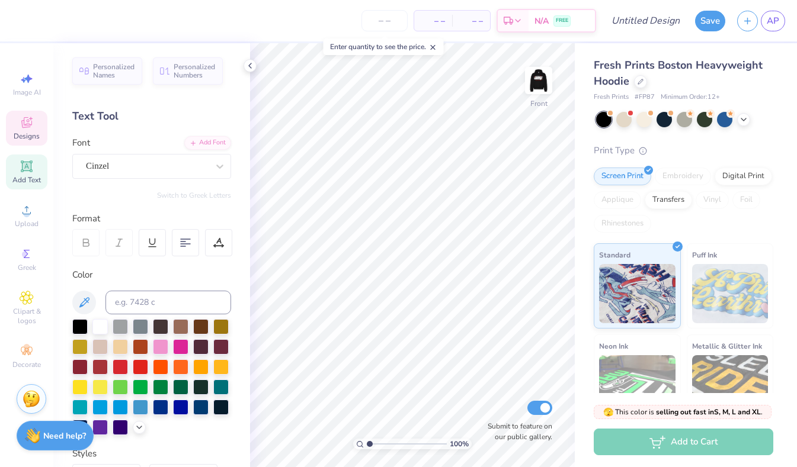
click at [30, 136] on span "Designs" at bounding box center [27, 136] width 26 height 9
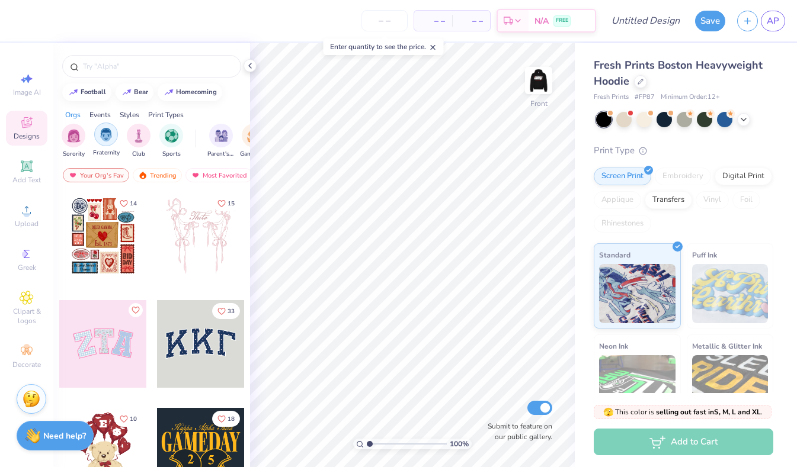
click at [94, 134] on div "filter for Fraternity" at bounding box center [106, 135] width 24 height 24
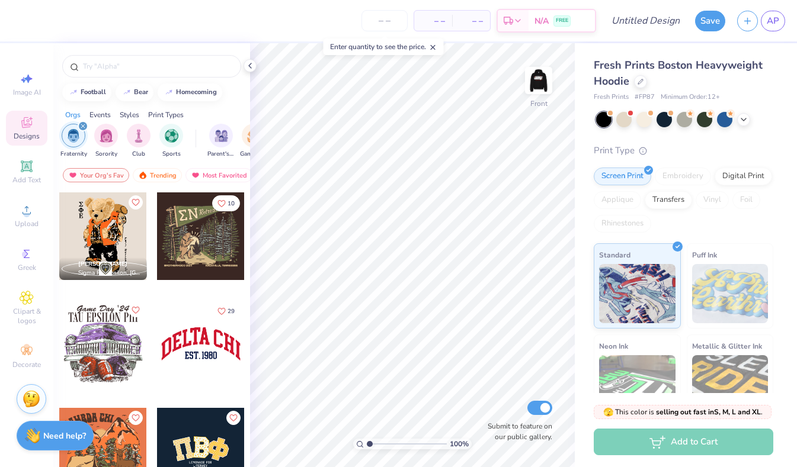
click at [128, 114] on div "Styles" at bounding box center [130, 115] width 20 height 11
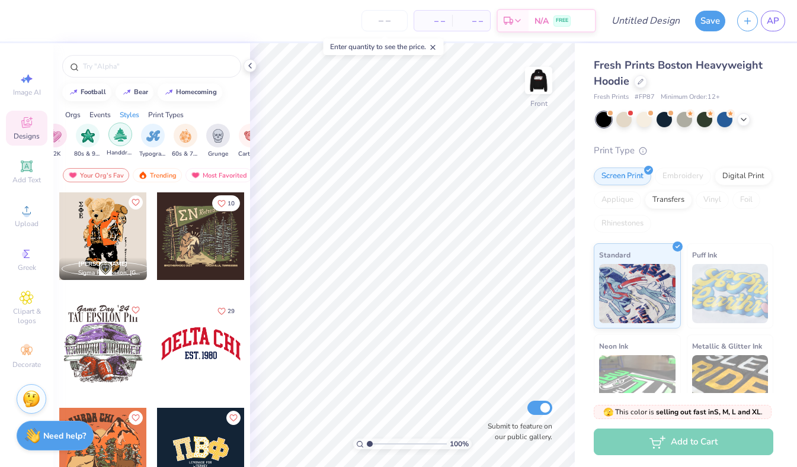
scroll to position [0, 739]
click at [151, 140] on img "filter for Typography" at bounding box center [152, 135] width 14 height 14
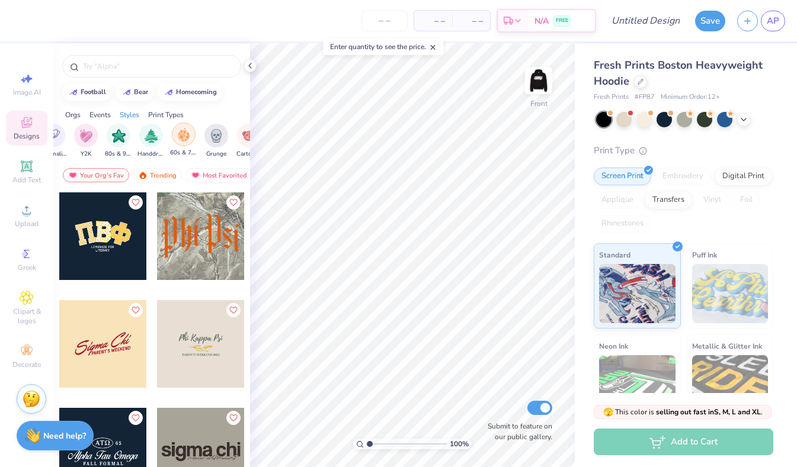
click at [179, 136] on img "filter for 60s & 70s" at bounding box center [183, 135] width 13 height 14
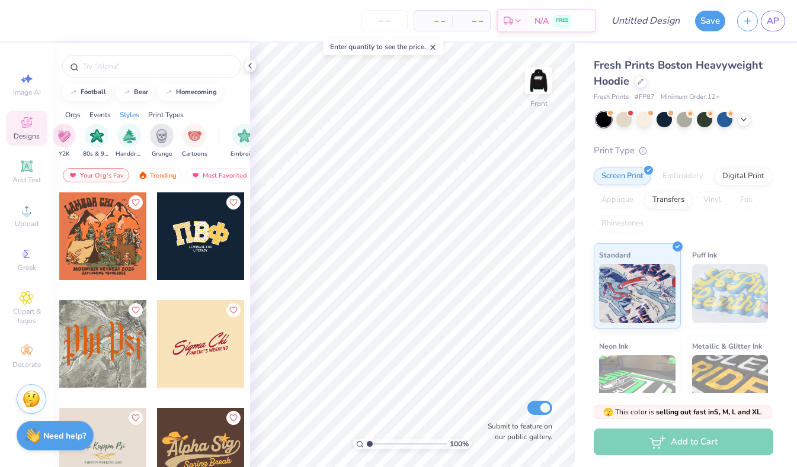
scroll to position [0, 800]
click at [191, 138] on img "filter for Cartoons" at bounding box center [188, 135] width 14 height 14
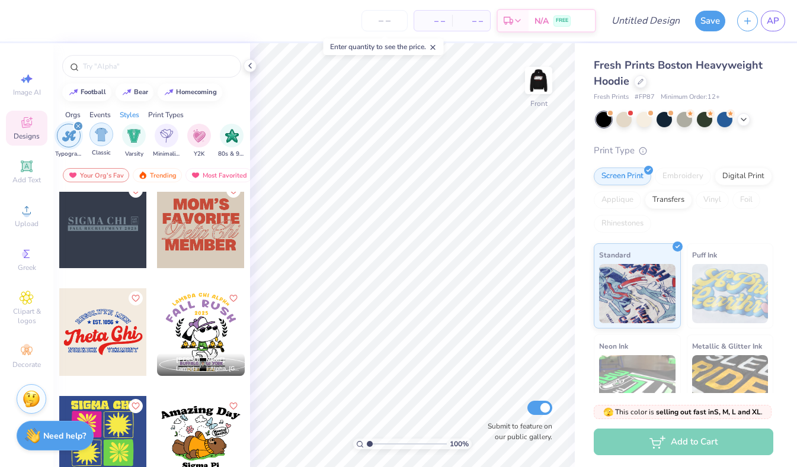
scroll to position [0, 693]
click at [159, 137] on img "filter for Minimalist" at bounding box center [164, 135] width 13 height 14
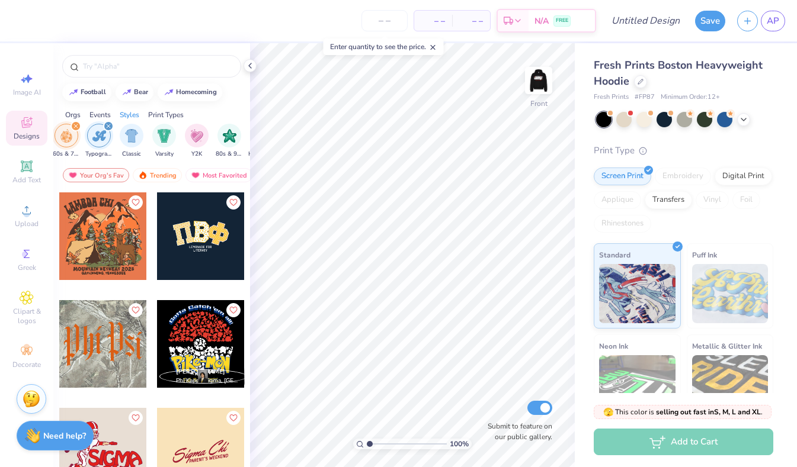
click at [107, 126] on icon "filter for Typography" at bounding box center [109, 126] width 4 height 4
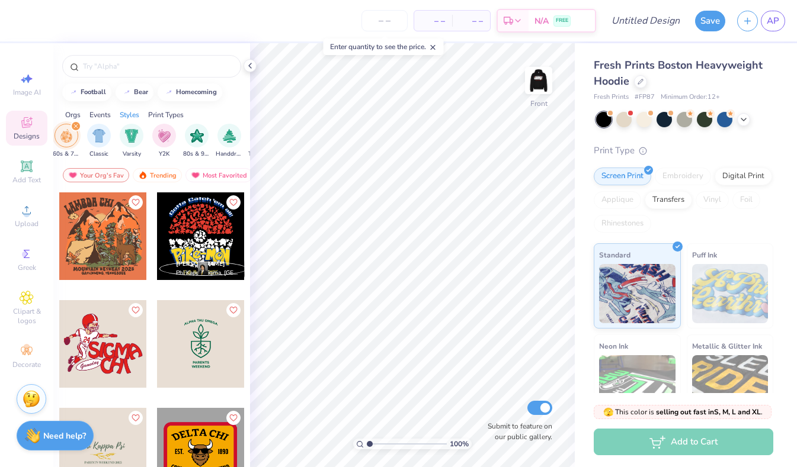
click at [75, 126] on icon "filter for 60s & 70s" at bounding box center [76, 126] width 4 height 4
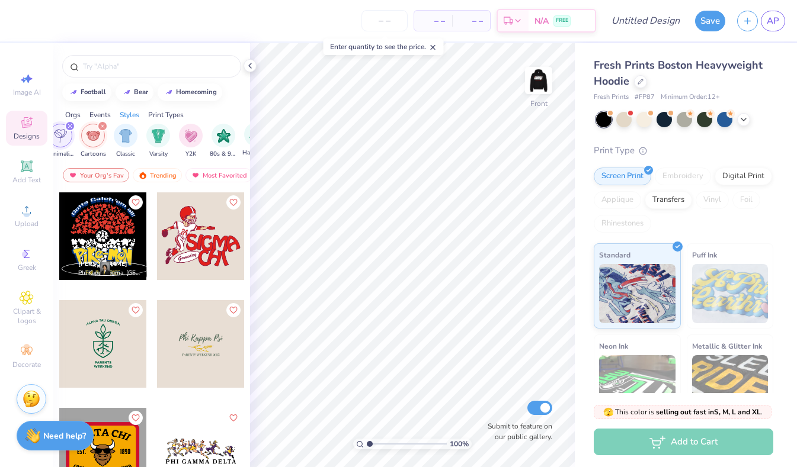
scroll to position [0, 632]
click at [103, 125] on icon "filter for Cartoons" at bounding box center [105, 126] width 4 height 4
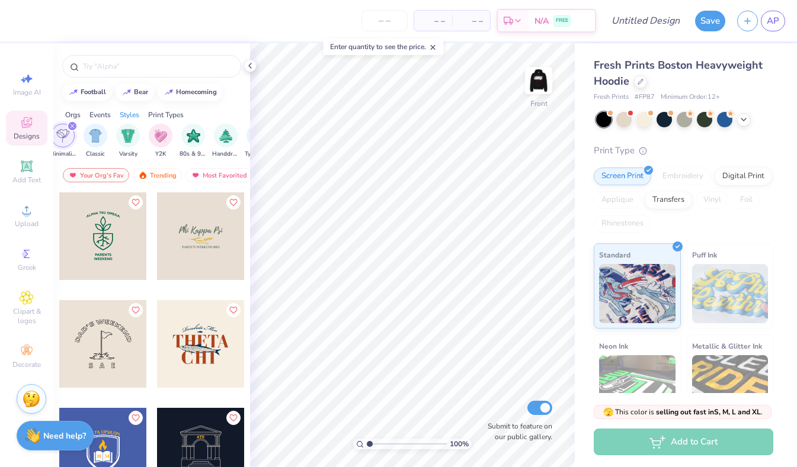
click at [70, 125] on icon "filter for Minimalist" at bounding box center [72, 126] width 4 height 4
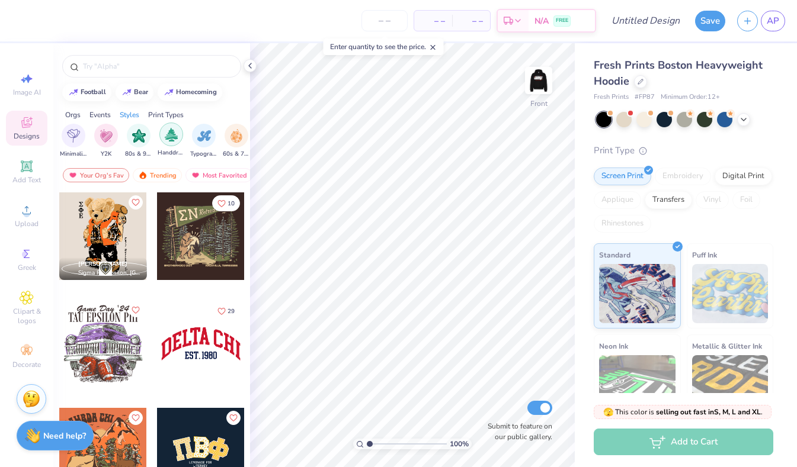
scroll to position [0, 685]
click at [112, 132] on img "filter for Y2K" at bounding box center [106, 135] width 13 height 14
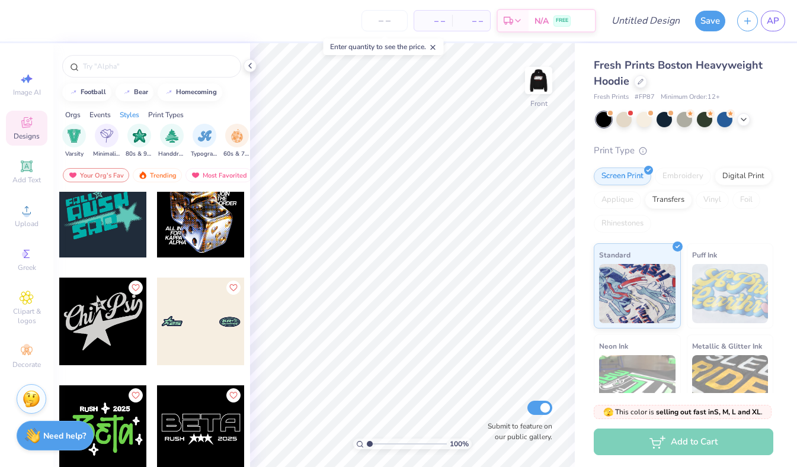
scroll to position [794, 0]
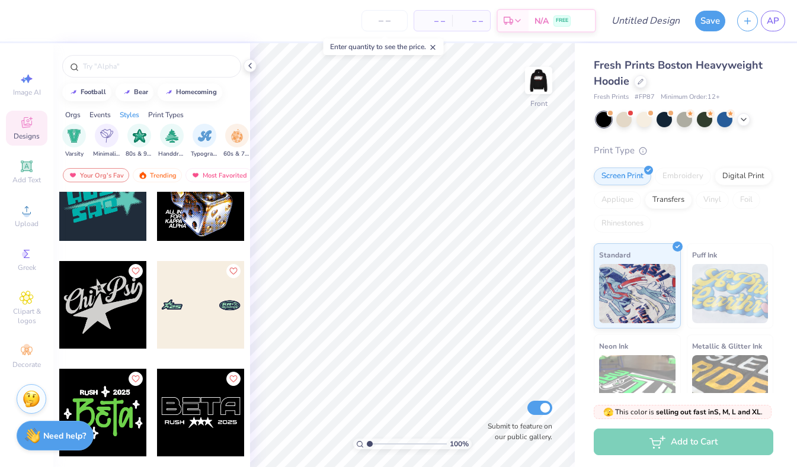
click at [98, 114] on div "Events" at bounding box center [99, 115] width 21 height 11
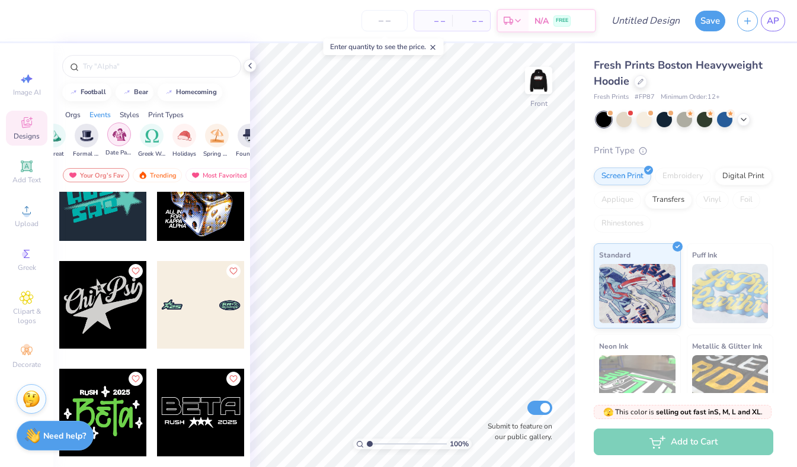
scroll to position [0, 380]
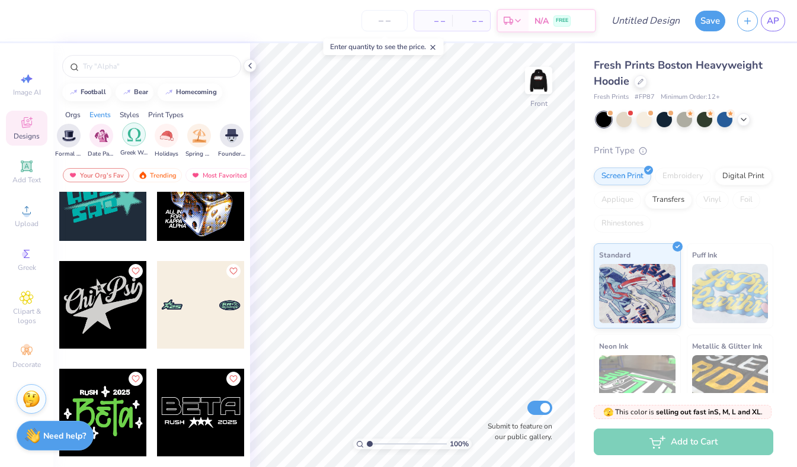
click at [133, 136] on img "filter for Greek Week" at bounding box center [134, 135] width 14 height 14
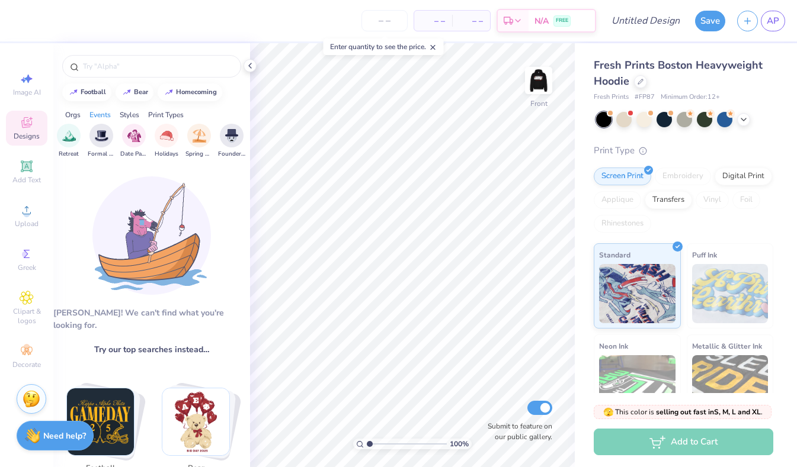
click at [133, 136] on img "filter for Date Parties & Socials" at bounding box center [134, 136] width 14 height 14
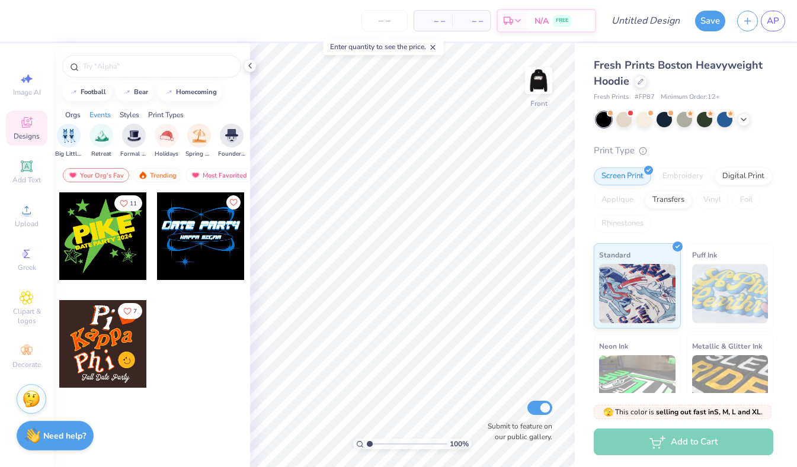
click at [130, 114] on div "Styles" at bounding box center [130, 115] width 20 height 11
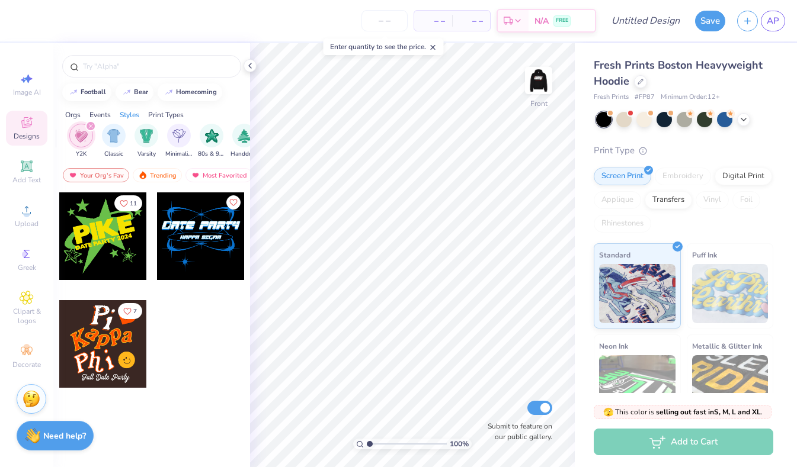
scroll to position [0, 621]
click at [76, 114] on div "Orgs" at bounding box center [72, 115] width 15 height 11
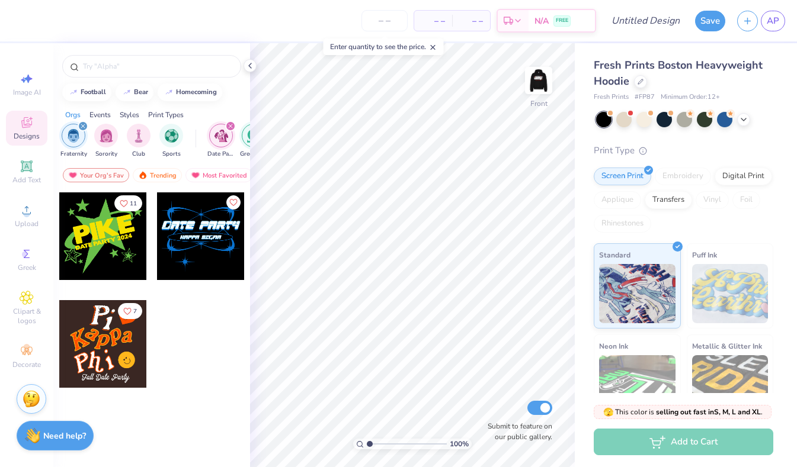
click at [98, 115] on div "Events" at bounding box center [99, 115] width 21 height 11
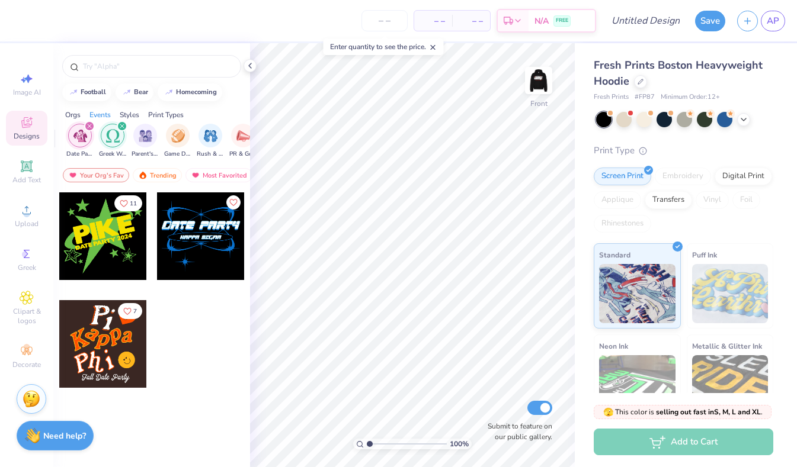
scroll to position [0, 148]
click at [84, 126] on icon "filter for Date Parties & Socials" at bounding box center [83, 126] width 5 height 5
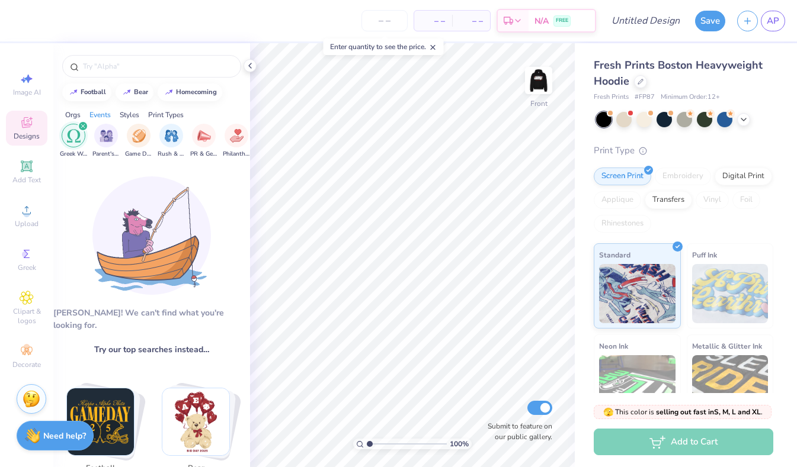
click at [84, 126] on icon "filter for Greek Week" at bounding box center [83, 126] width 5 height 5
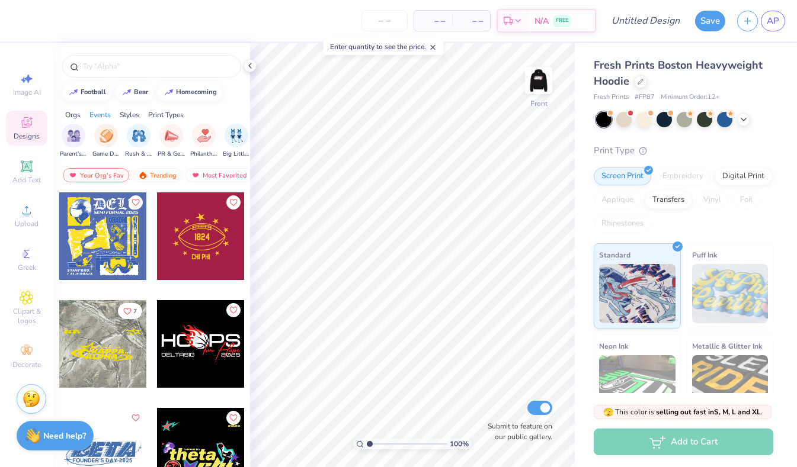
click at [132, 115] on div "Styles" at bounding box center [130, 115] width 20 height 11
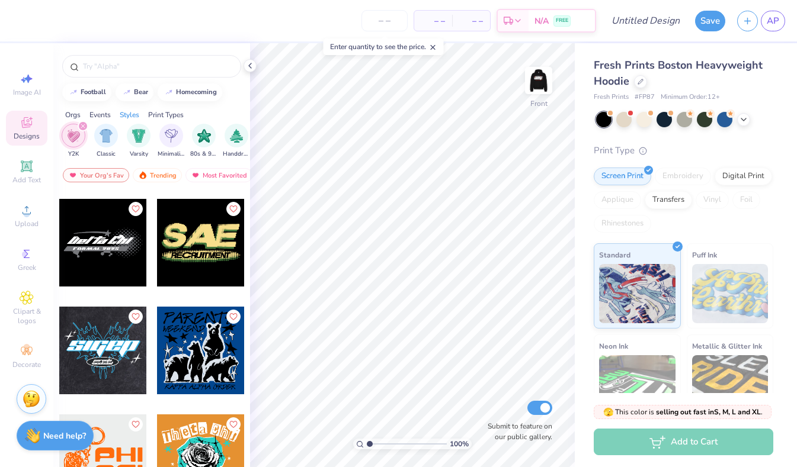
scroll to position [5494, 0]
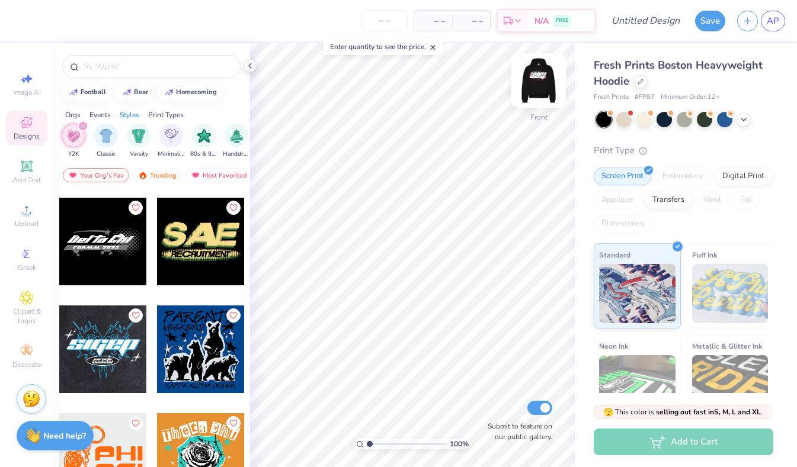
click at [535, 74] on img at bounding box center [538, 80] width 47 height 47
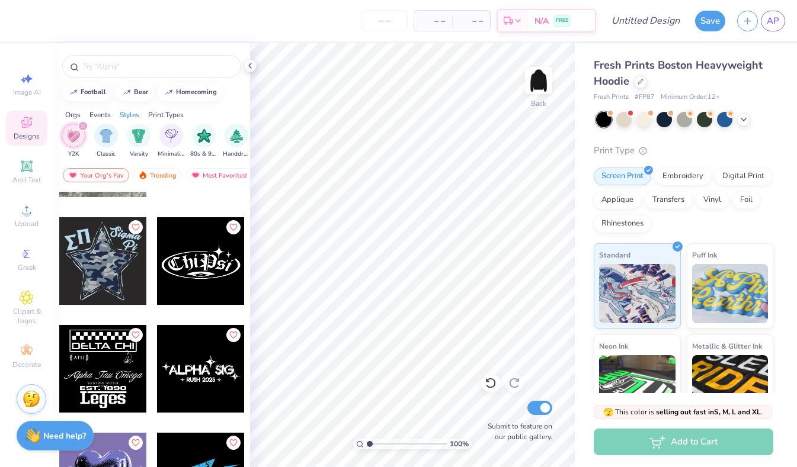
scroll to position [3514, 0]
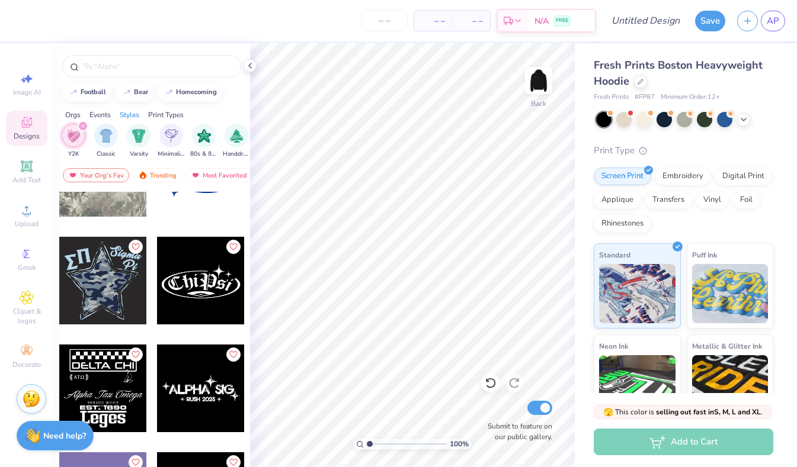
click at [198, 285] on div at bounding box center [201, 281] width 88 height 88
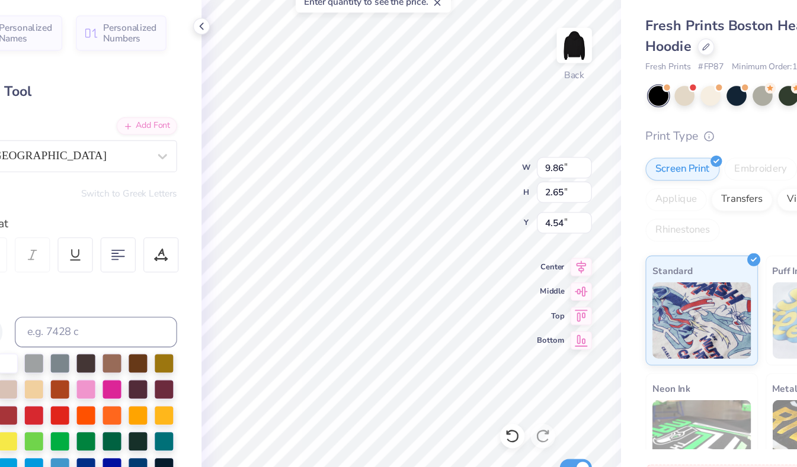
scroll to position [0, 1]
type textarea "ODPHI"
type input "10.58"
type input "2.34"
type input "4.68"
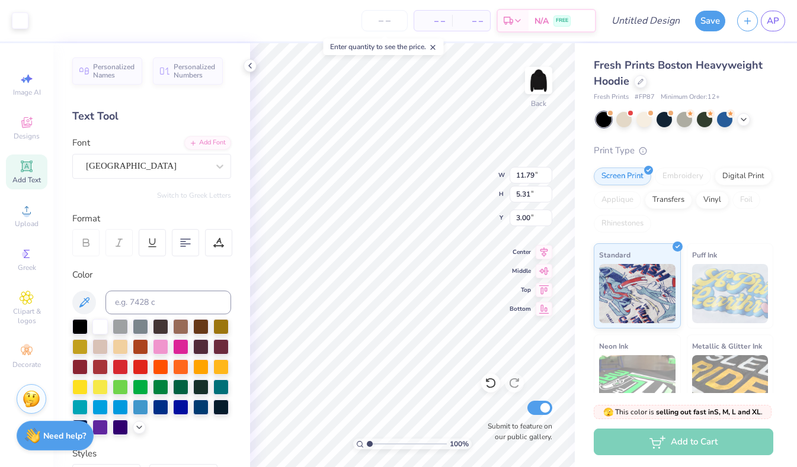
type input "3.43"
type input "14.80"
type input "6.68"
type input "3.00"
click at [543, 77] on img at bounding box center [538, 80] width 47 height 47
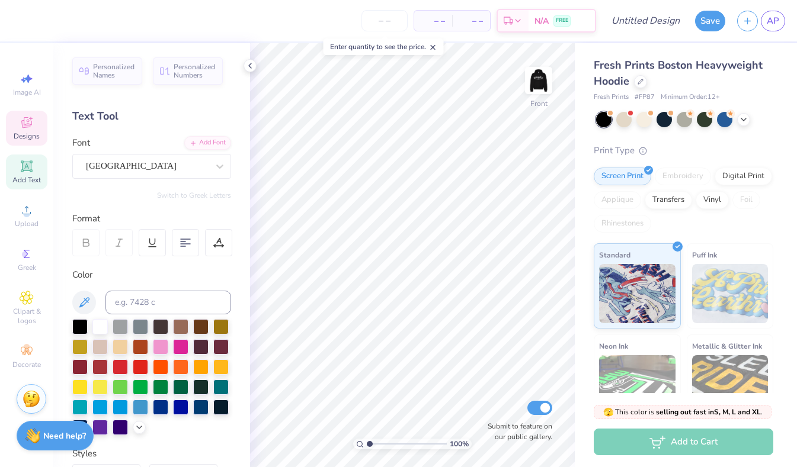
click at [31, 112] on div "Designs" at bounding box center [26, 128] width 41 height 35
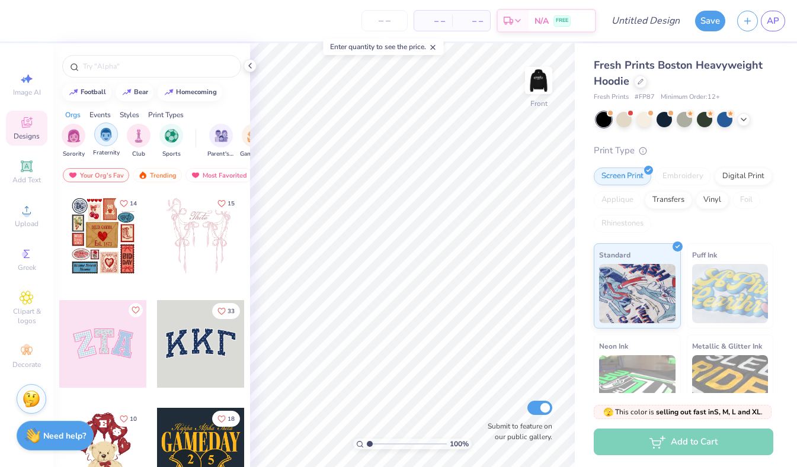
click at [101, 134] on img "filter for Fraternity" at bounding box center [106, 135] width 13 height 14
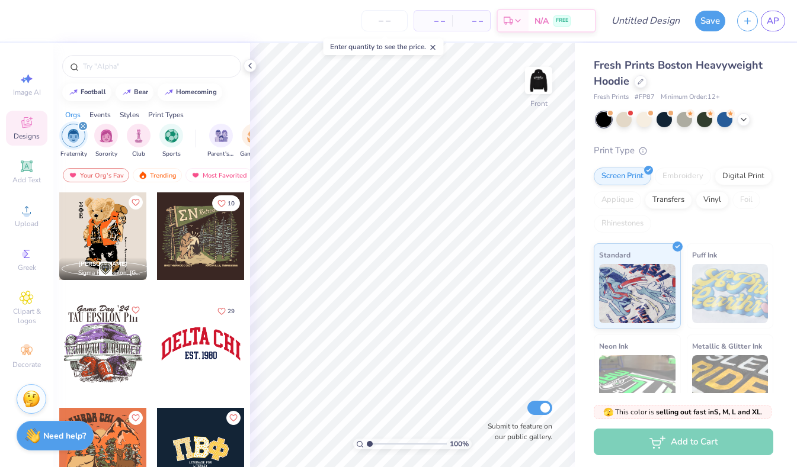
click at [131, 114] on div "Styles" at bounding box center [130, 115] width 20 height 11
click at [162, 133] on div "filter for Y2K" at bounding box center [171, 135] width 24 height 24
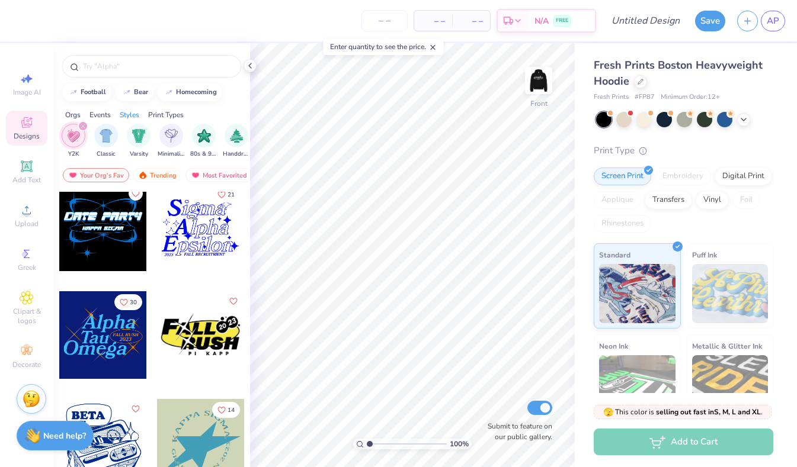
scroll to position [4512, 0]
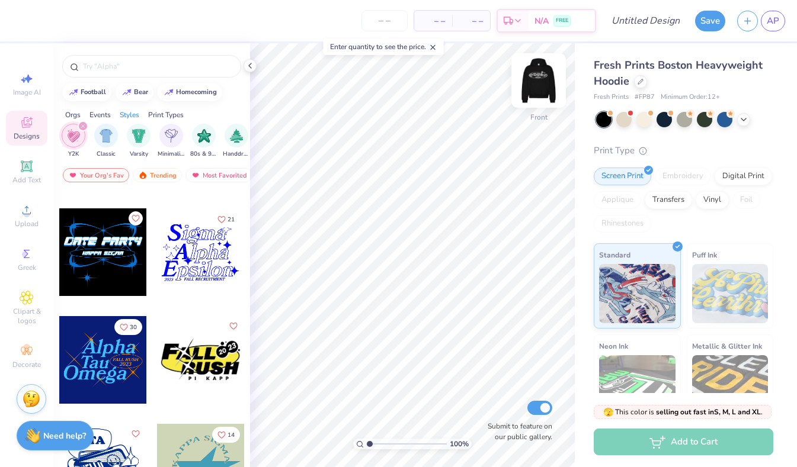
click at [538, 82] on img at bounding box center [538, 80] width 47 height 47
